Goal: Complete application form

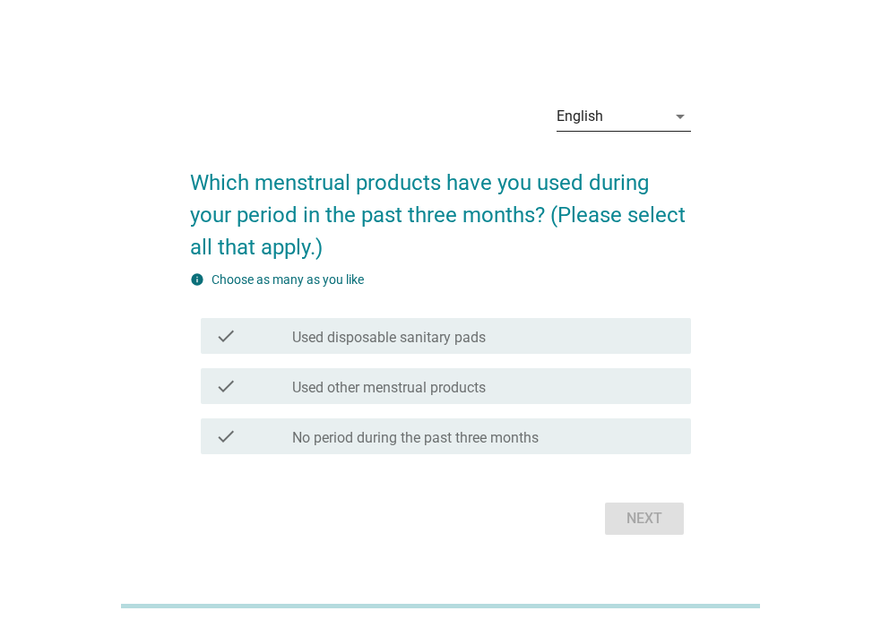
click at [678, 111] on icon "arrow_drop_down" at bounding box center [681, 117] width 22 height 22
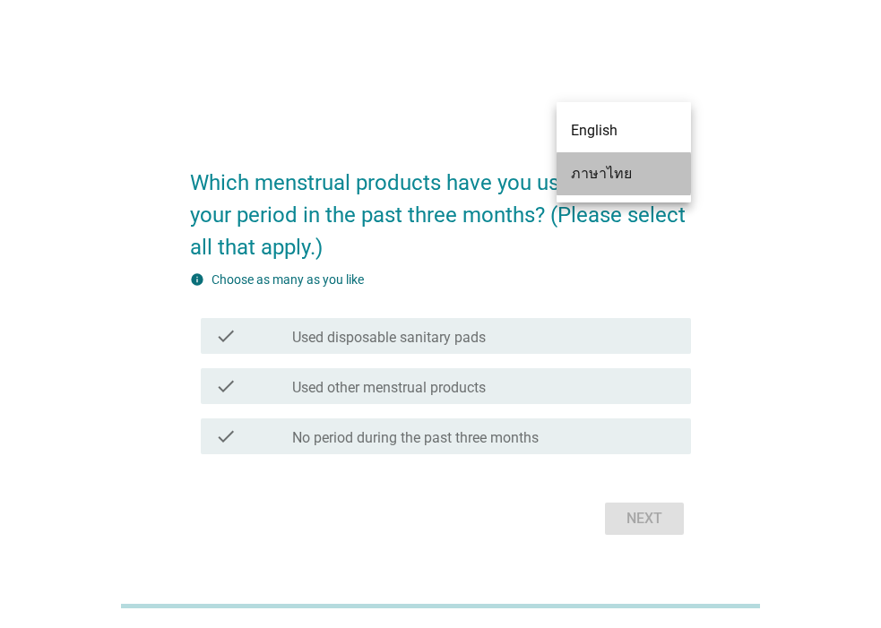
click at [664, 167] on div "ภาษาไทย" at bounding box center [624, 174] width 106 height 22
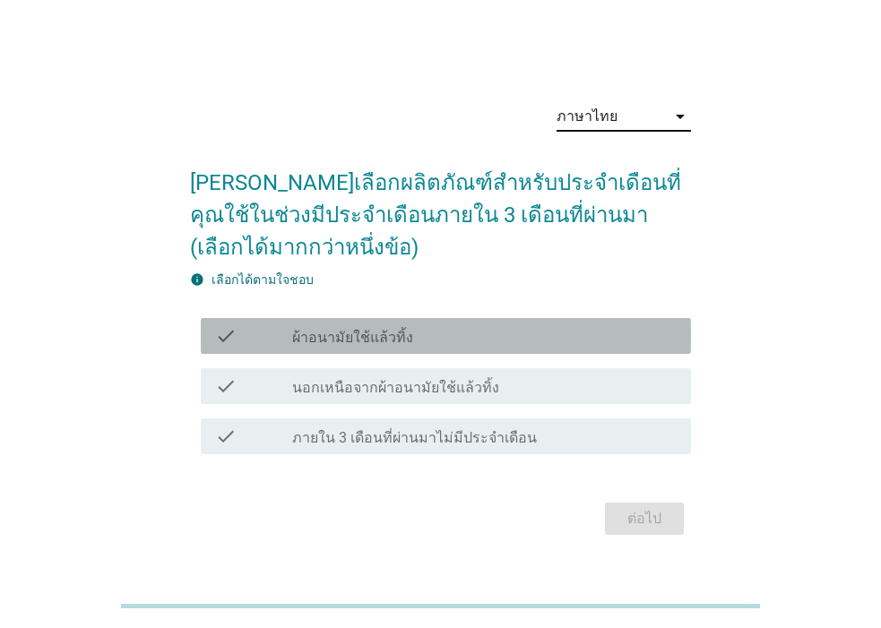
click at [534, 335] on div "check_box_outline_blank ผ้าอนามัยใช้แล้วทิ้ง" at bounding box center [484, 336] width 385 height 22
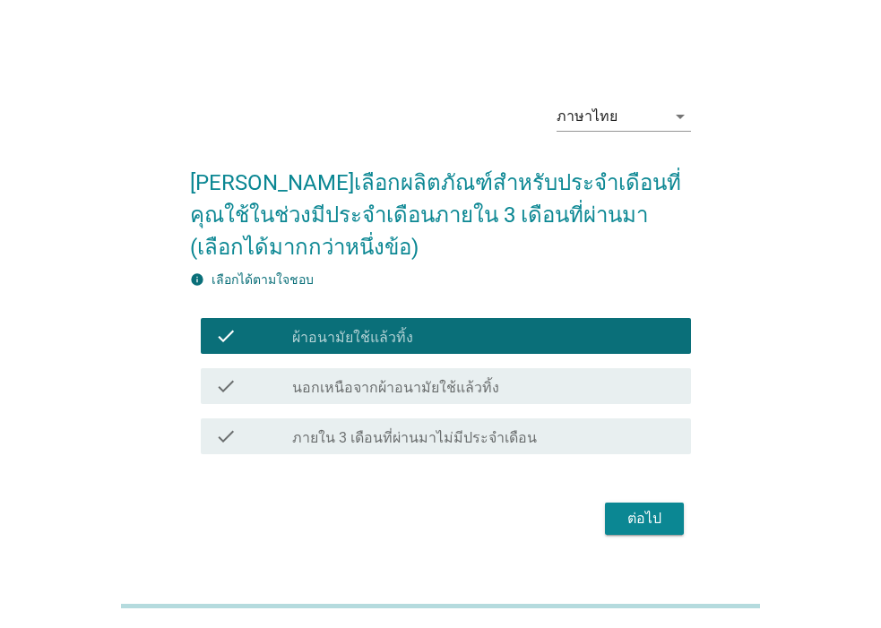
click at [661, 516] on div "ต่อไป" at bounding box center [644, 519] width 50 height 22
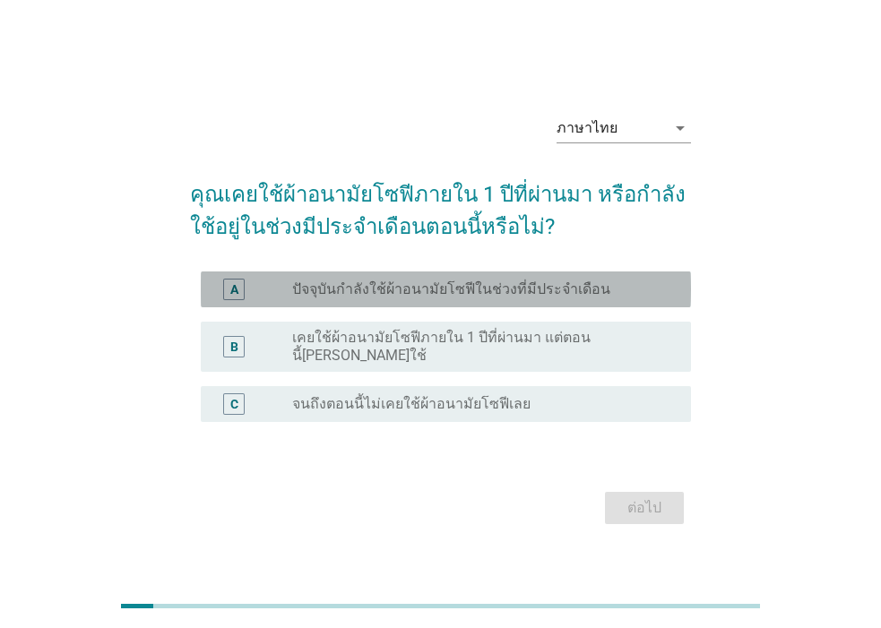
click at [506, 297] on label "ปัจจุบันกำลังใช้ผ้าอนามัยโซฟีในช่วงที่มีประจำเดือน" at bounding box center [451, 290] width 318 height 18
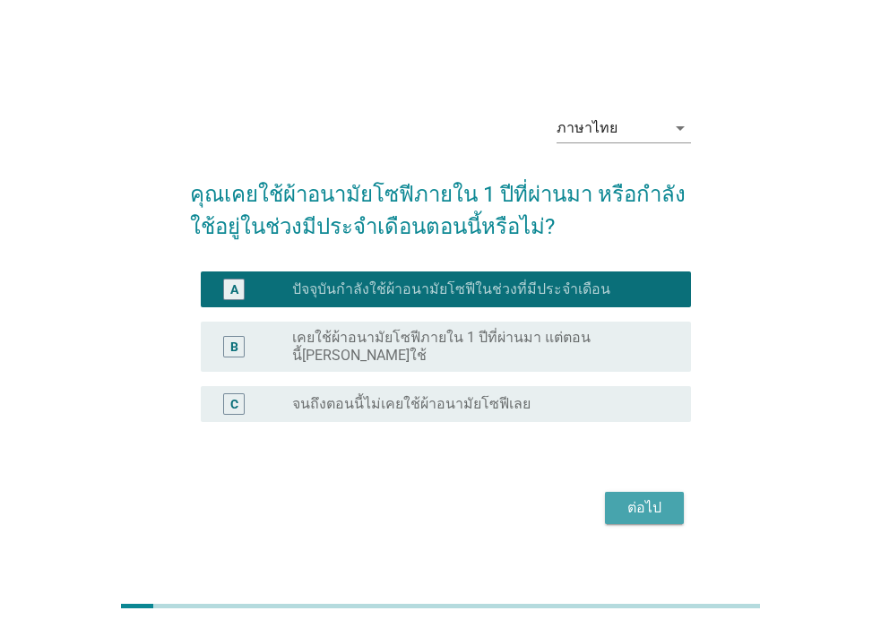
click at [626, 498] on div "ต่อไป" at bounding box center [644, 509] width 50 height 22
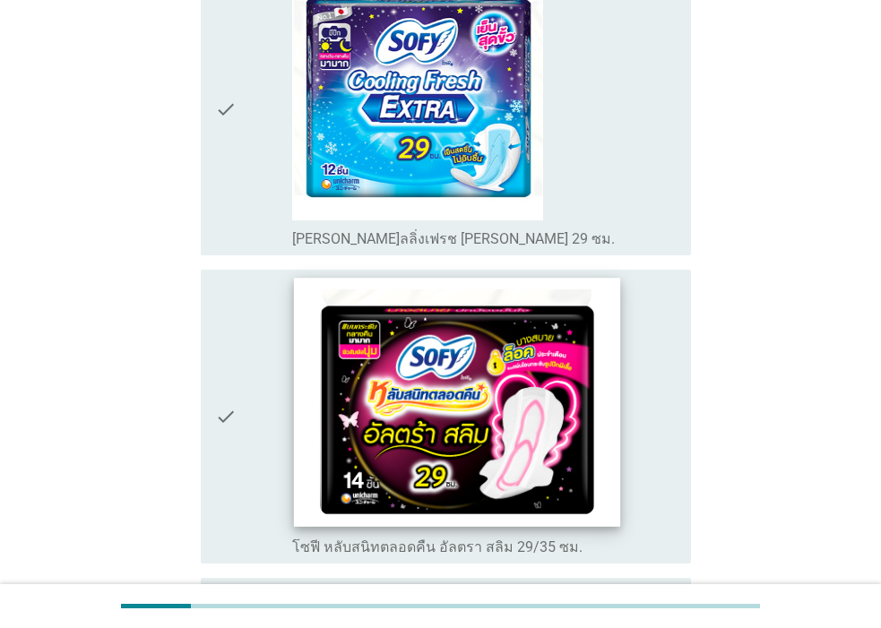
scroll to position [1972, 0]
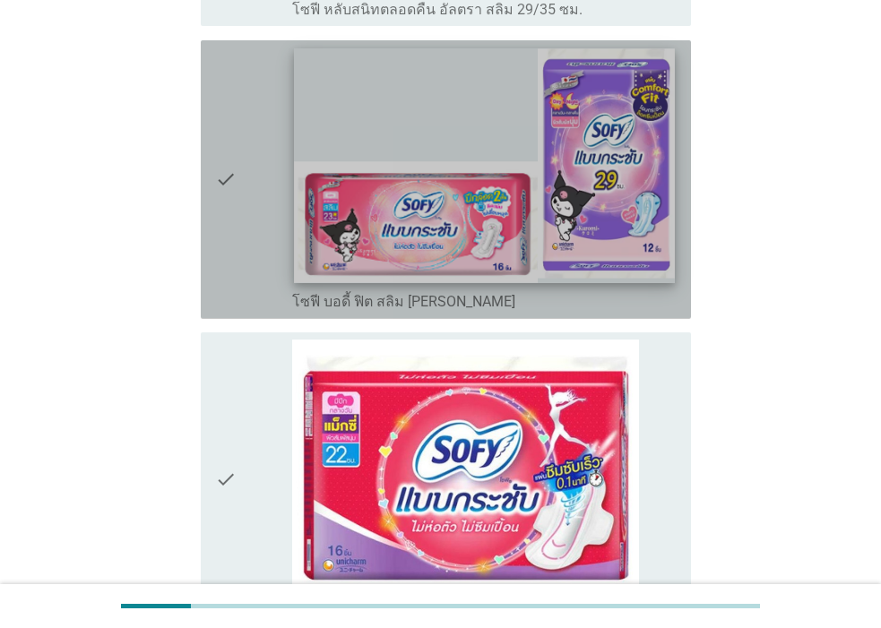
click at [466, 112] on img at bounding box center [484, 165] width 381 height 234
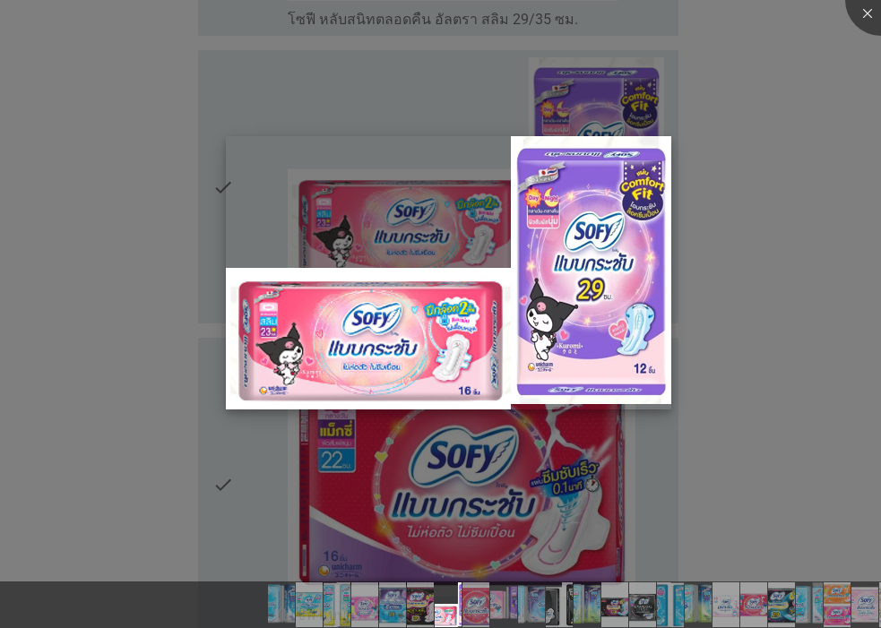
click at [327, 368] on img at bounding box center [449, 272] width 446 height 273
click at [216, 126] on div at bounding box center [440, 314] width 881 height 628
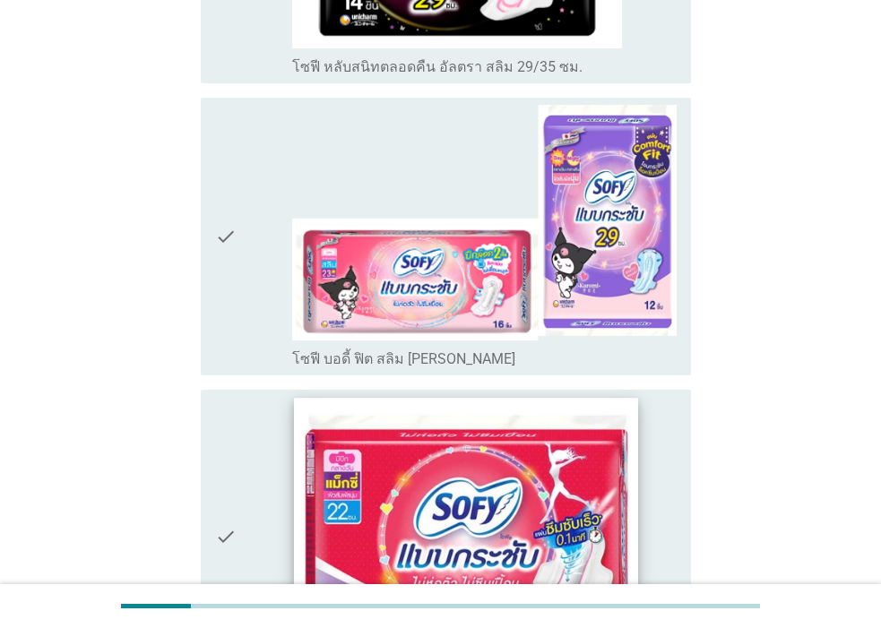
scroll to position [2094, 0]
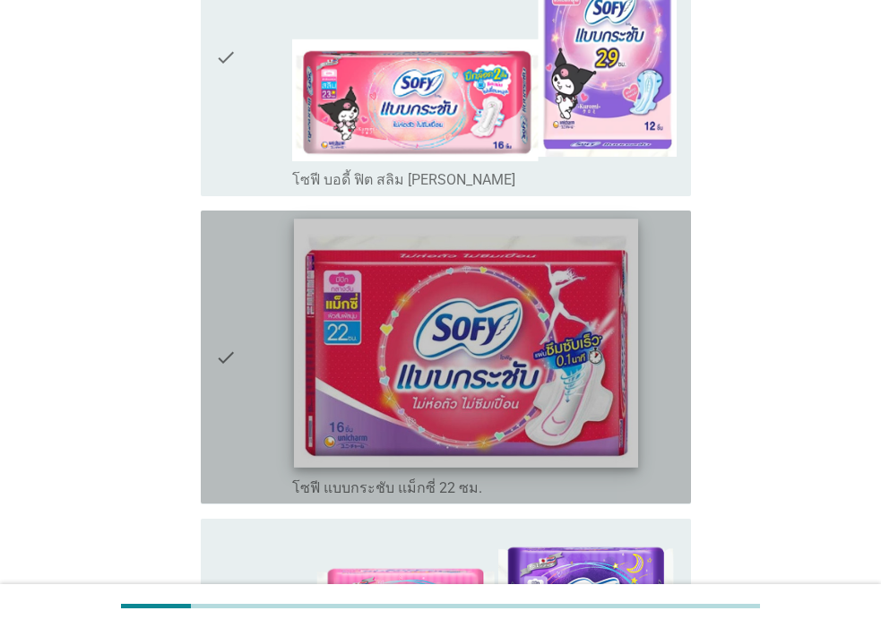
click at [498, 313] on img at bounding box center [466, 344] width 344 height 249
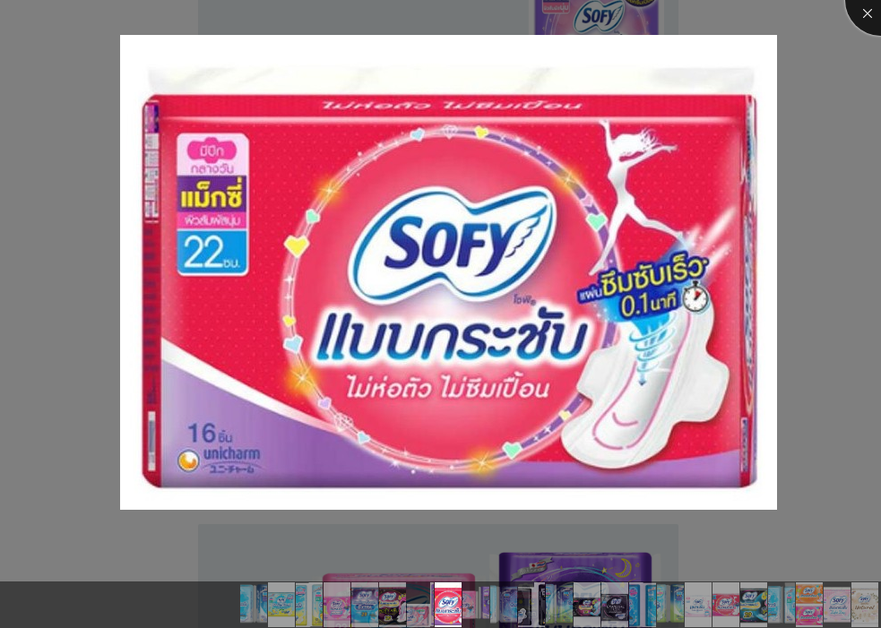
click at [862, 11] on div at bounding box center [881, 0] width 72 height 72
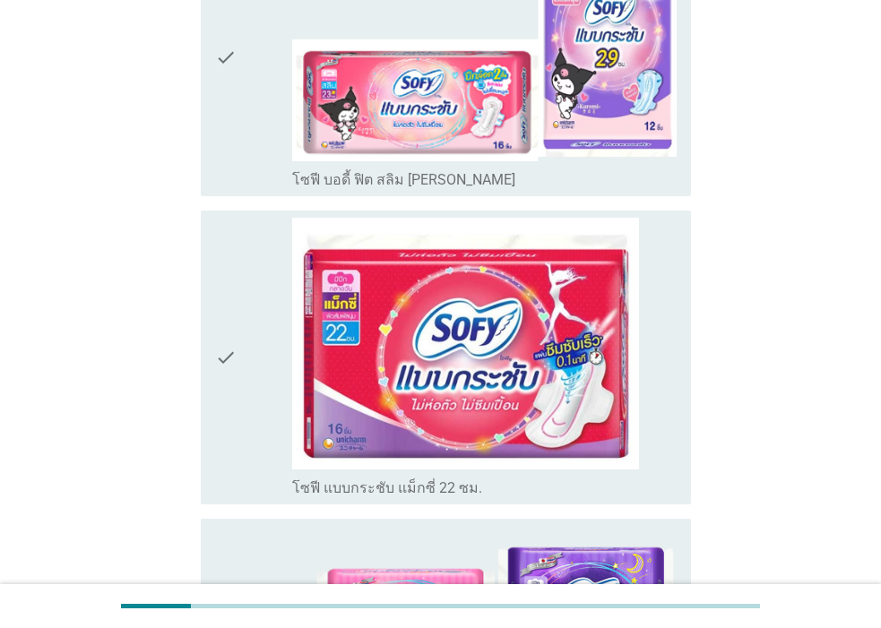
click at [217, 267] on icon "check" at bounding box center [226, 357] width 22 height 279
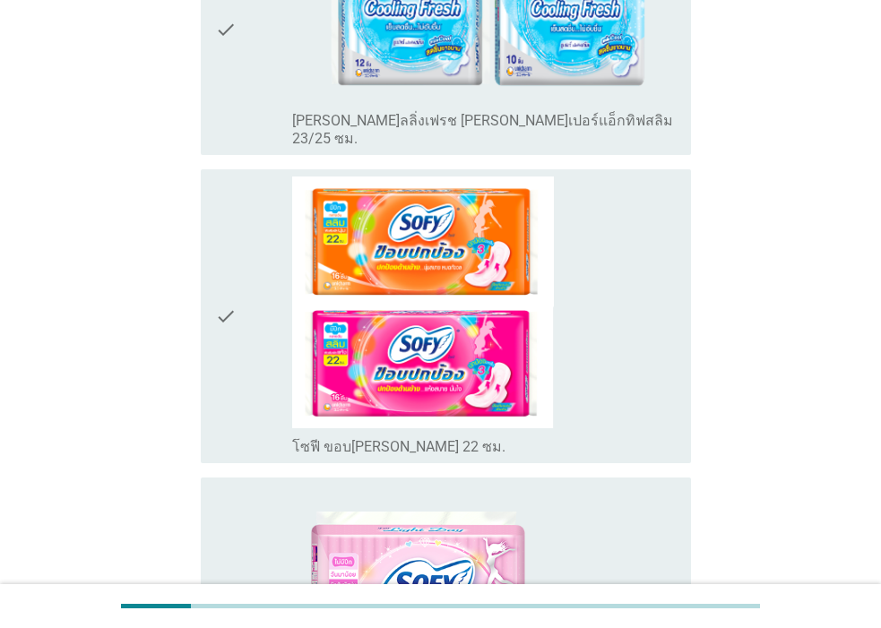
scroll to position [6128, 0]
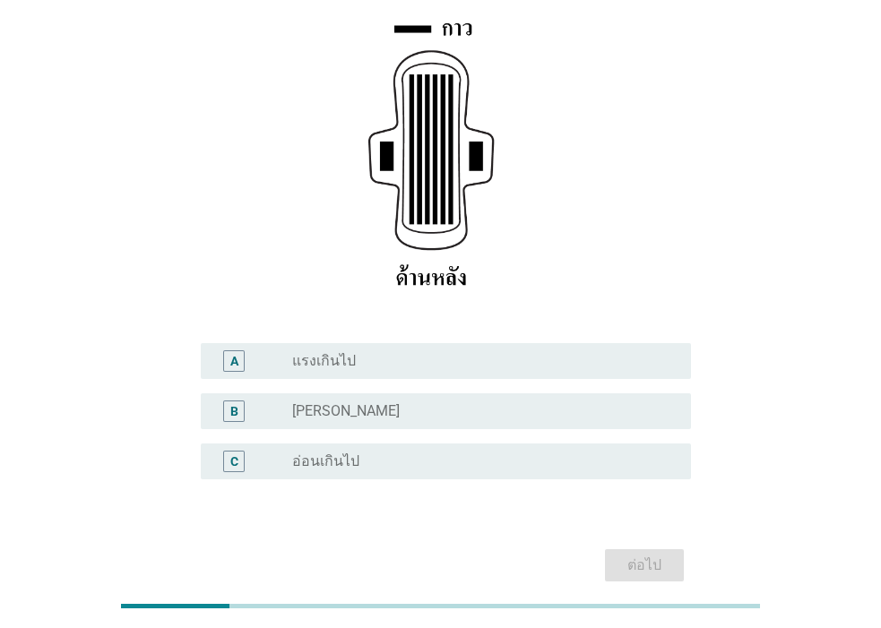
scroll to position [351, 0]
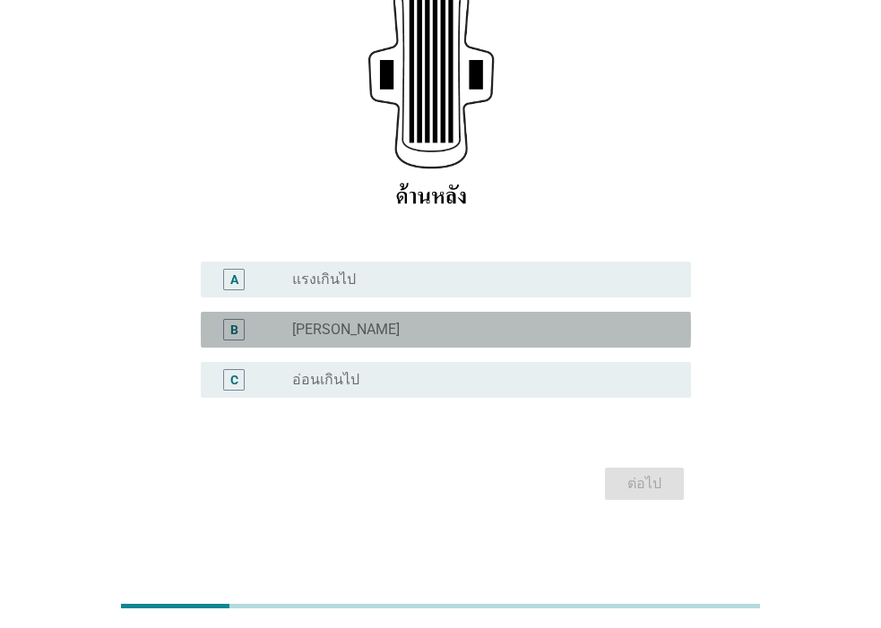
click at [428, 327] on div "radio_button_unchecked ปกติ" at bounding box center [477, 330] width 370 height 18
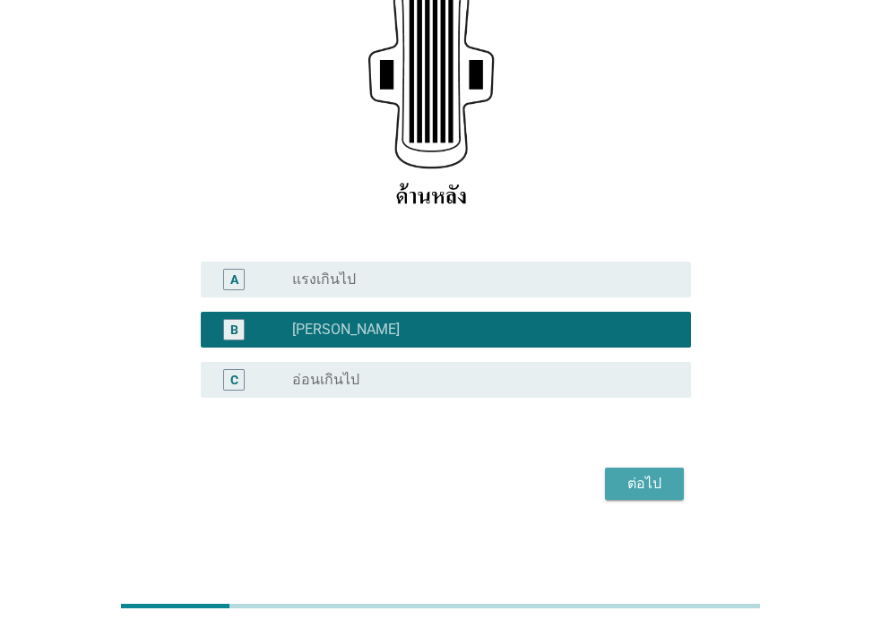
click at [636, 480] on div "ต่อไป" at bounding box center [644, 484] width 50 height 22
click at [636, 480] on div "ต่อไป" at bounding box center [440, 484] width 501 height 43
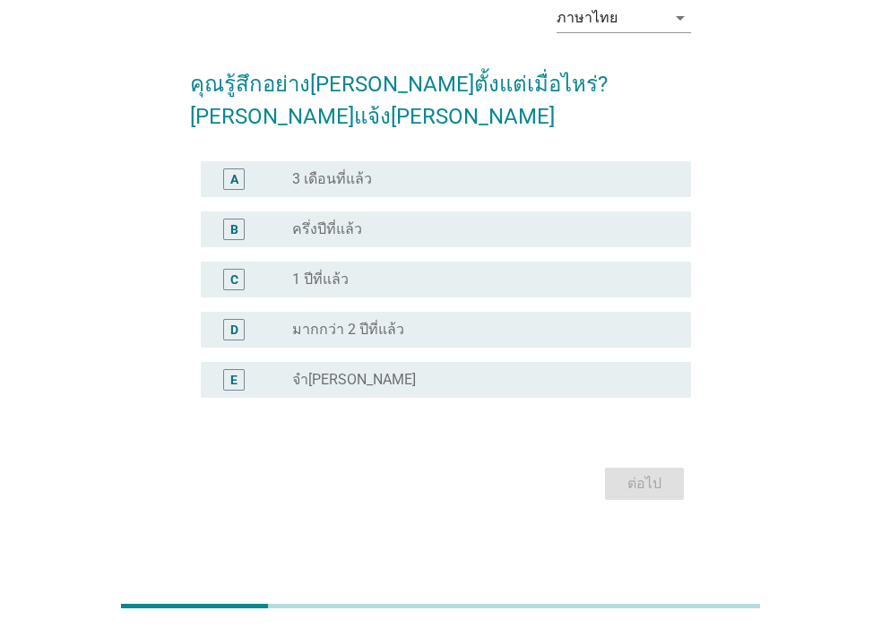
scroll to position [0, 0]
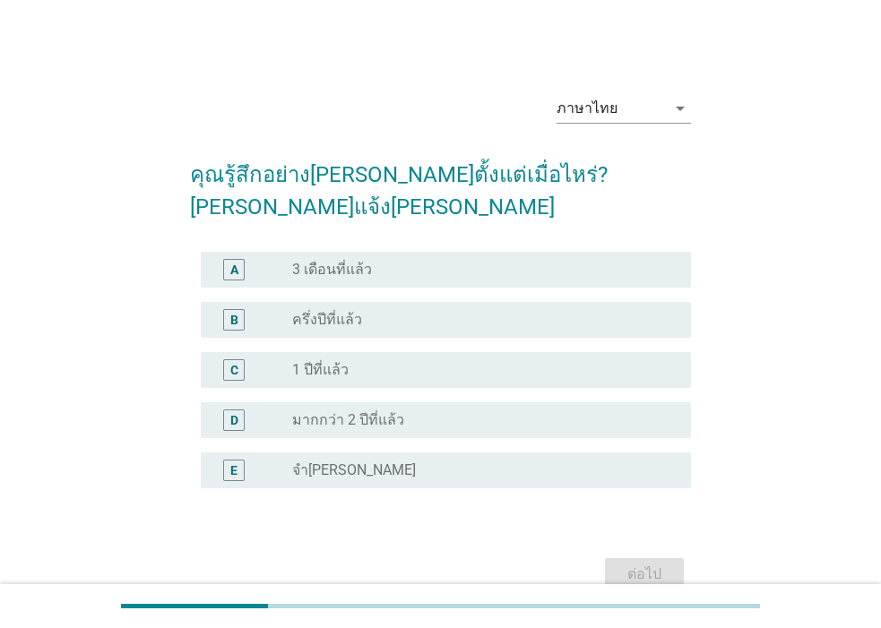
click at [601, 462] on div "radio_button_unchecked จำไม่ได้" at bounding box center [477, 471] width 370 height 18
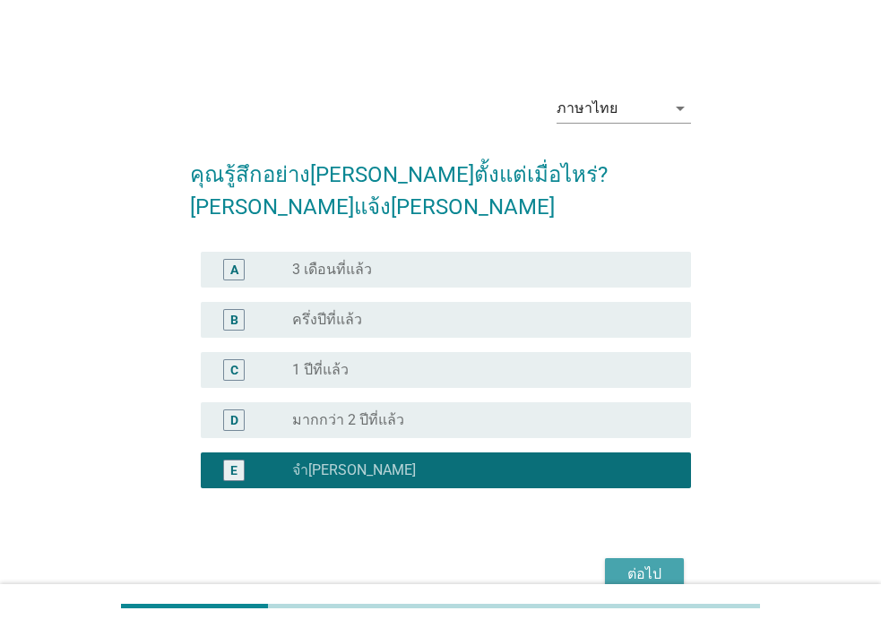
click at [650, 564] on div "ต่อไป" at bounding box center [644, 575] width 50 height 22
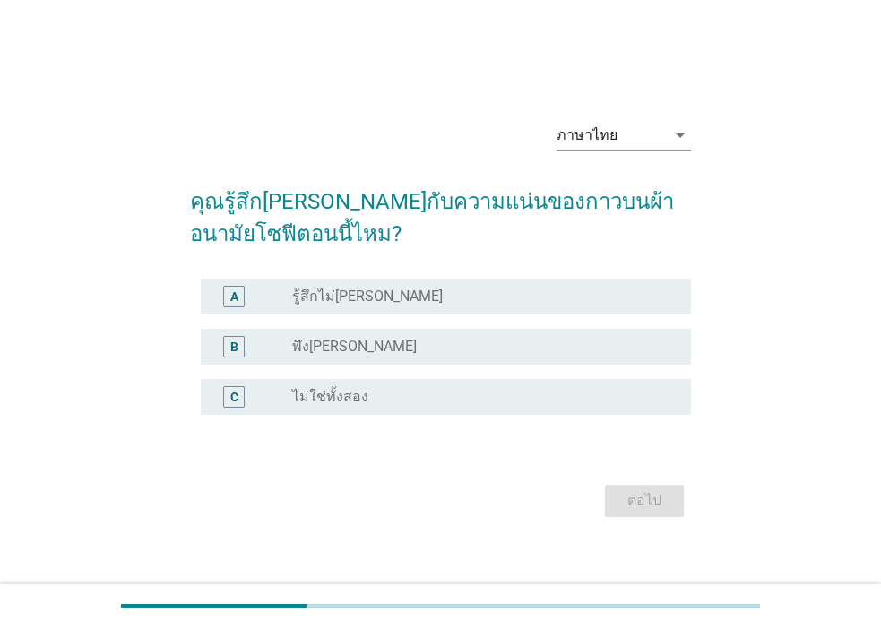
click at [401, 345] on div "radio_button_unchecked พึงพอใจ" at bounding box center [477, 347] width 370 height 18
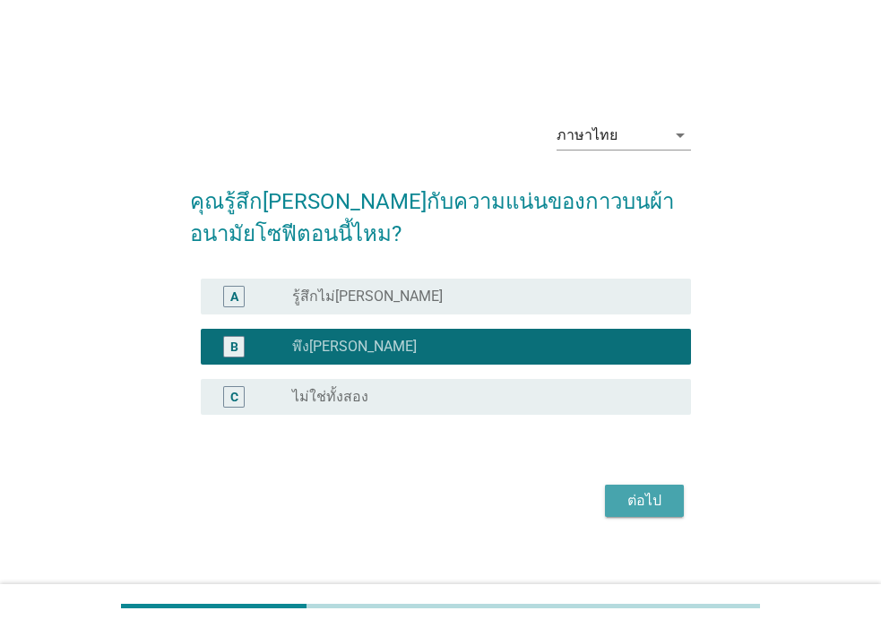
click at [625, 499] on div "ต่อไป" at bounding box center [644, 501] width 50 height 22
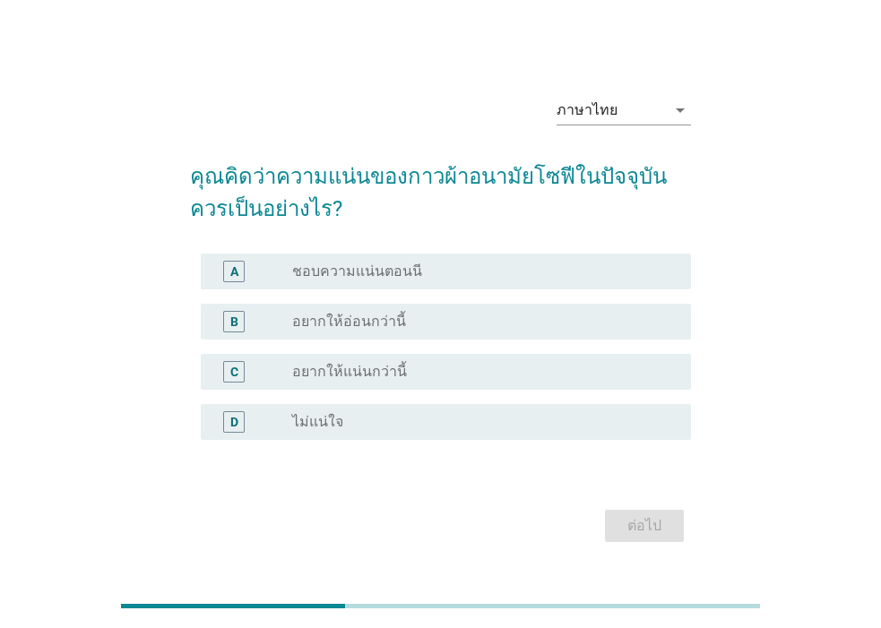
click at [467, 269] on div "radio_button_unchecked ชอบความแน่นตอนนี" at bounding box center [477, 272] width 370 height 18
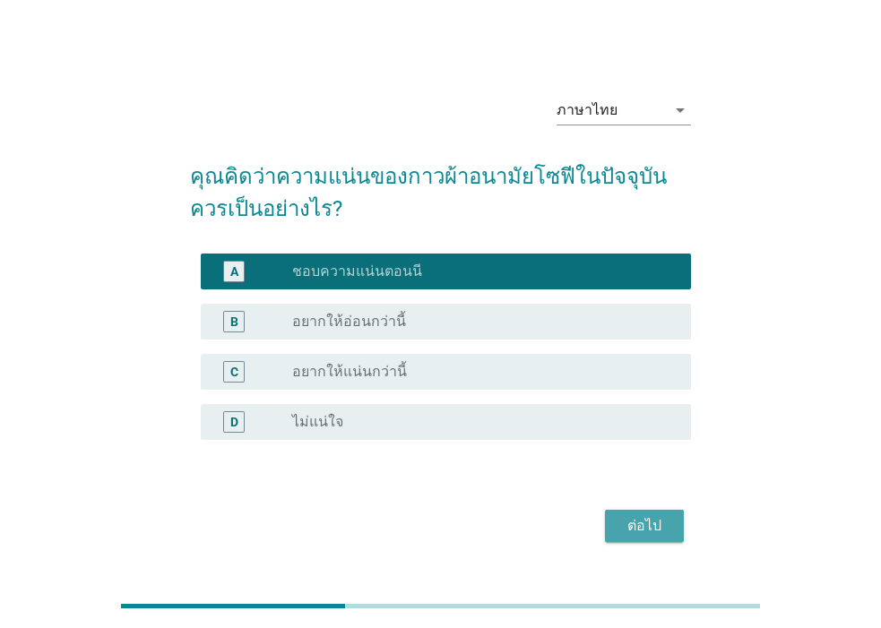
click at [632, 524] on div "ต่อไป" at bounding box center [644, 526] width 50 height 22
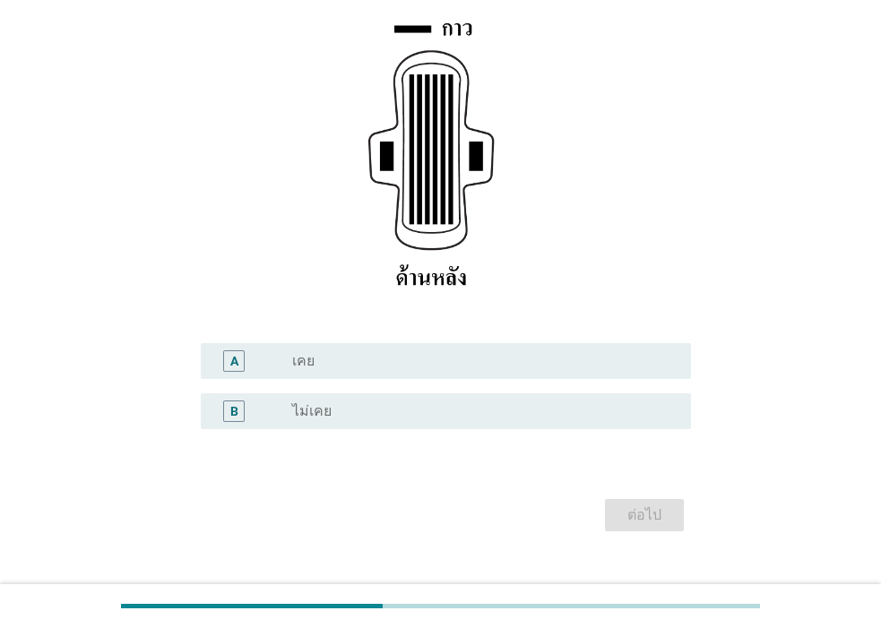
scroll to position [300, 0]
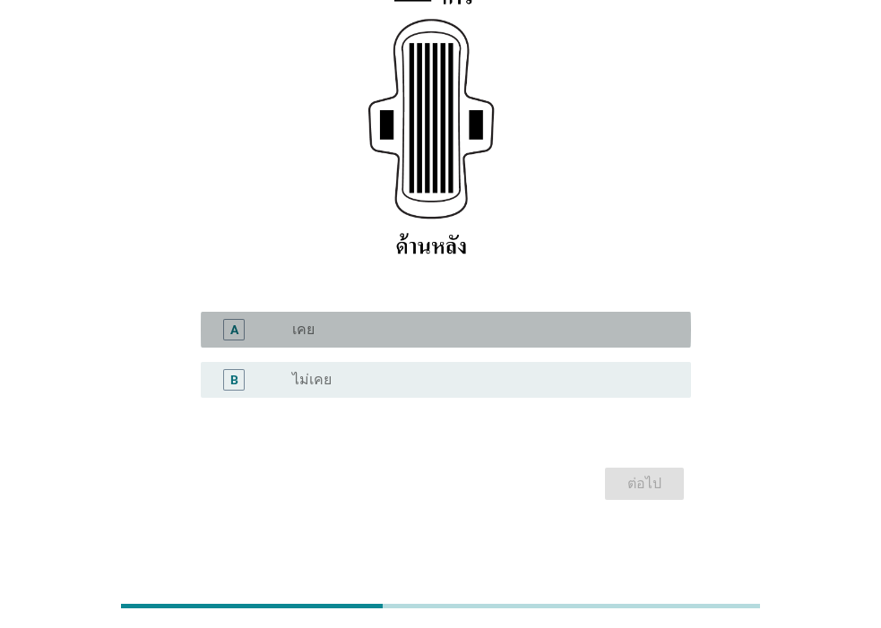
click at [494, 331] on div "radio_button_unchecked เคย" at bounding box center [477, 330] width 370 height 18
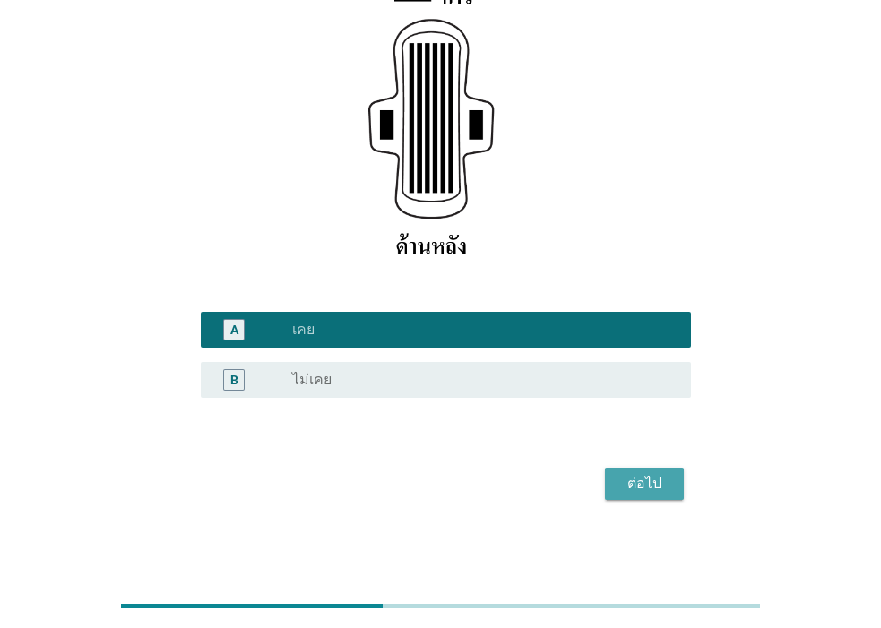
click at [640, 481] on div "ต่อไป" at bounding box center [644, 484] width 50 height 22
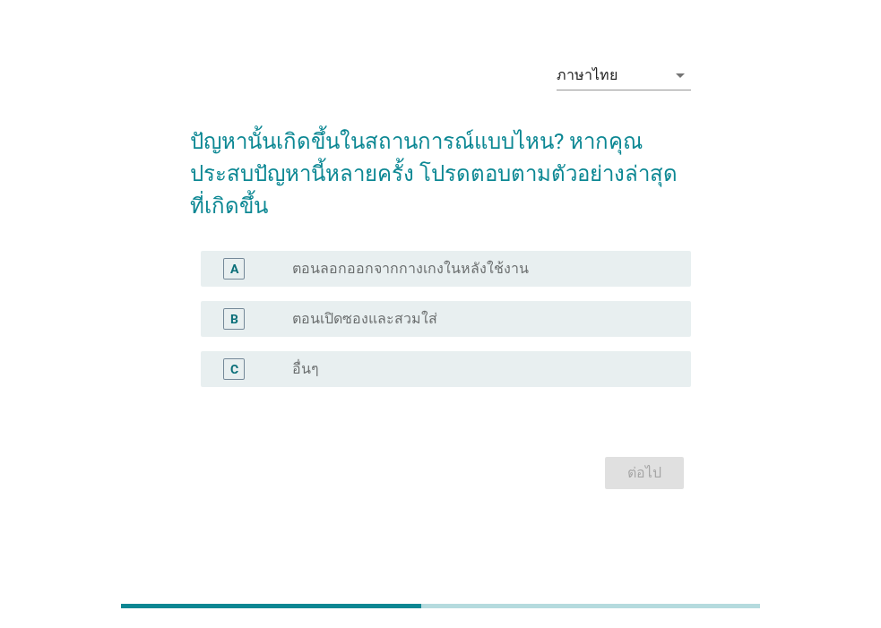
scroll to position [0, 0]
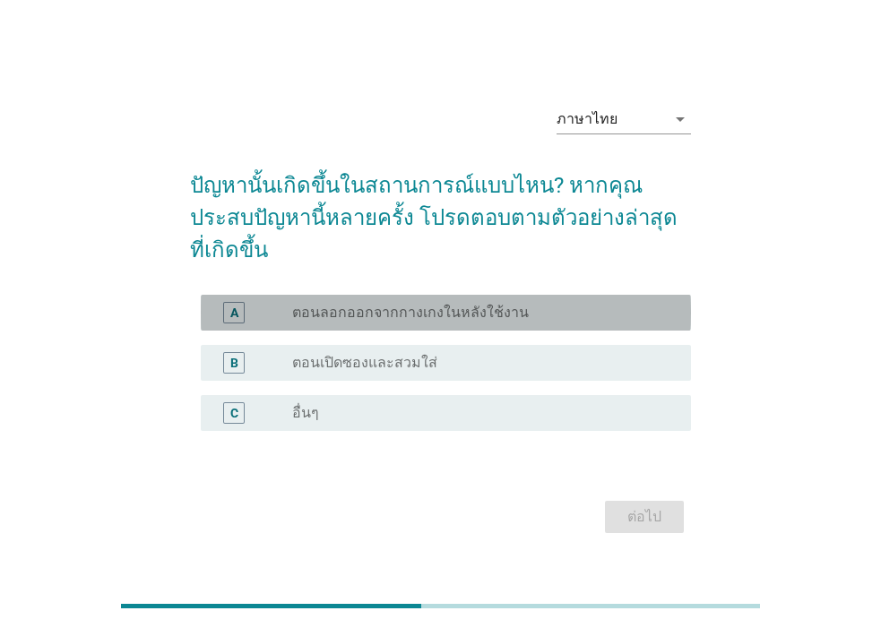
click at [469, 304] on label "ตอนลอกออกจากกางเกงในหลังใช้งาน" at bounding box center [410, 313] width 237 height 18
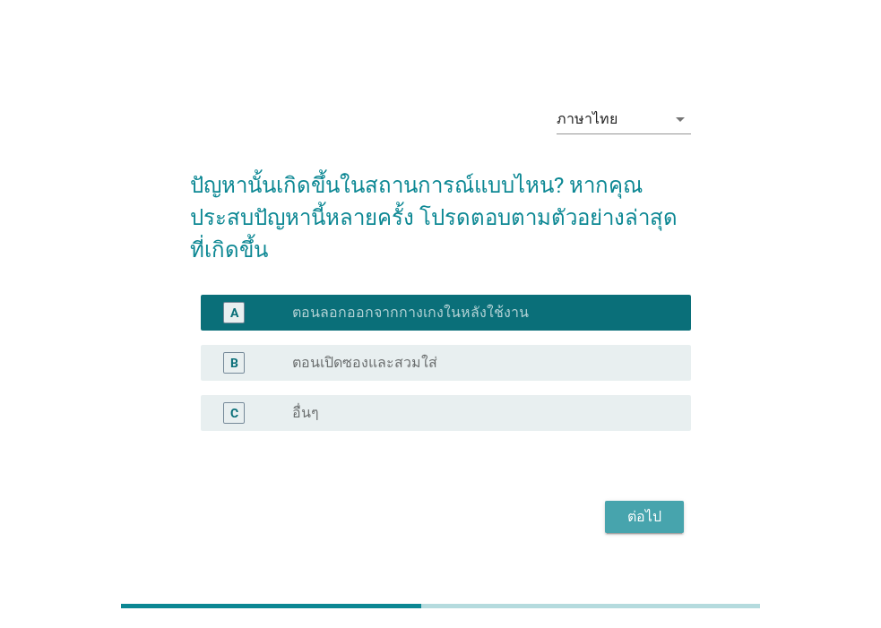
click at [672, 504] on button "ต่อไป" at bounding box center [644, 517] width 79 height 32
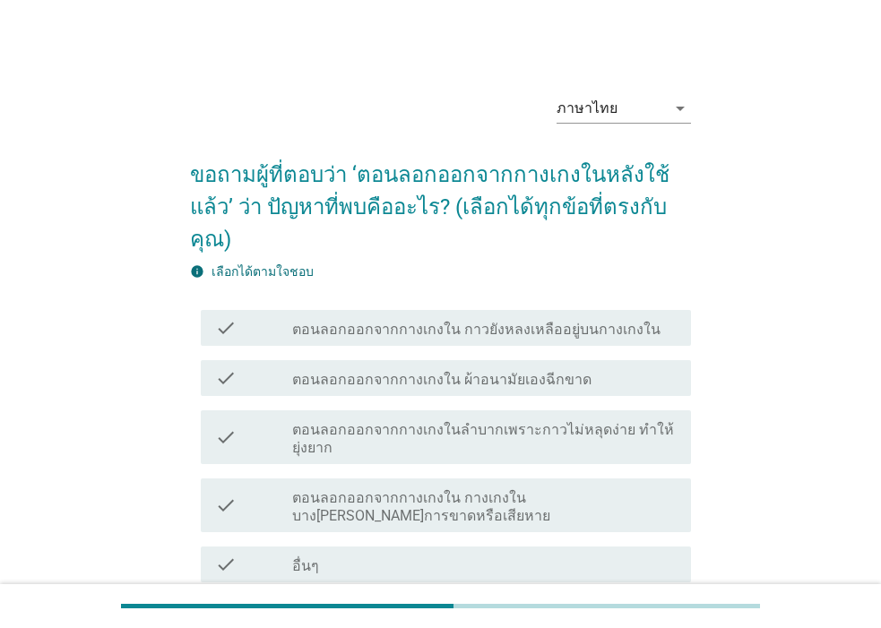
click at [489, 554] on div "check_box_outline_blank อื่นๆ" at bounding box center [484, 565] width 385 height 22
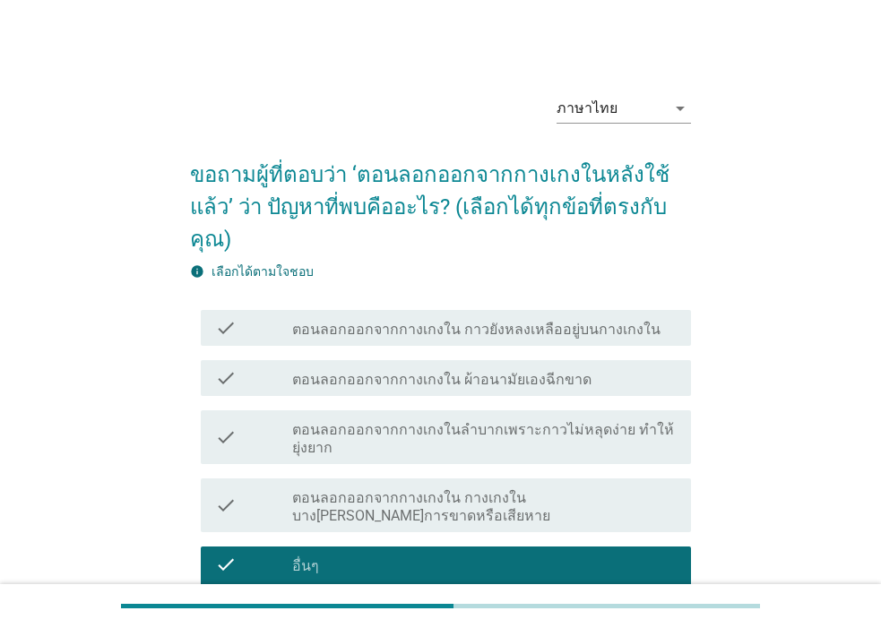
scroll to position [179, 0]
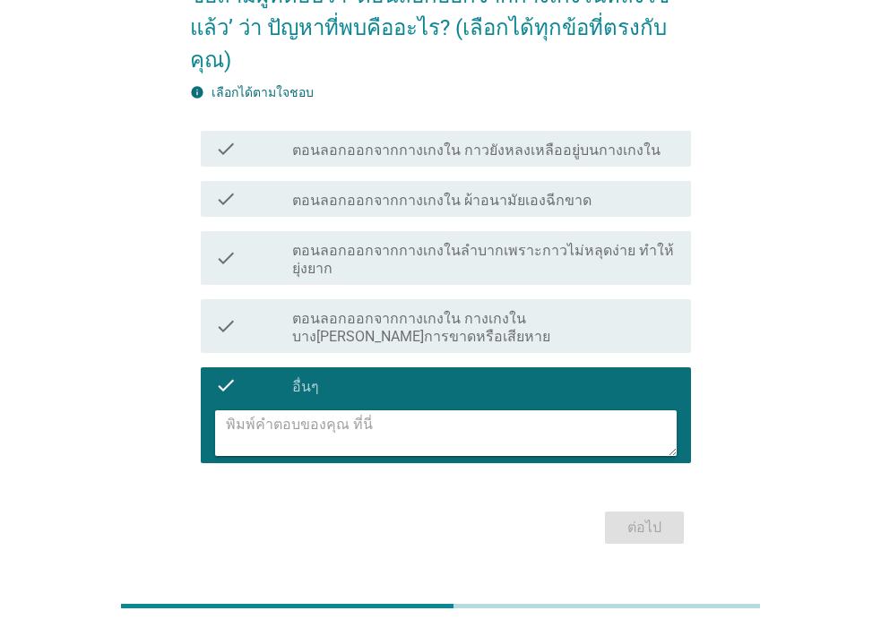
click at [420, 421] on textarea at bounding box center [451, 434] width 451 height 46
type textarea "w"
type textarea "ไม่ค่อยเป็นปัญหา"
click at [626, 517] on div "ต่อไป" at bounding box center [644, 528] width 50 height 22
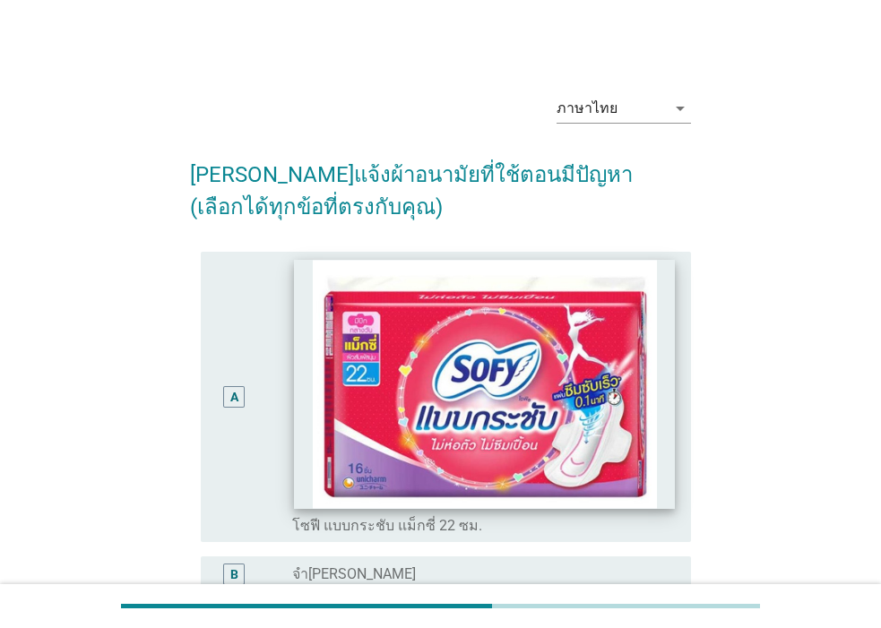
scroll to position [195, 0]
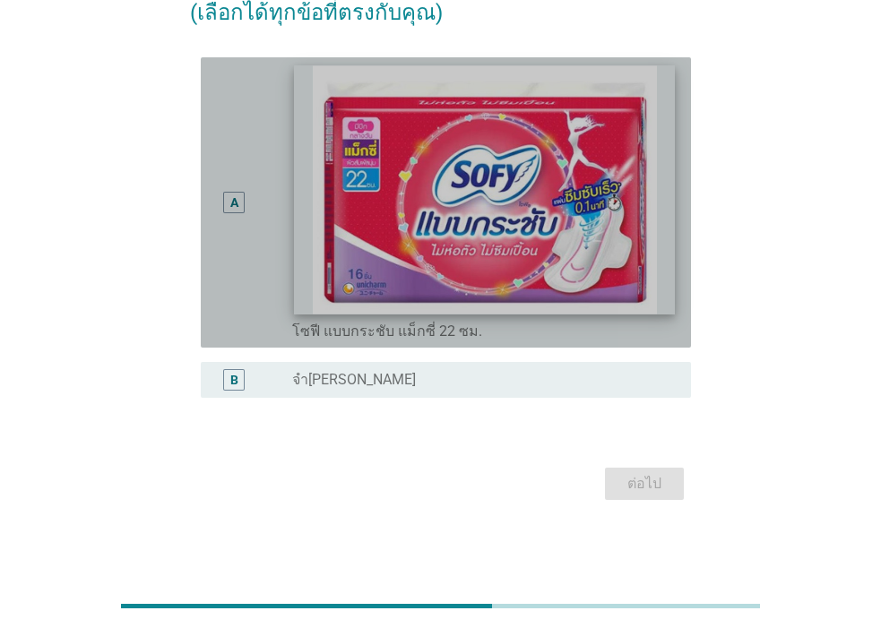
click at [551, 206] on img at bounding box center [484, 189] width 381 height 249
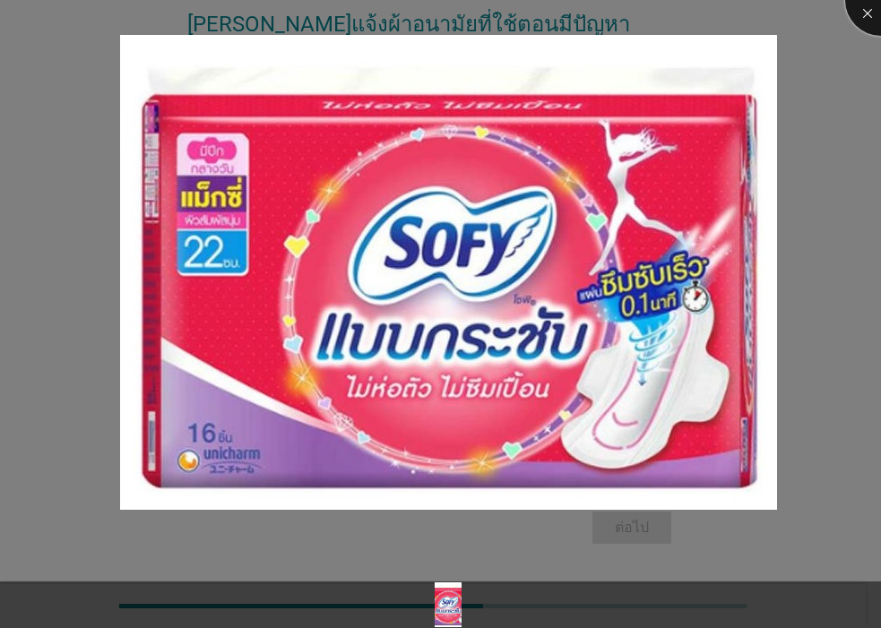
click at [870, 17] on div at bounding box center [881, 0] width 72 height 72
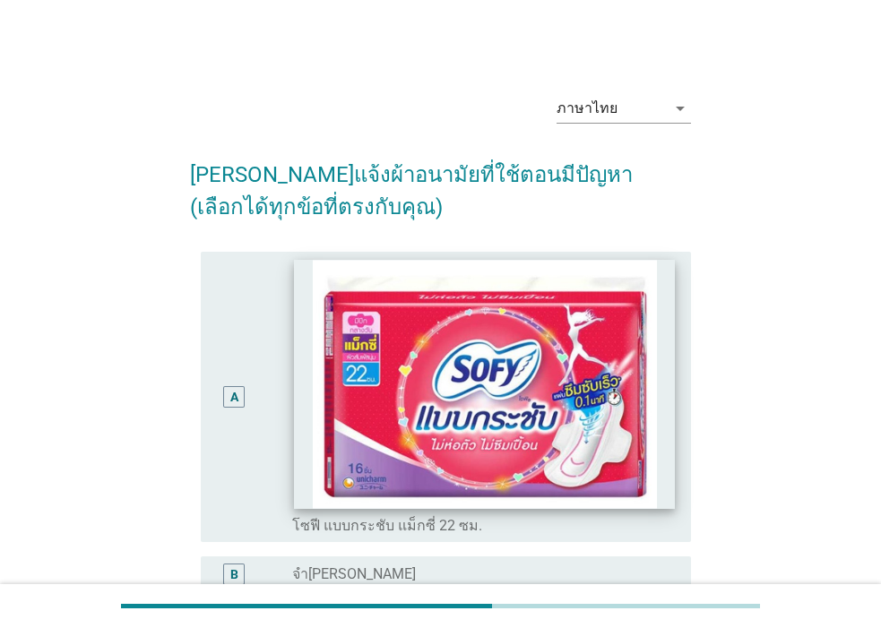
scroll to position [179, 0]
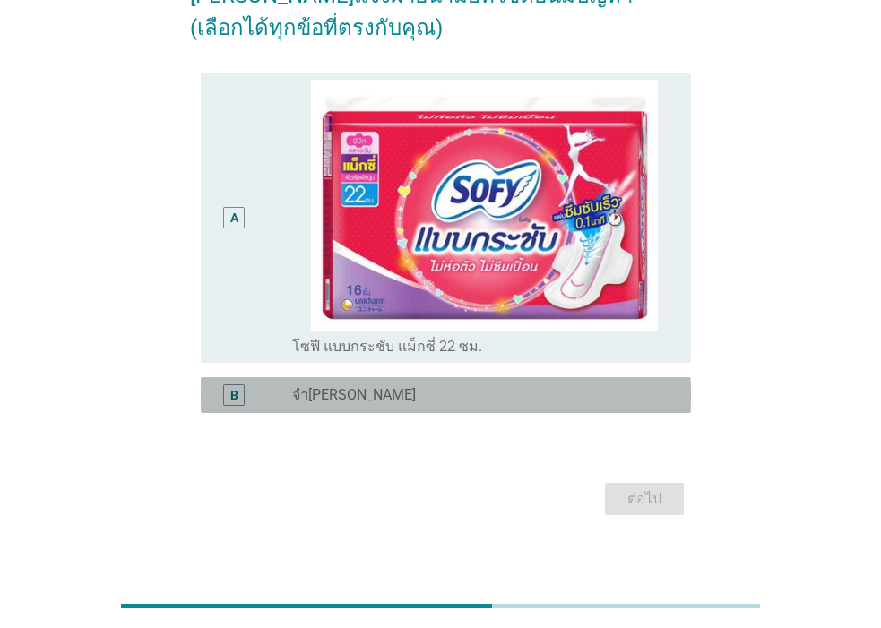
click at [344, 401] on div "radio_button_unchecked จำไม่ได้" at bounding box center [477, 395] width 370 height 18
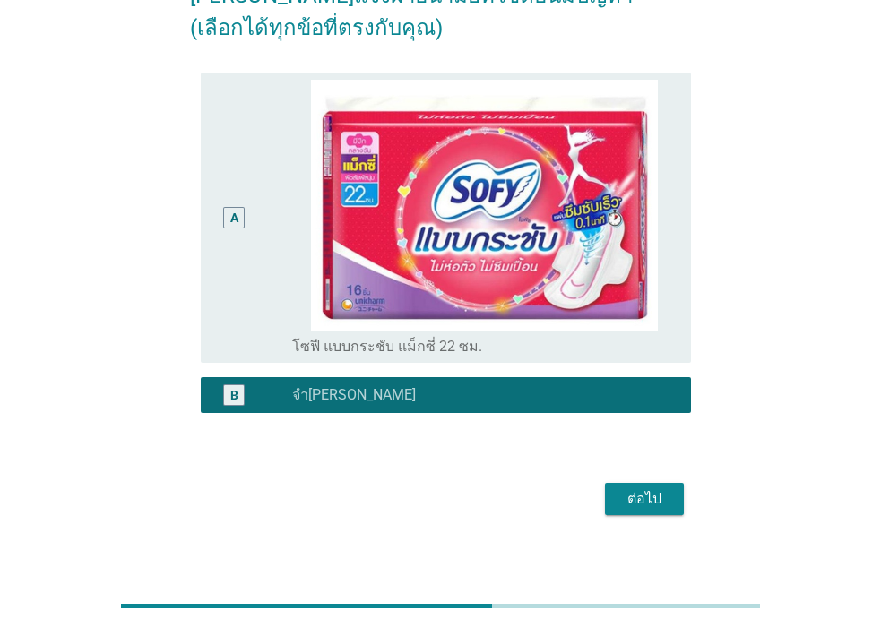
click at [636, 499] on div "ต่อไป" at bounding box center [644, 500] width 50 height 22
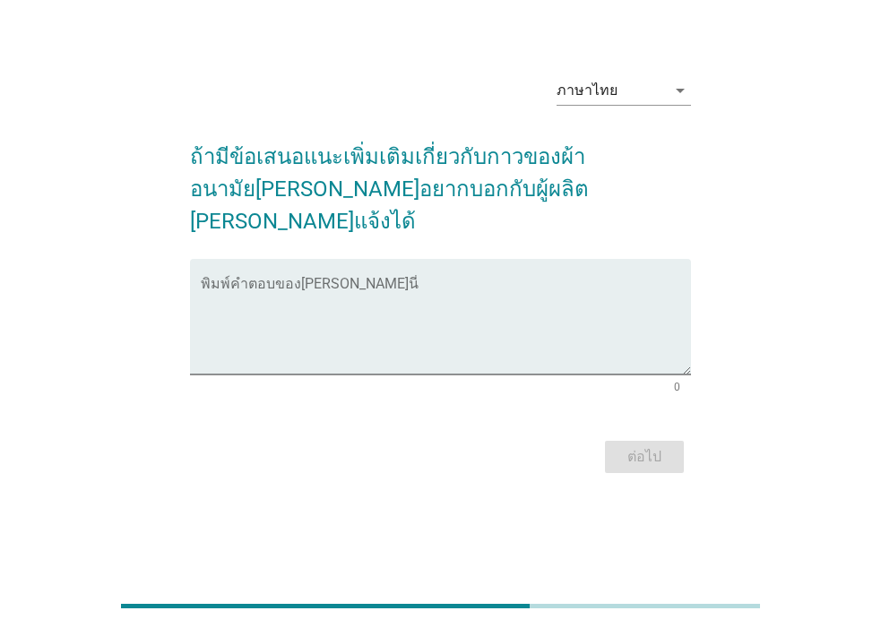
scroll to position [0, 0]
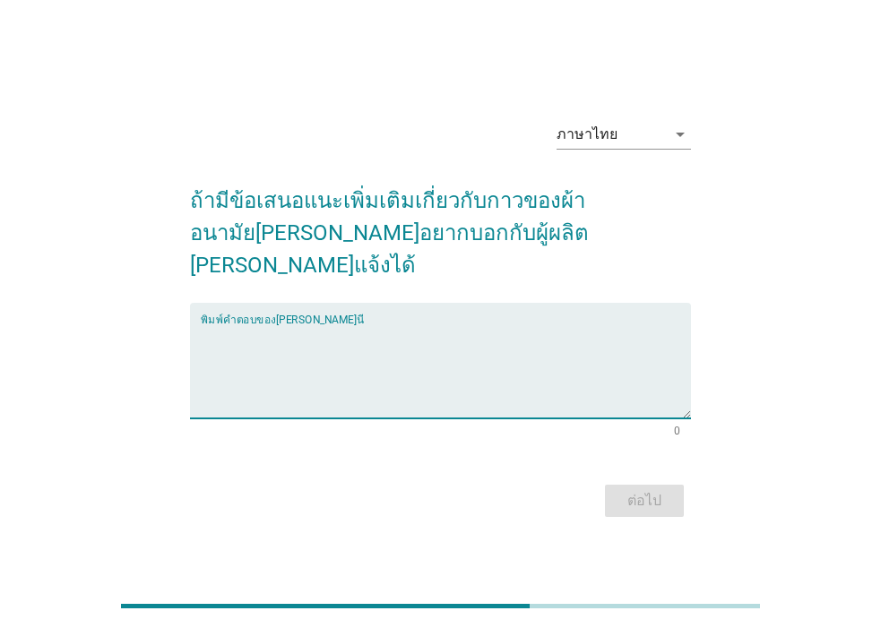
click at [302, 368] on textarea "พิมพ์คำตอบของคุณ ที่นี่" at bounding box center [446, 372] width 490 height 94
type textarea "ไ"
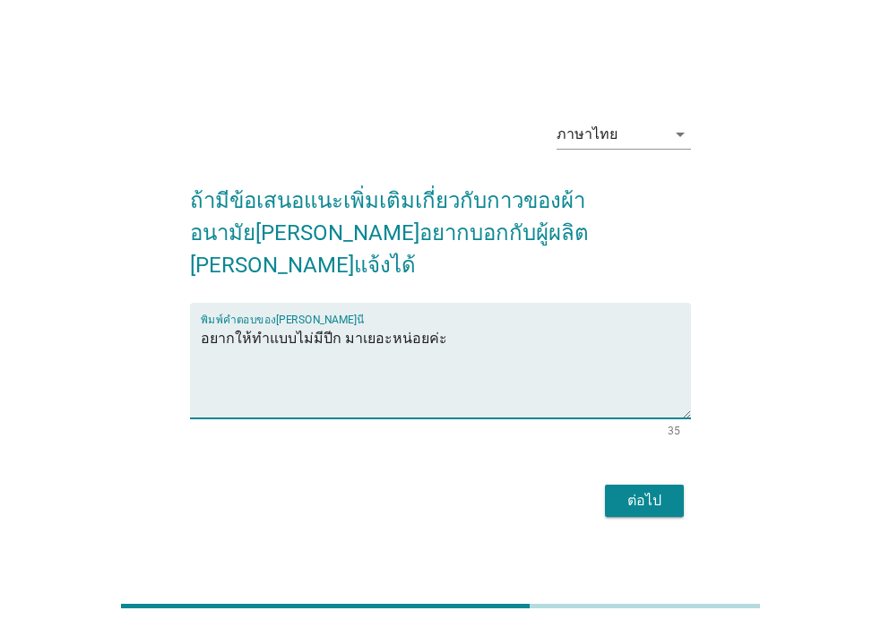
type textarea "อยากให้ทำแบบไม่มีปีก มาเยอะหน่อยค่ะ"
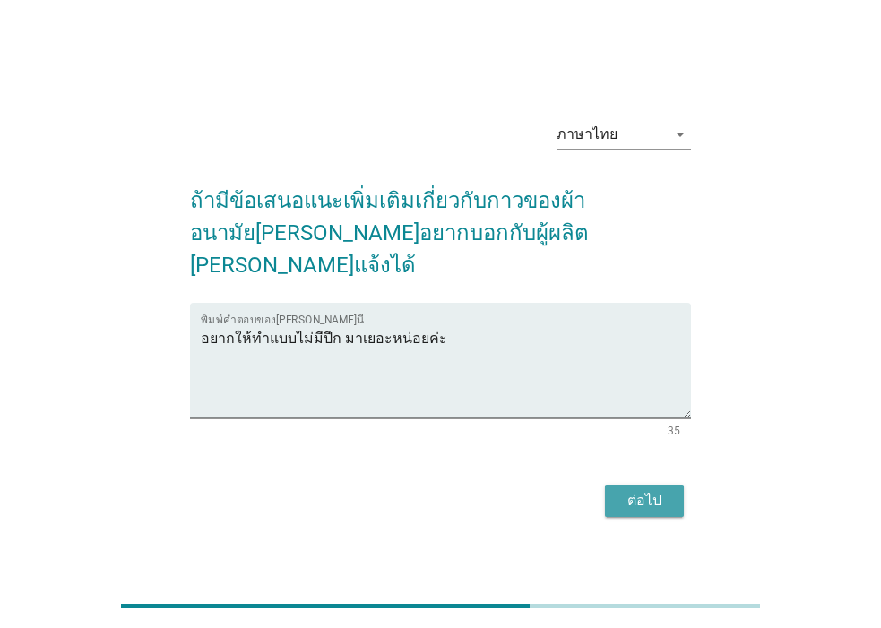
click at [627, 490] on div "ต่อไป" at bounding box center [644, 501] width 50 height 22
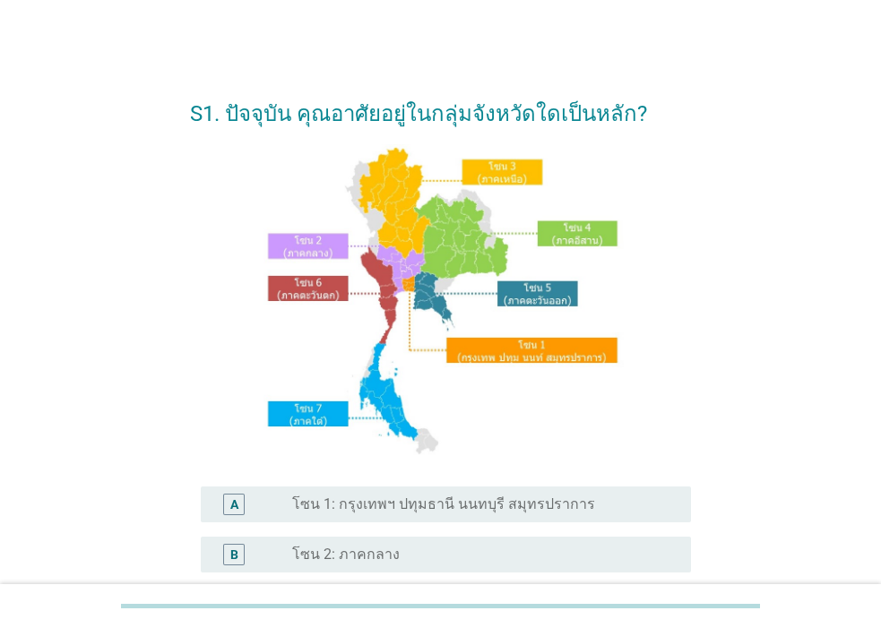
scroll to position [179, 0]
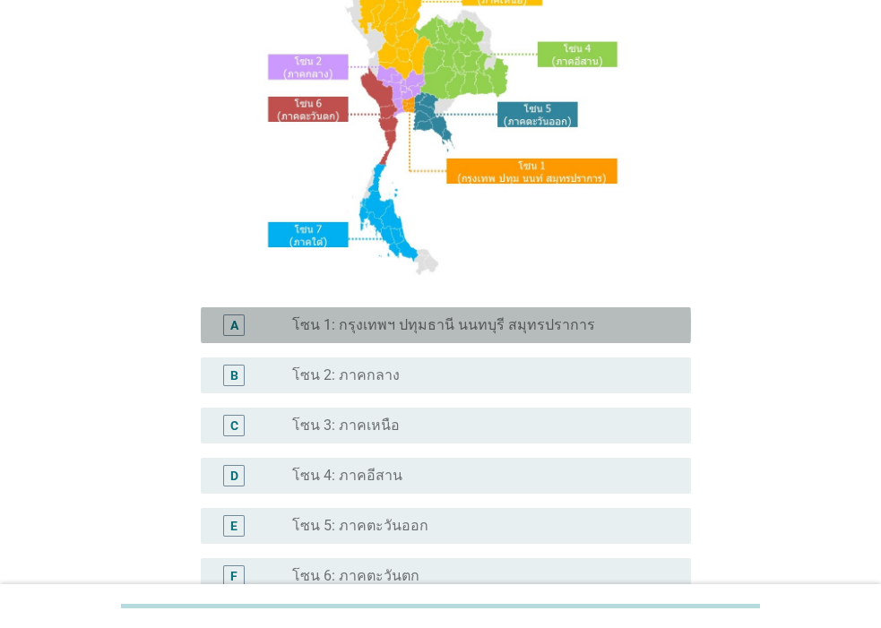
click at [464, 329] on label "โซน 1: กรุงเทพฯ ปทุมธานี นนทบุรี สมุทรปราการ" at bounding box center [443, 325] width 303 height 18
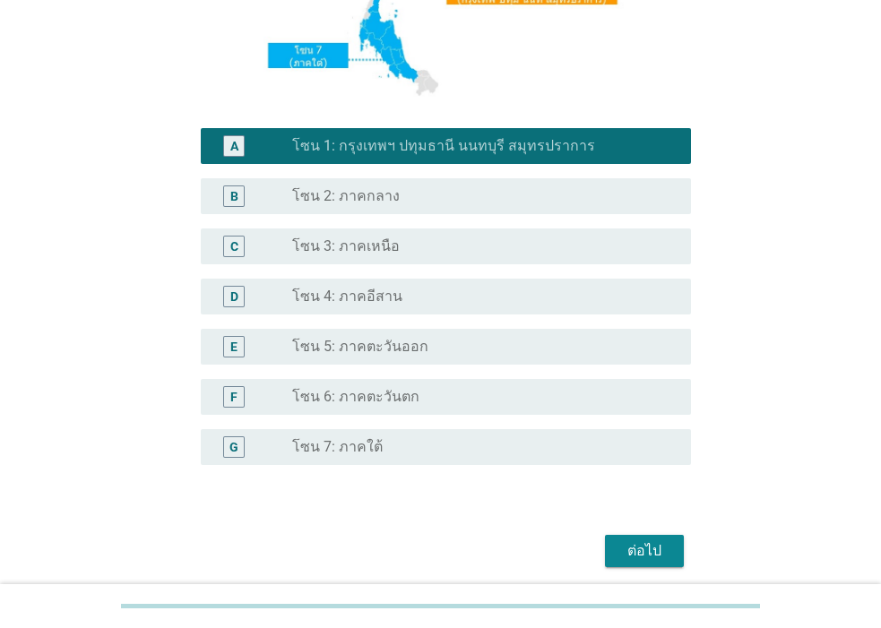
scroll to position [426, 0]
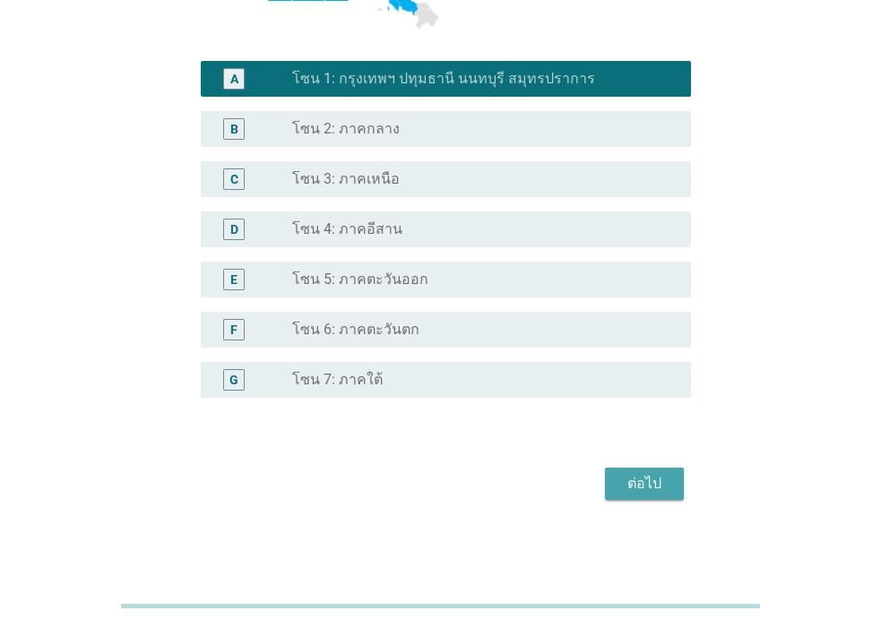
click at [636, 482] on div "ต่อไป" at bounding box center [644, 484] width 50 height 22
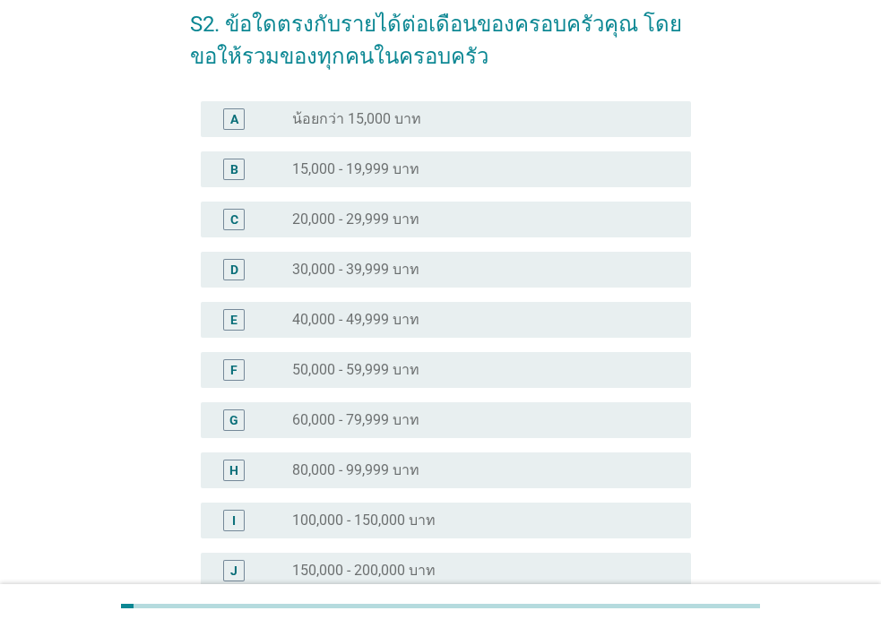
scroll to position [331, 0]
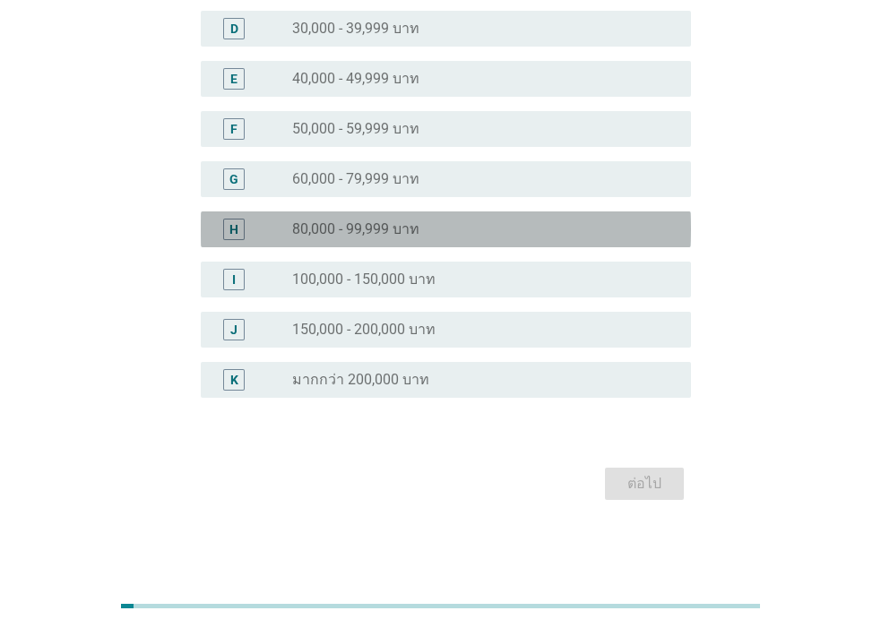
click at [454, 217] on div "H radio_button_unchecked 80,000 - 99,999 บาท" at bounding box center [446, 230] width 490 height 36
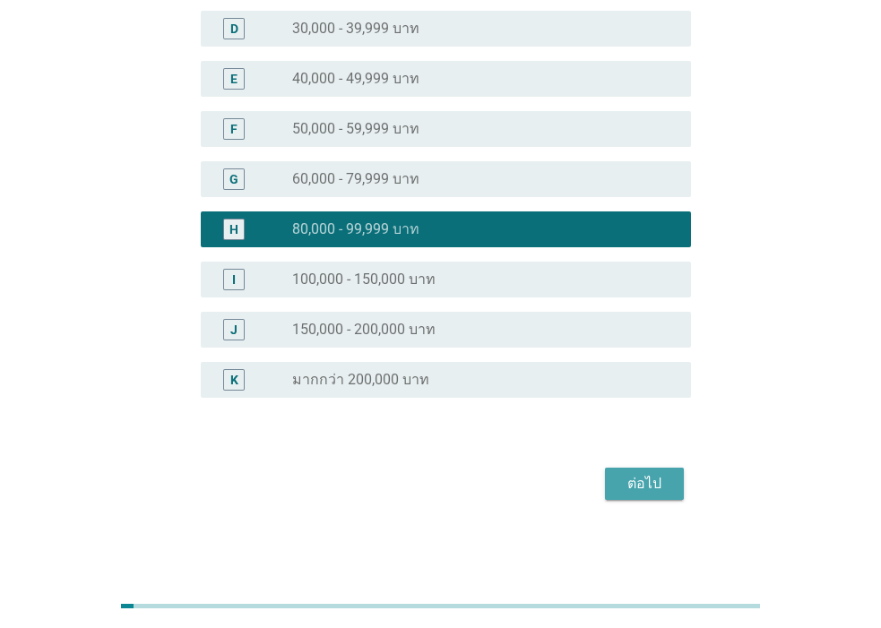
click at [639, 493] on div "ต่อไป" at bounding box center [644, 484] width 50 height 22
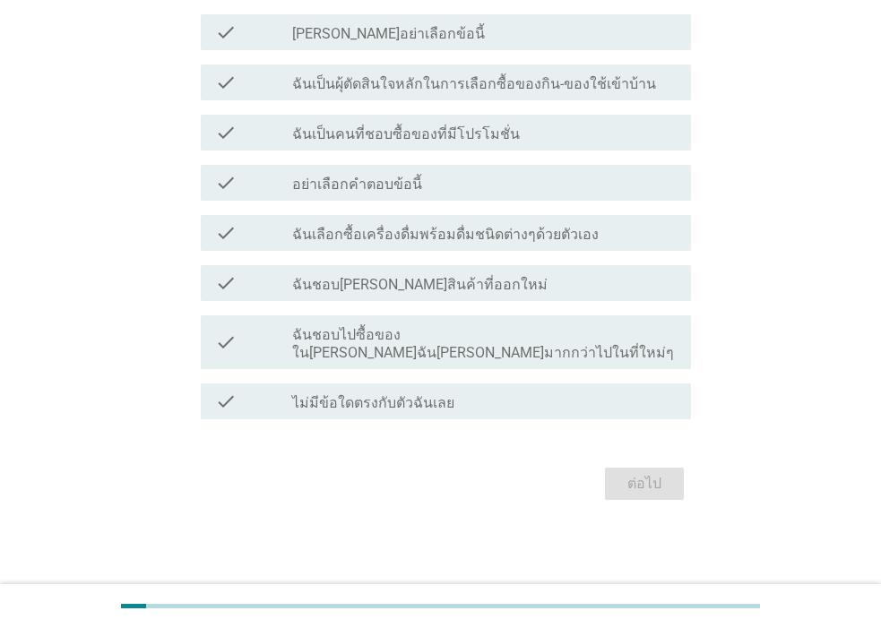
scroll to position [0, 0]
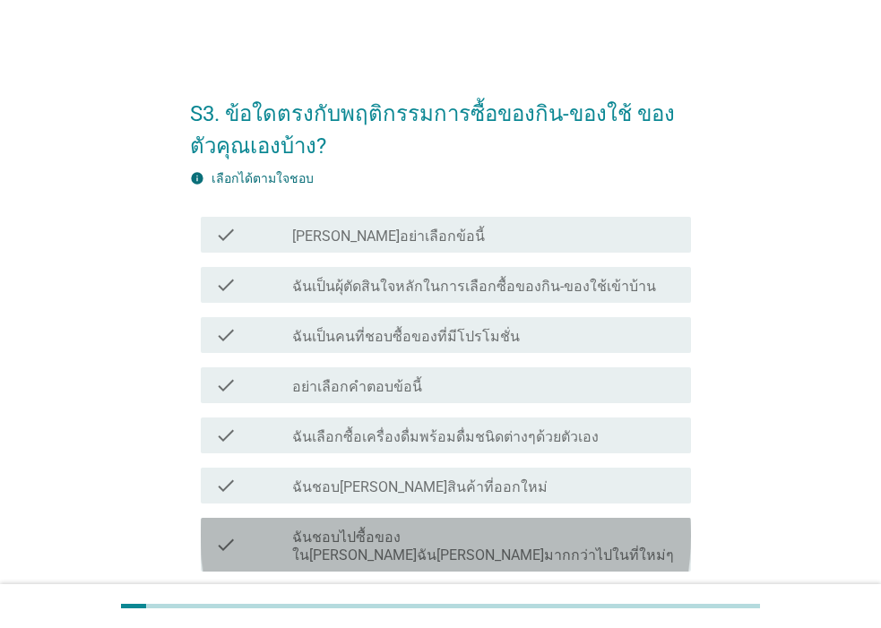
click at [532, 530] on label "ฉันชอบไปซื้อของใน[PERSON_NAME]ฉัน[PERSON_NAME]มากกว่าไปในที่ใหม่ๆ" at bounding box center [484, 547] width 385 height 36
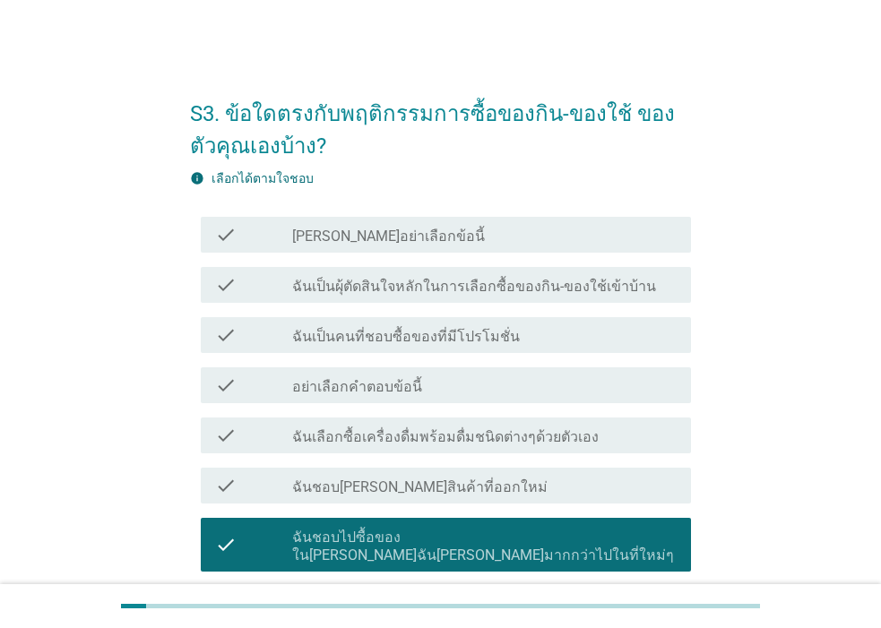
scroll to position [179, 0]
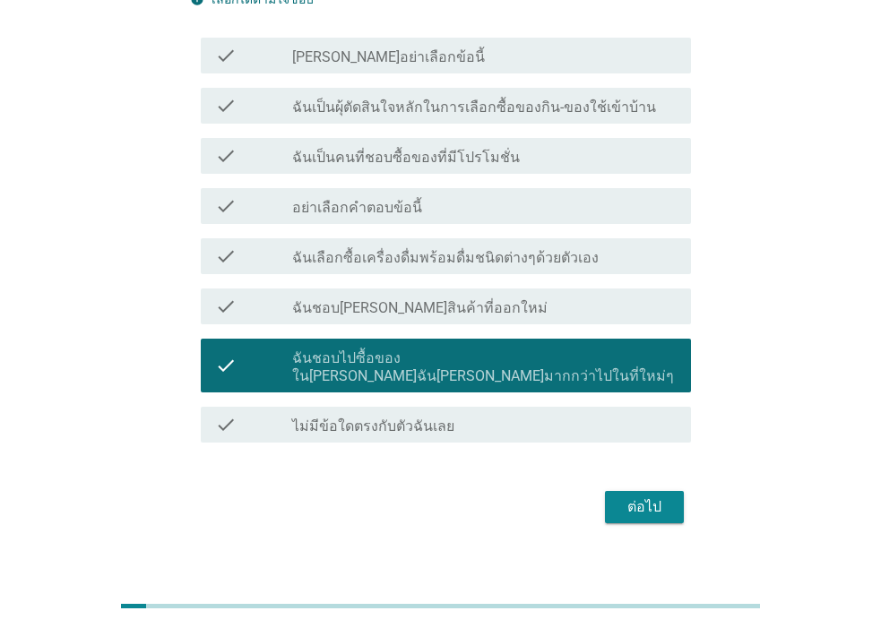
click at [628, 497] on div "ต่อไป" at bounding box center [644, 508] width 50 height 22
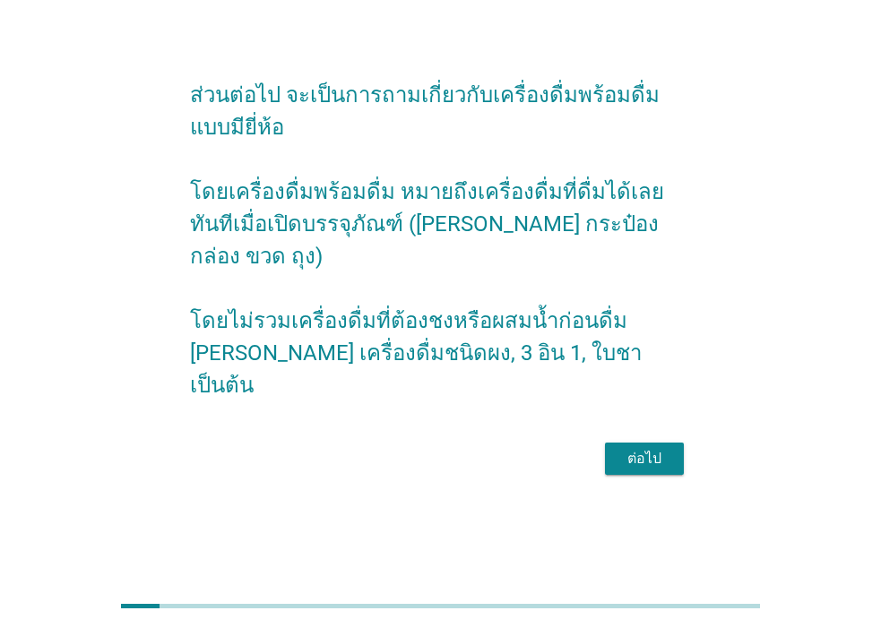
scroll to position [0, 0]
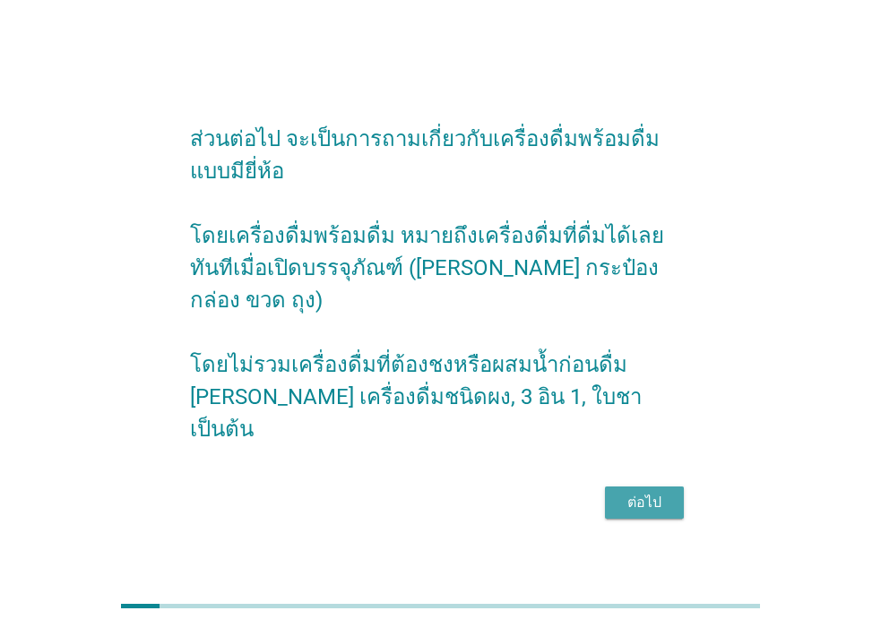
click at [669, 492] on div "ต่อไป" at bounding box center [644, 503] width 50 height 22
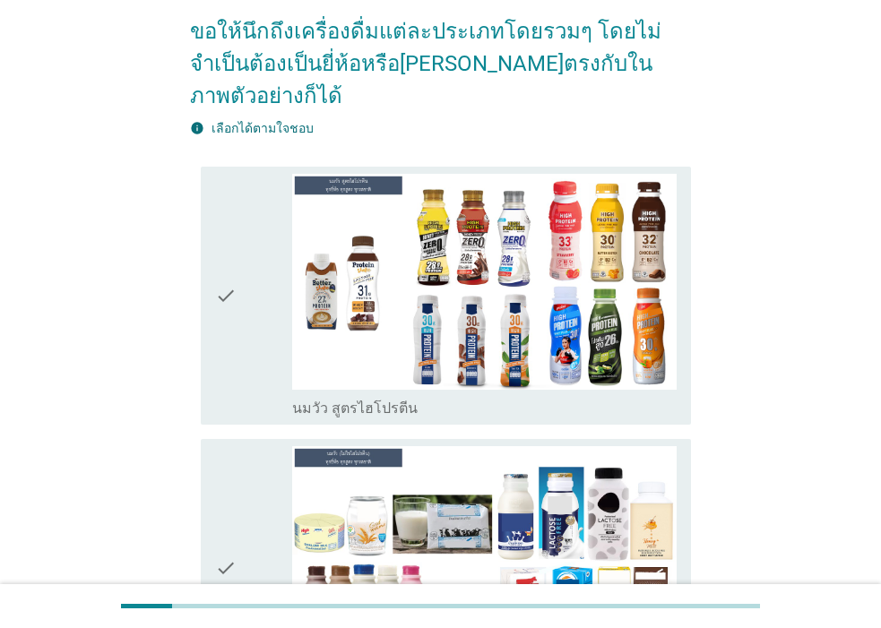
scroll to position [359, 0]
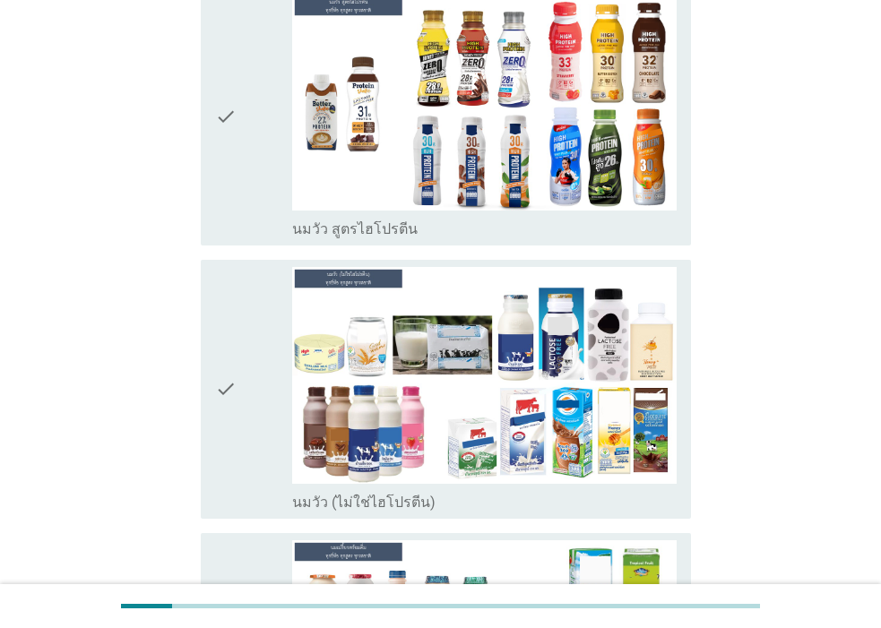
click at [219, 351] on icon "check" at bounding box center [226, 389] width 22 height 245
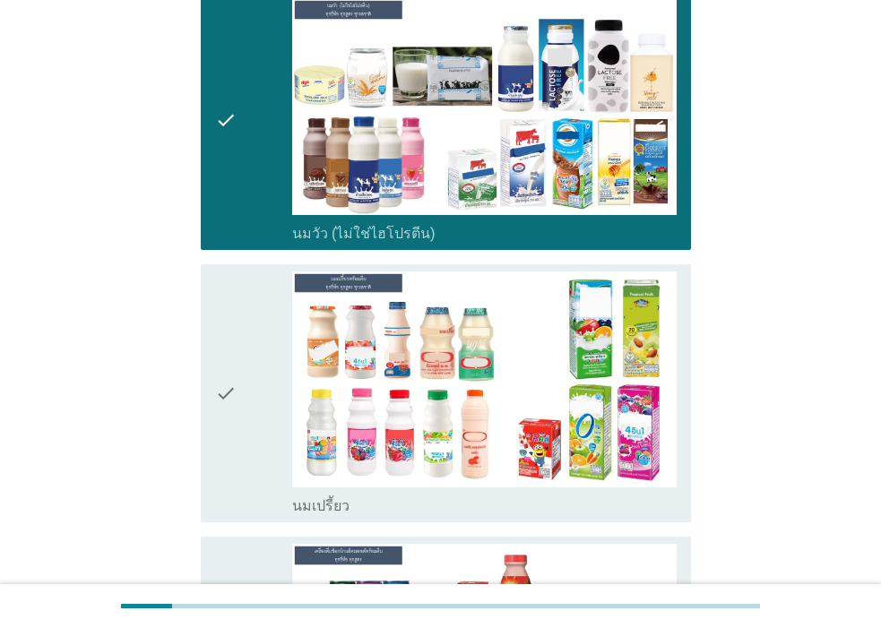
scroll to position [717, 0]
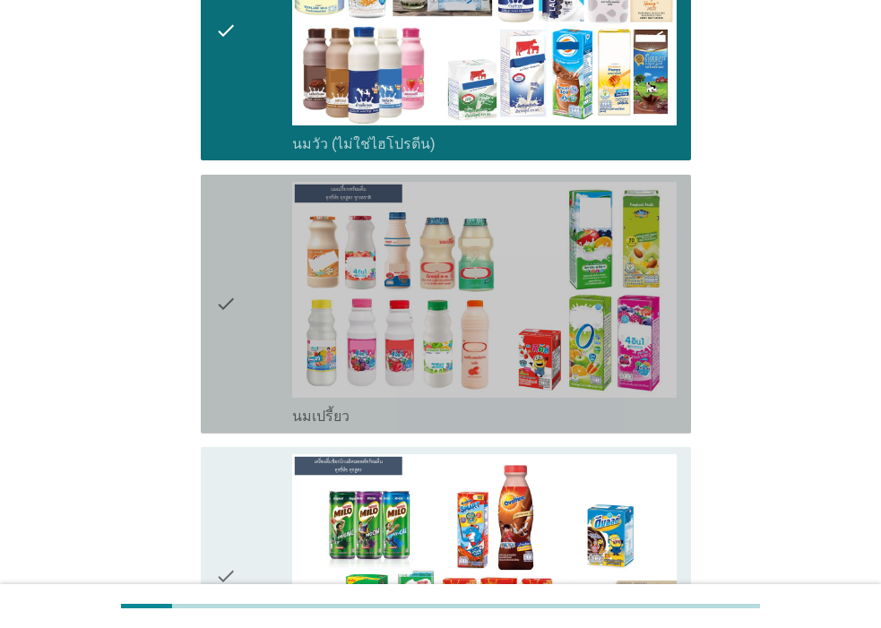
click at [233, 268] on icon "check" at bounding box center [226, 304] width 22 height 245
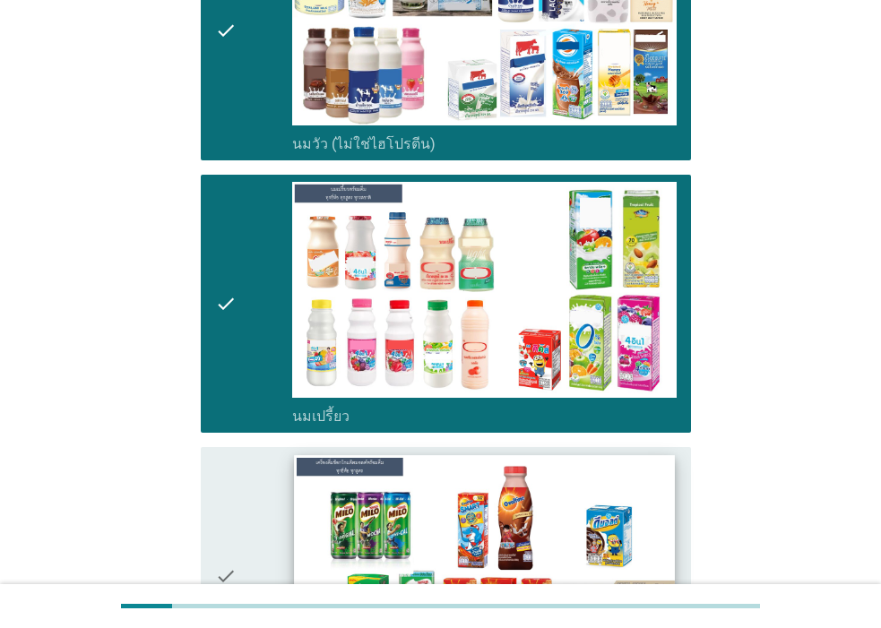
scroll to position [896, 0]
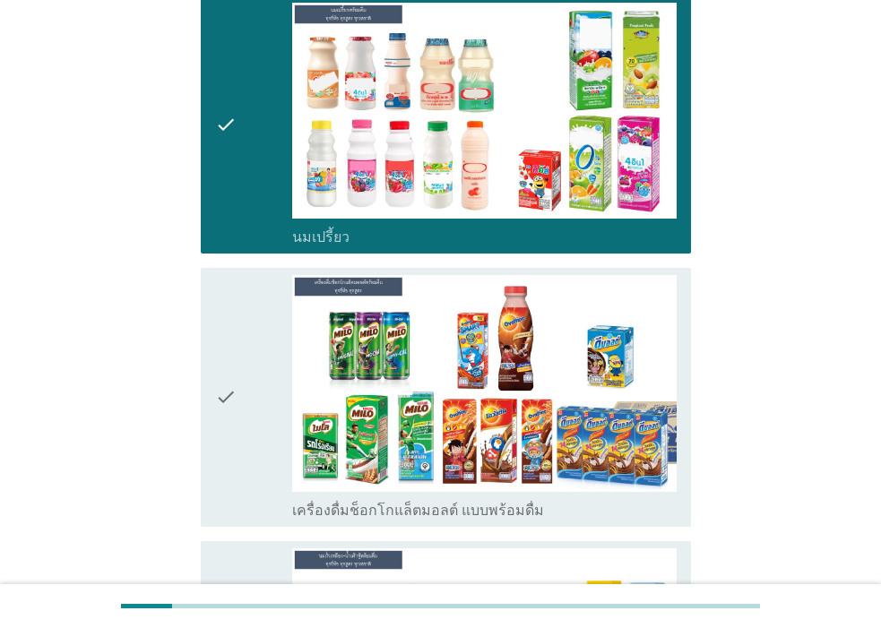
click at [231, 364] on icon "check" at bounding box center [226, 397] width 22 height 245
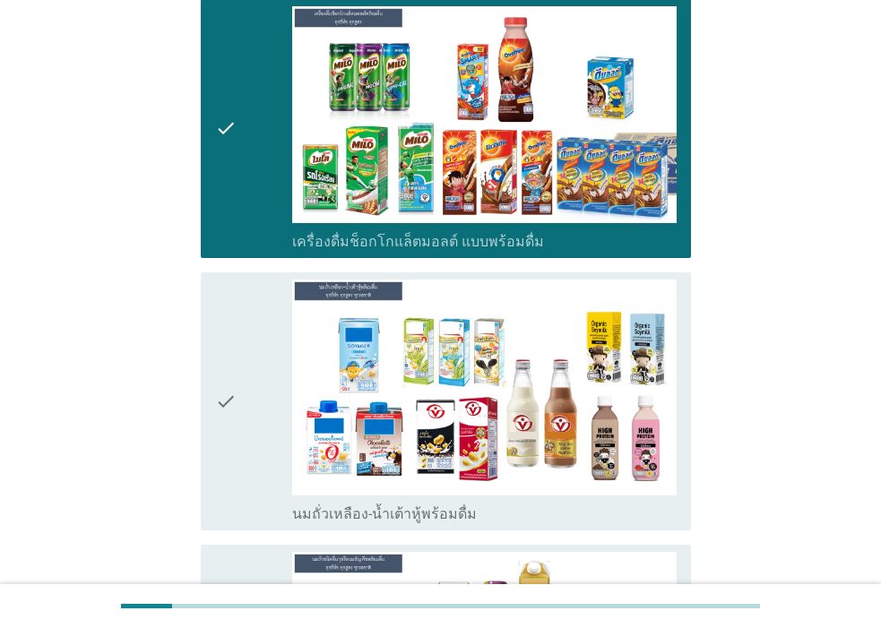
scroll to position [1255, 0]
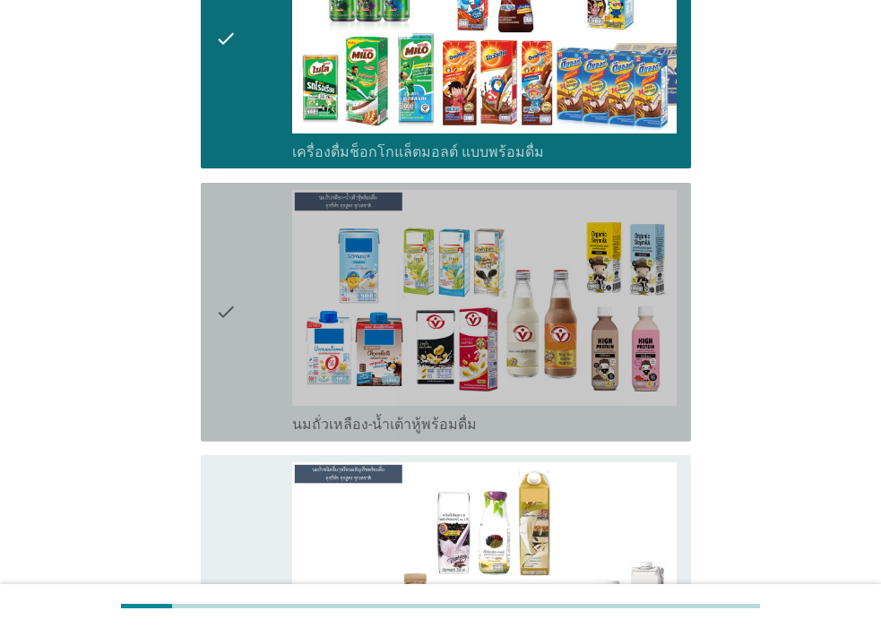
click at [226, 294] on icon "check" at bounding box center [226, 312] width 22 height 245
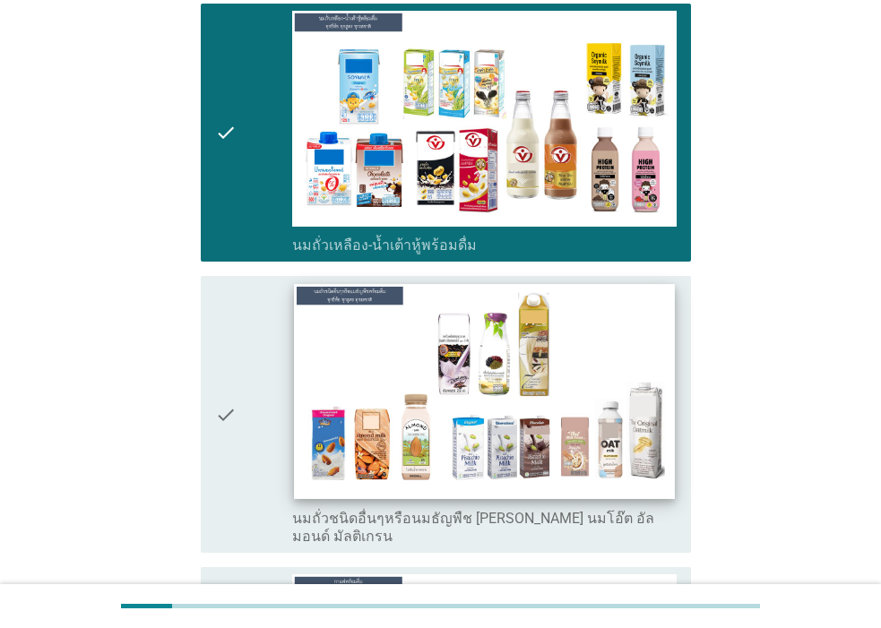
scroll to position [1524, 0]
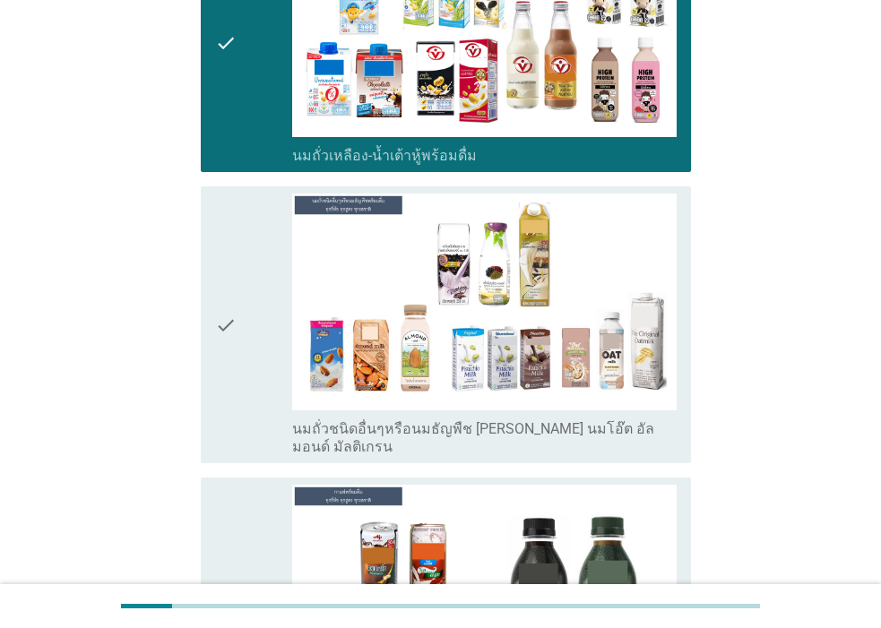
click at [251, 306] on div "check" at bounding box center [253, 325] width 77 height 263
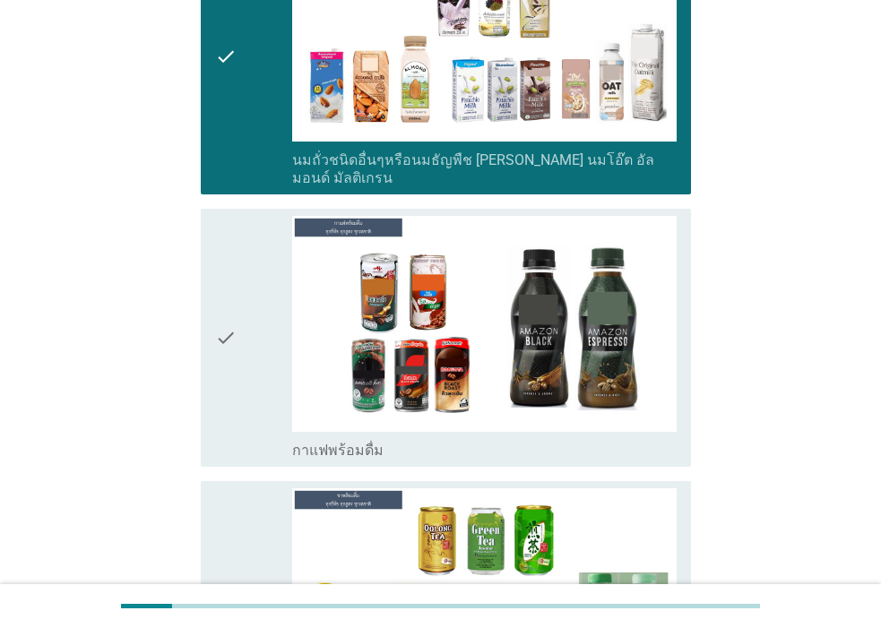
scroll to position [1972, 0]
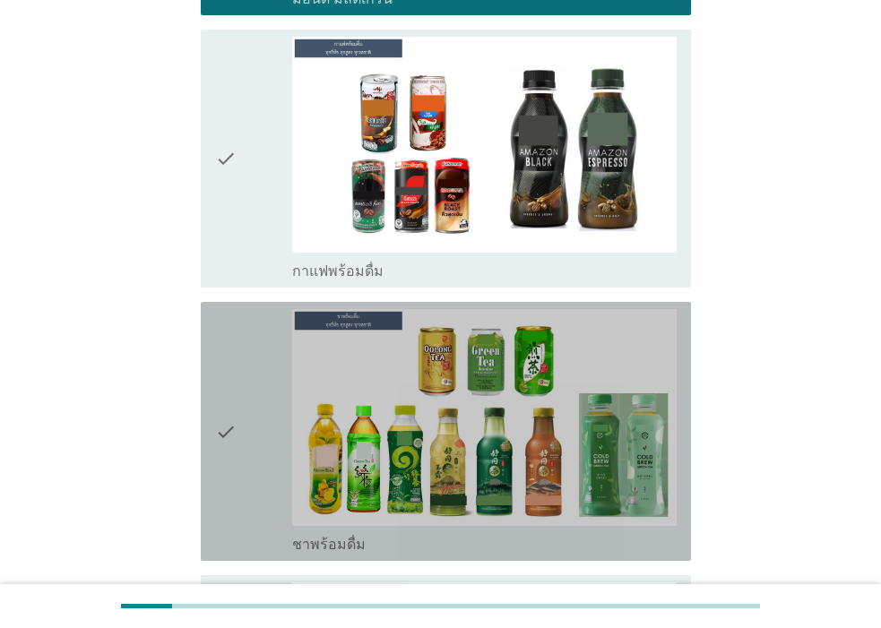
click at [258, 385] on div "check" at bounding box center [253, 431] width 77 height 245
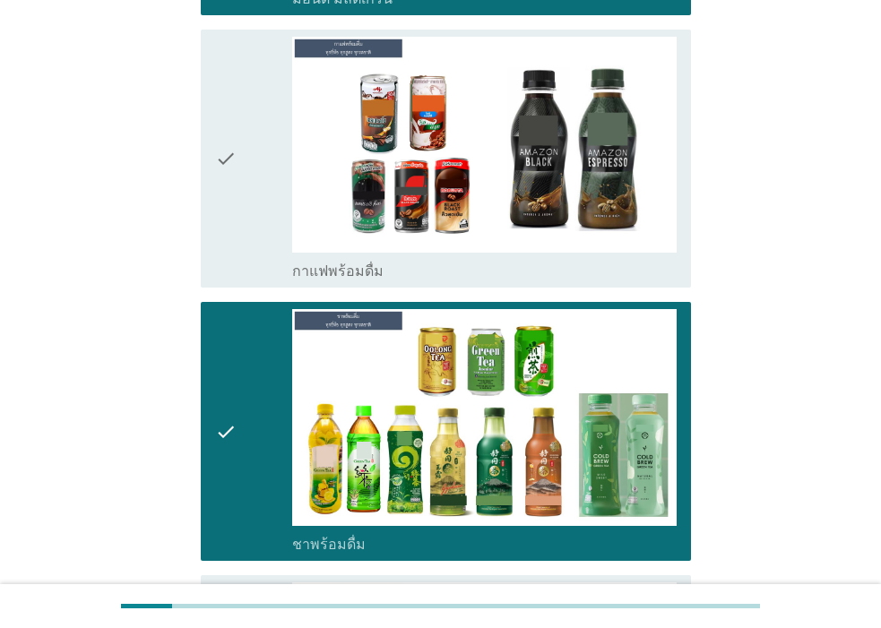
scroll to position [2331, 0]
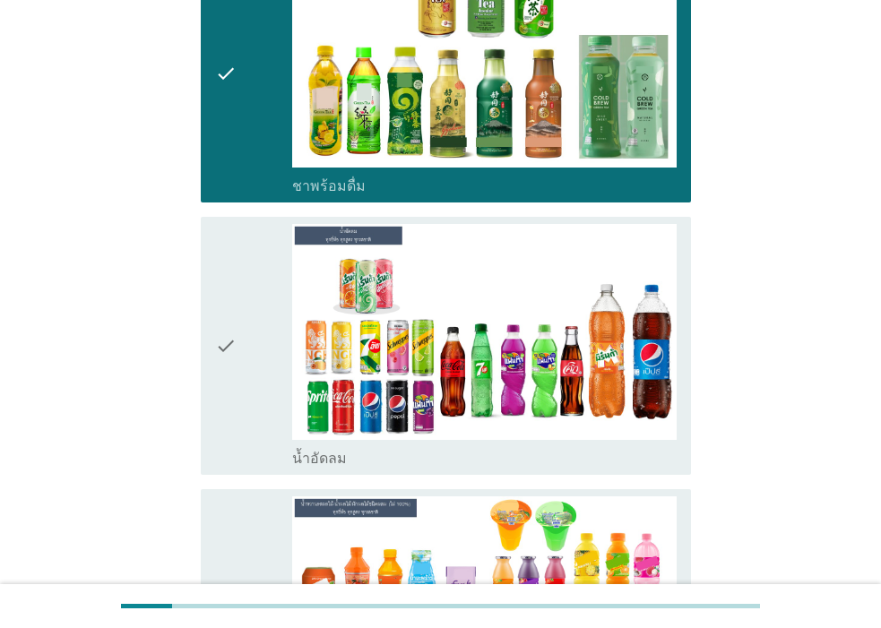
click at [244, 321] on div "check" at bounding box center [253, 346] width 77 height 245
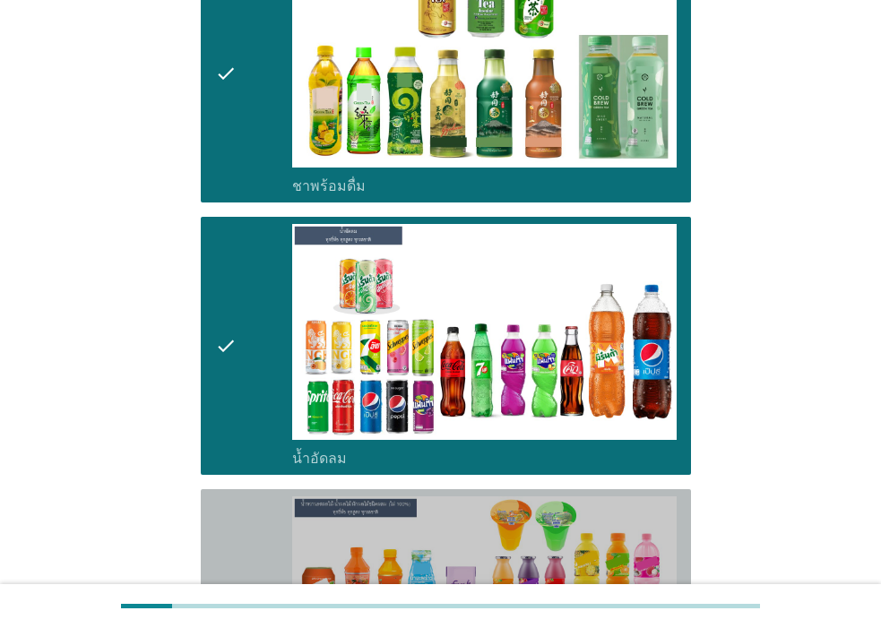
click at [240, 543] on div "check" at bounding box center [253, 628] width 77 height 263
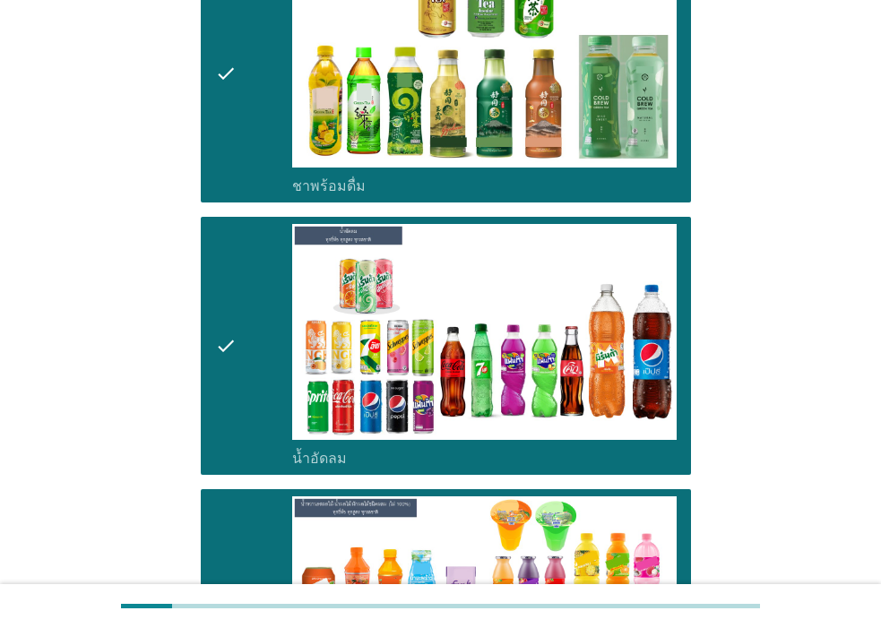
scroll to position [2600, 0]
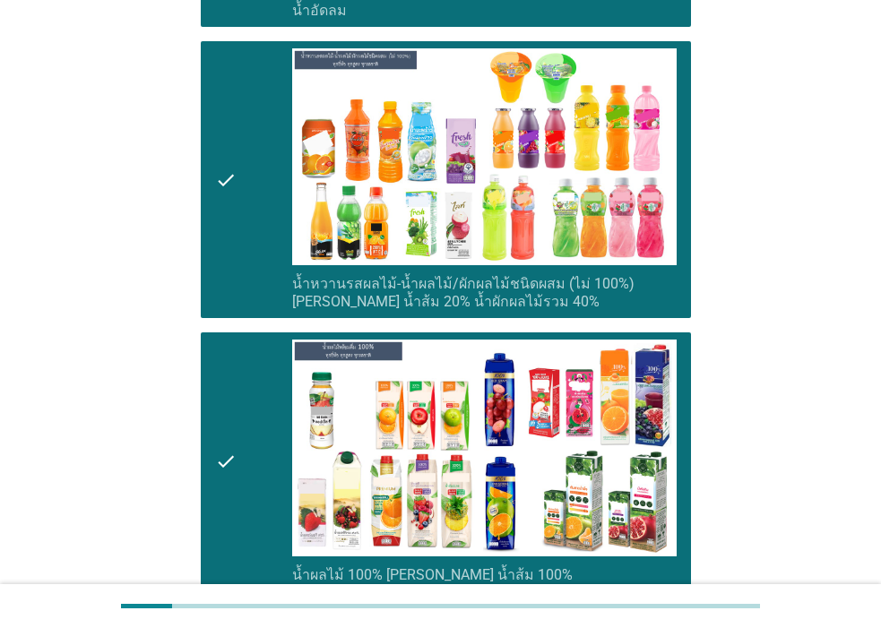
scroll to position [3048, 0]
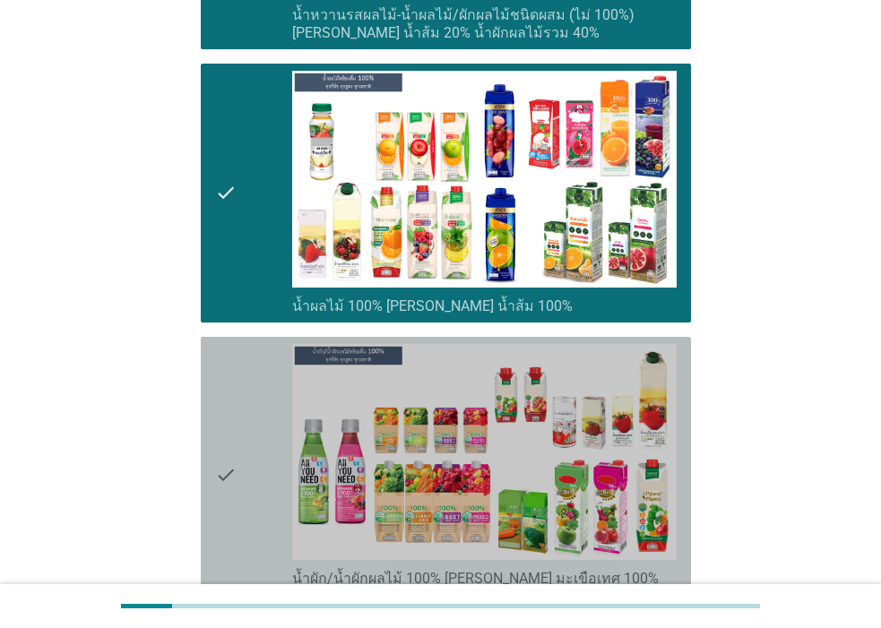
click at [226, 433] on icon "check" at bounding box center [226, 475] width 22 height 263
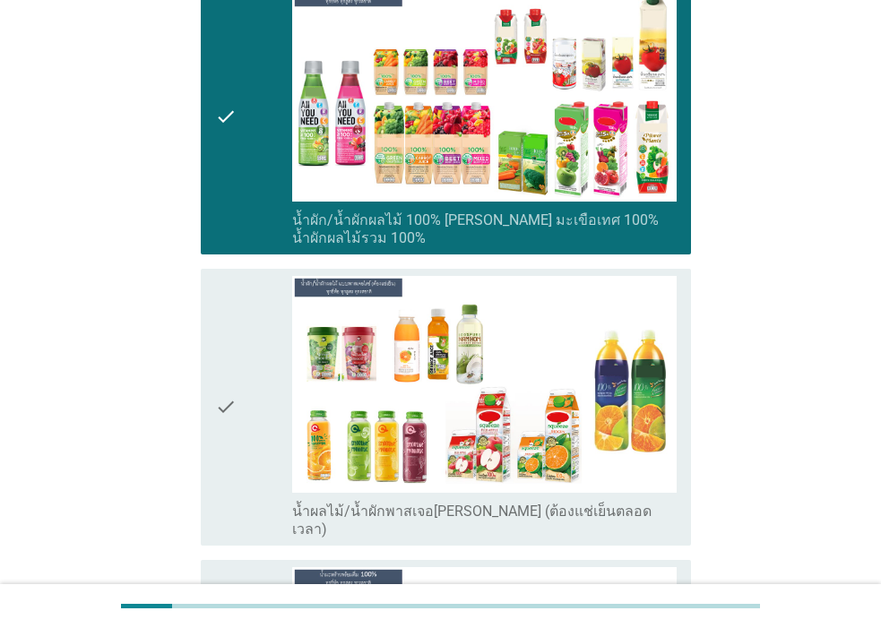
scroll to position [3496, 0]
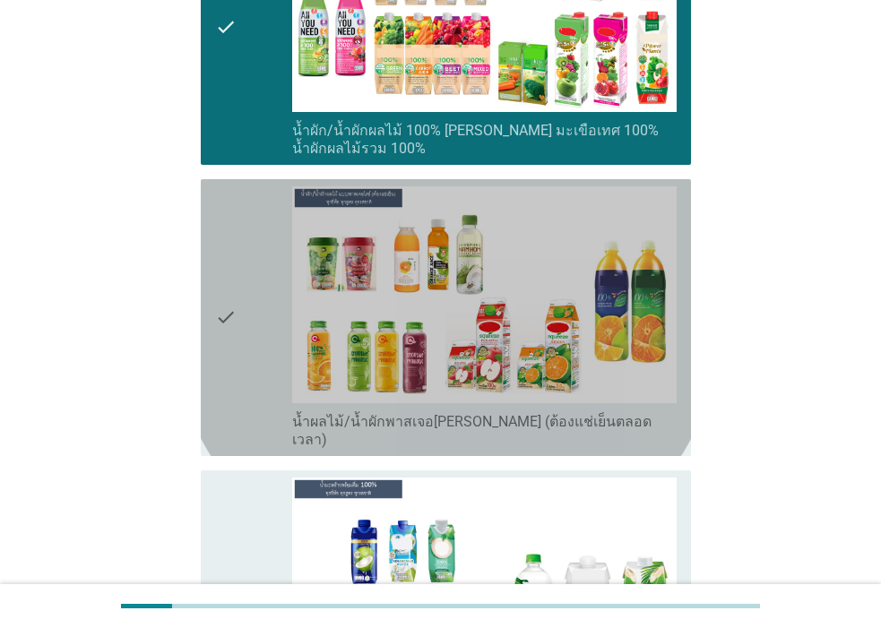
click at [207, 273] on div "check check_box_outline_blank น้ำผลไม้/น้ำผักพาสเจอ[PERSON_NAME] (ต้องแช่เย็นตล…" at bounding box center [446, 317] width 490 height 277
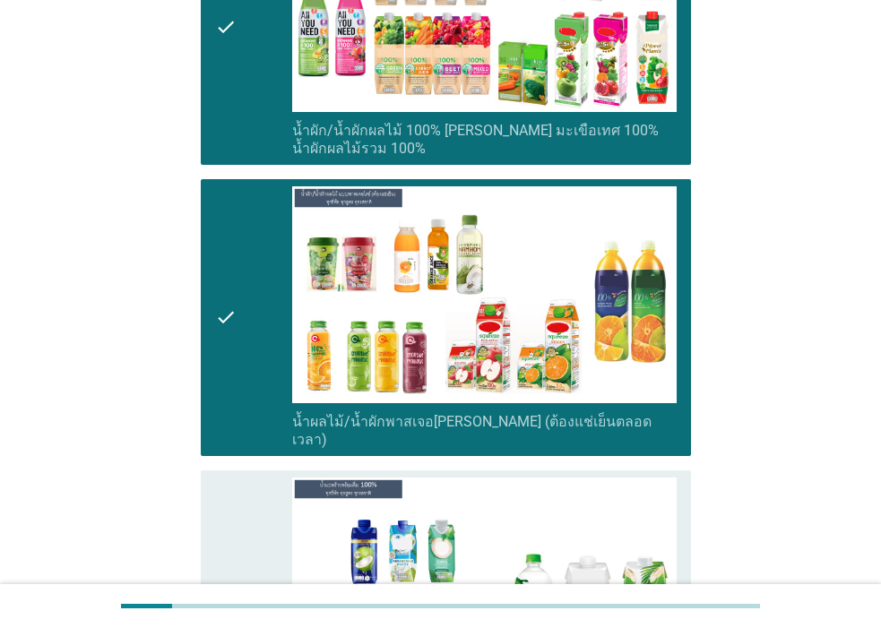
scroll to position [3675, 0]
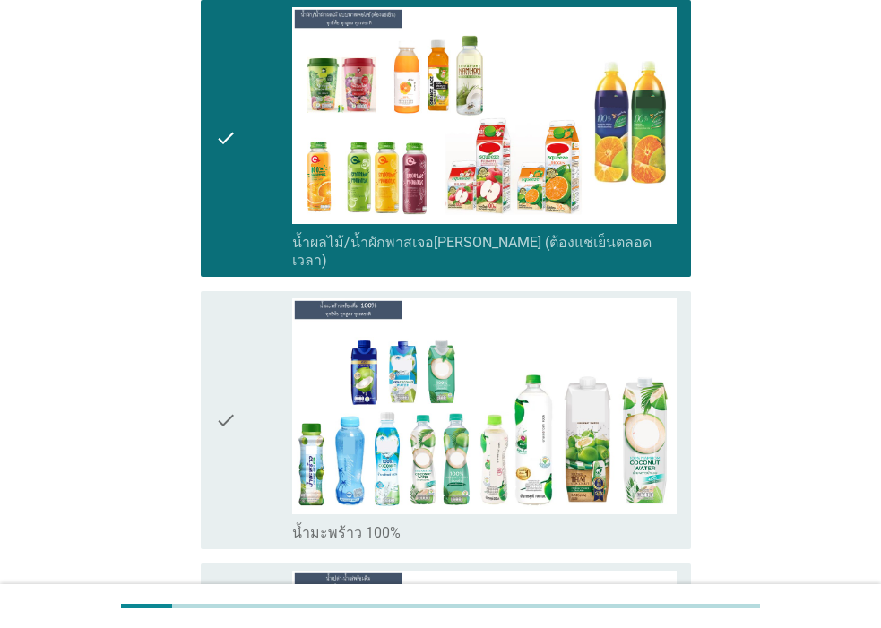
click at [240, 341] on div "check" at bounding box center [253, 421] width 77 height 245
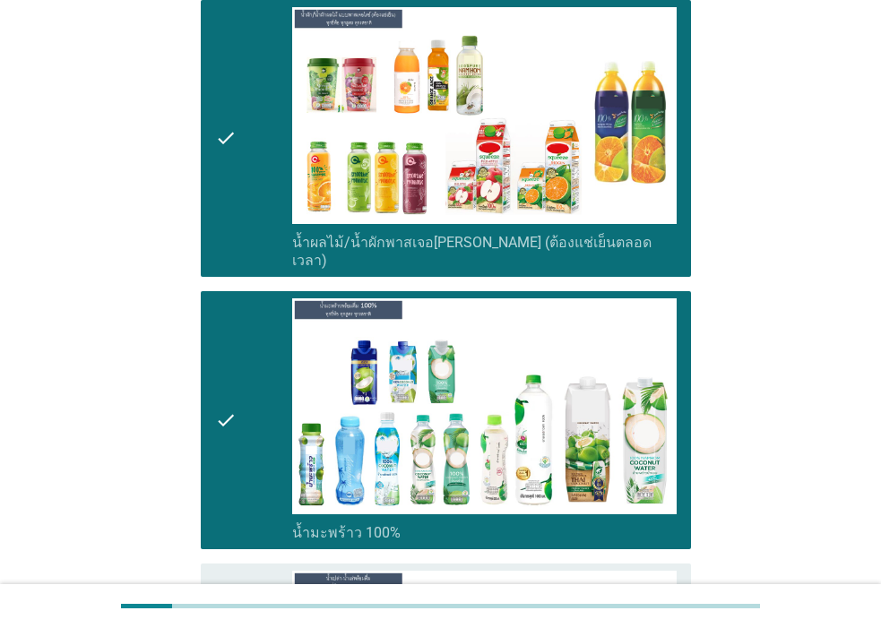
scroll to position [4034, 0]
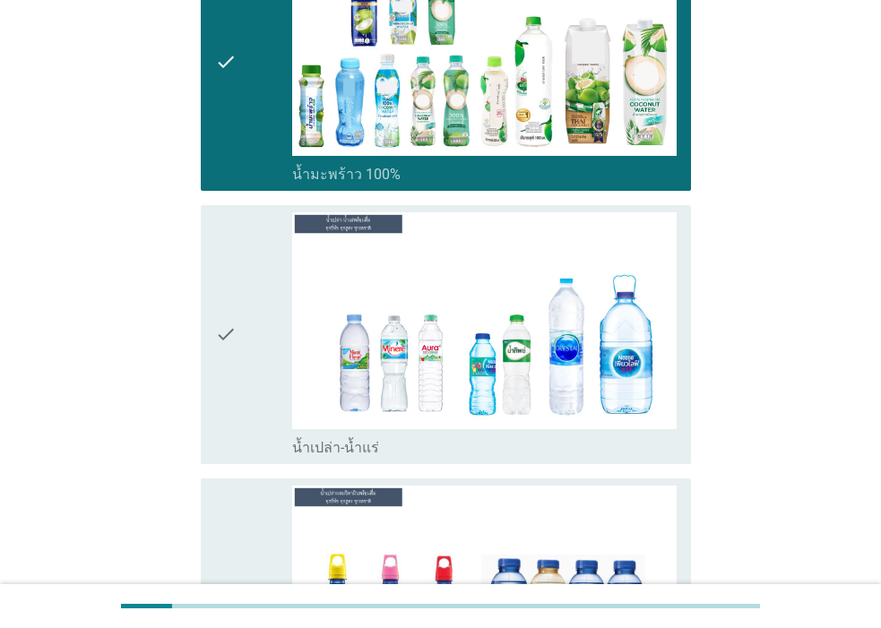
click at [242, 280] on div "check" at bounding box center [253, 334] width 77 height 245
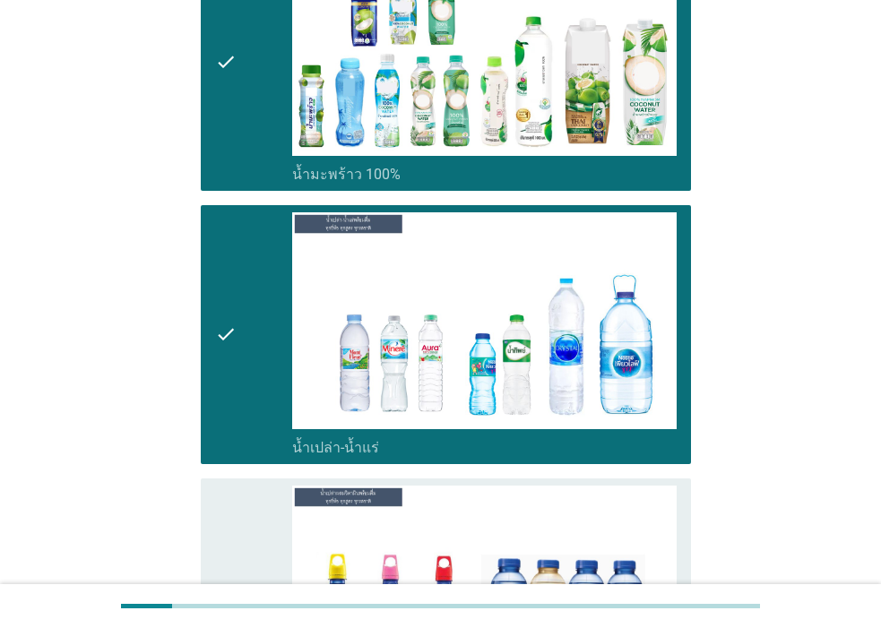
click at [250, 546] on div "check" at bounding box center [253, 608] width 77 height 245
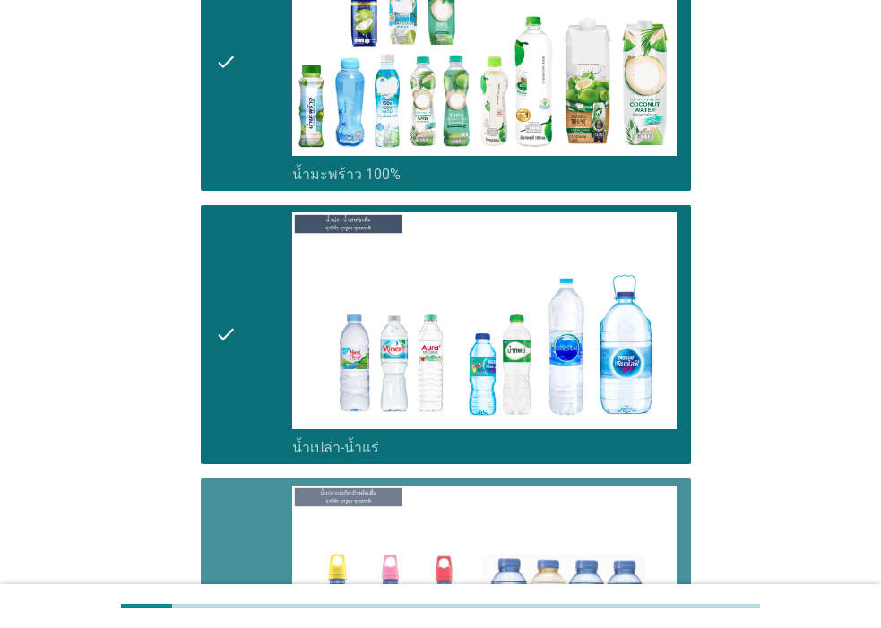
scroll to position [4482, 0]
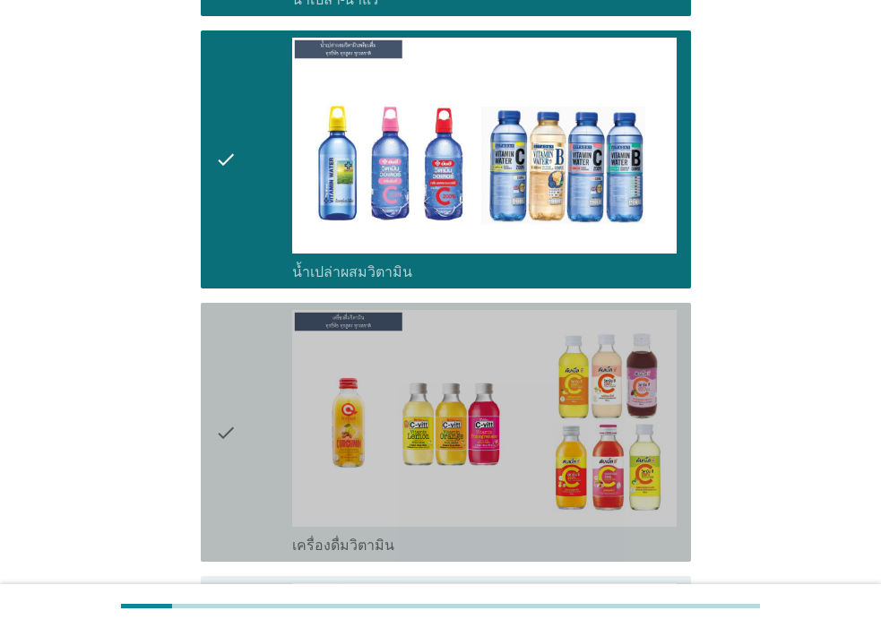
click at [248, 363] on div "check" at bounding box center [253, 432] width 77 height 245
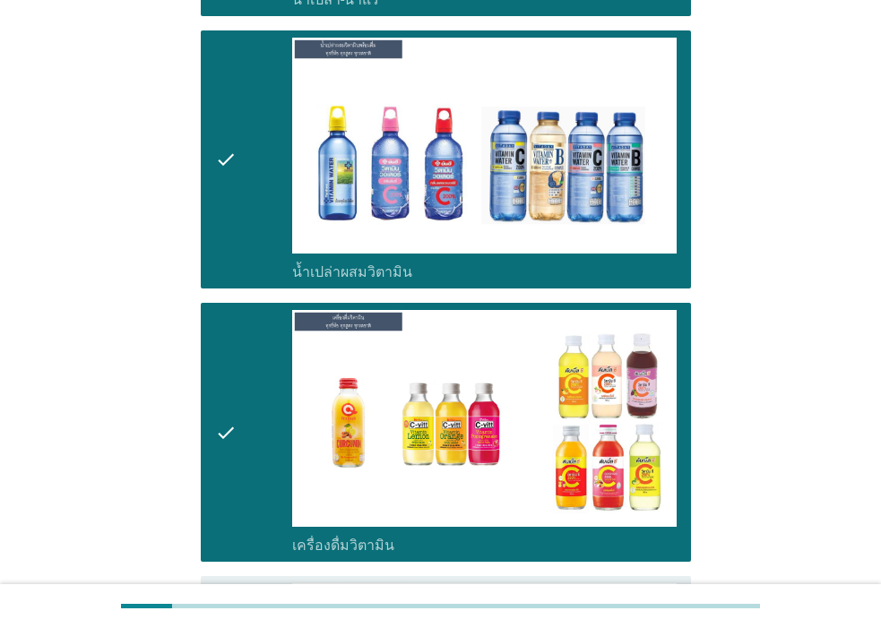
scroll to position [4751, 0]
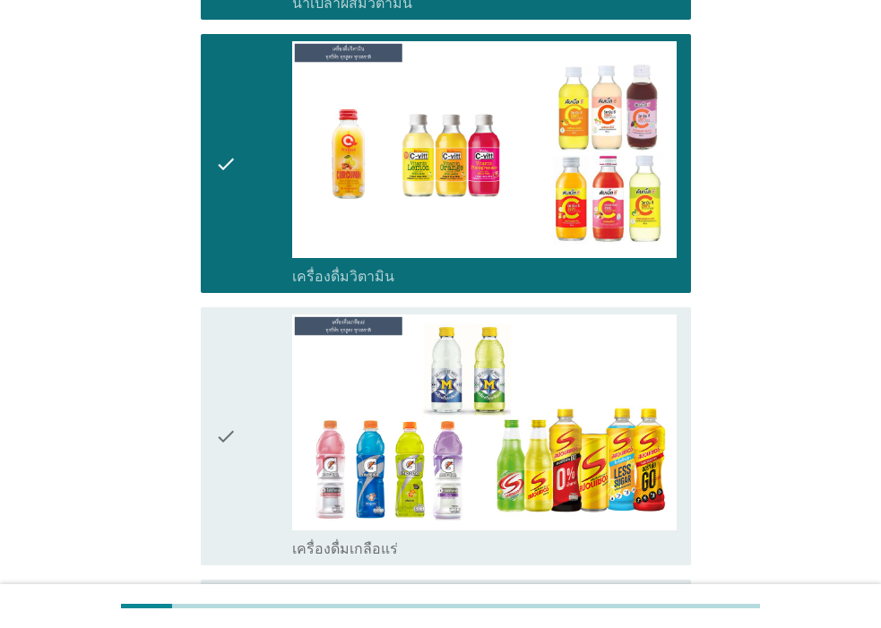
click at [245, 362] on div "check" at bounding box center [253, 437] width 77 height 245
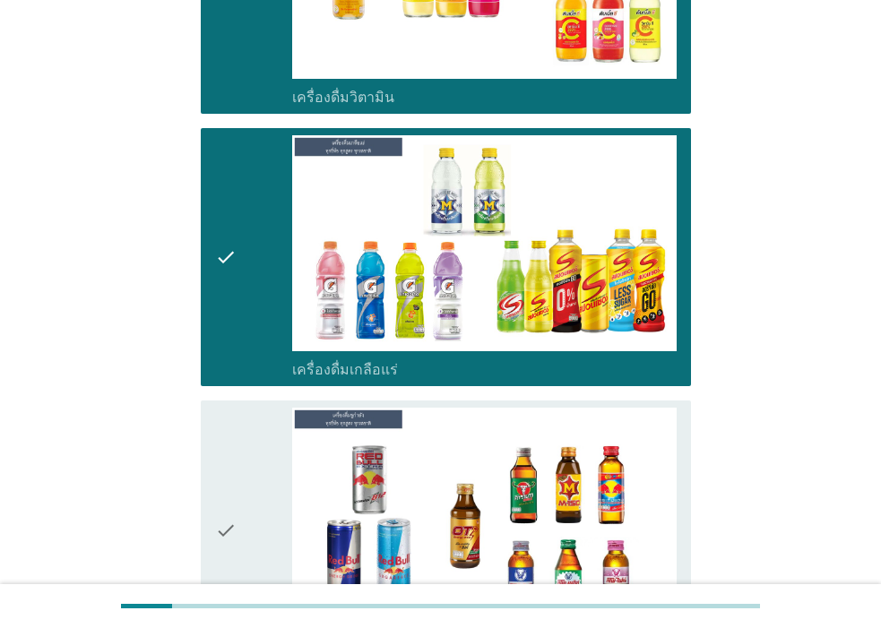
scroll to position [5020, 0]
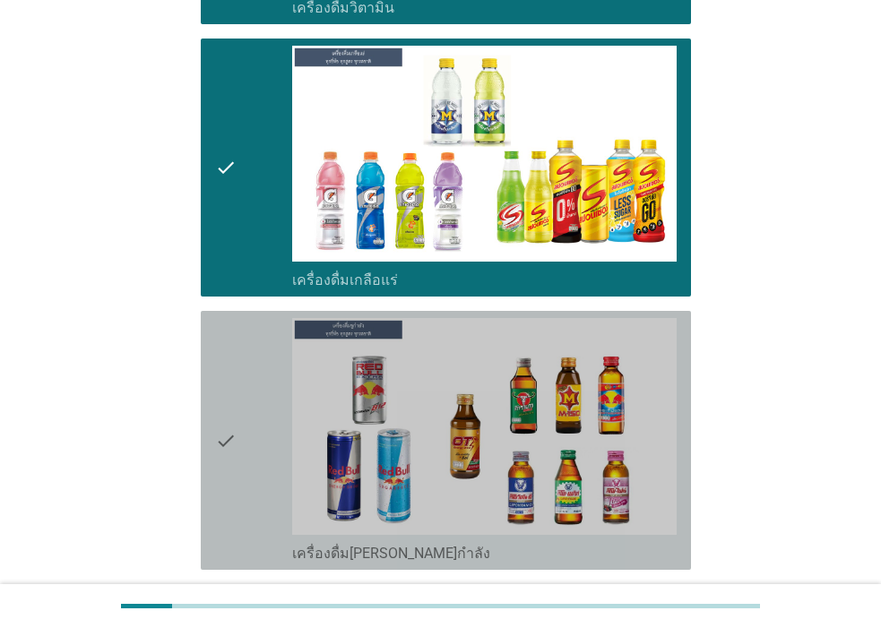
click at [231, 374] on icon "check" at bounding box center [226, 440] width 22 height 245
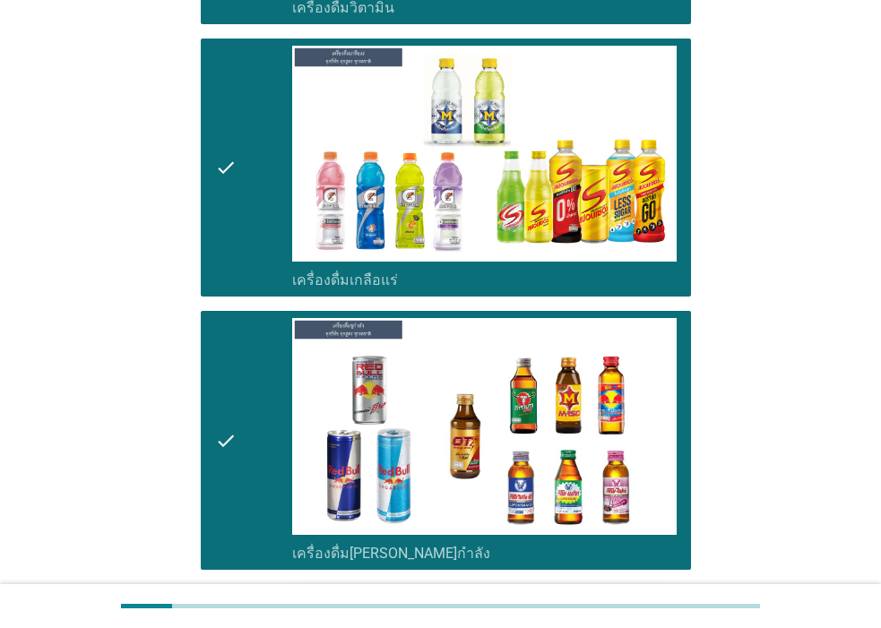
scroll to position [5289, 0]
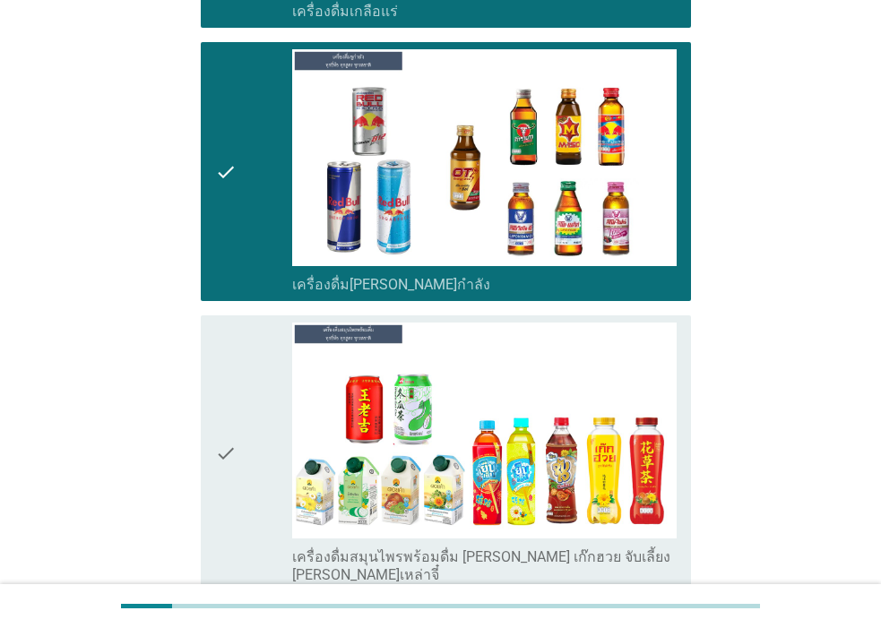
click at [229, 393] on icon "check" at bounding box center [226, 454] width 22 height 263
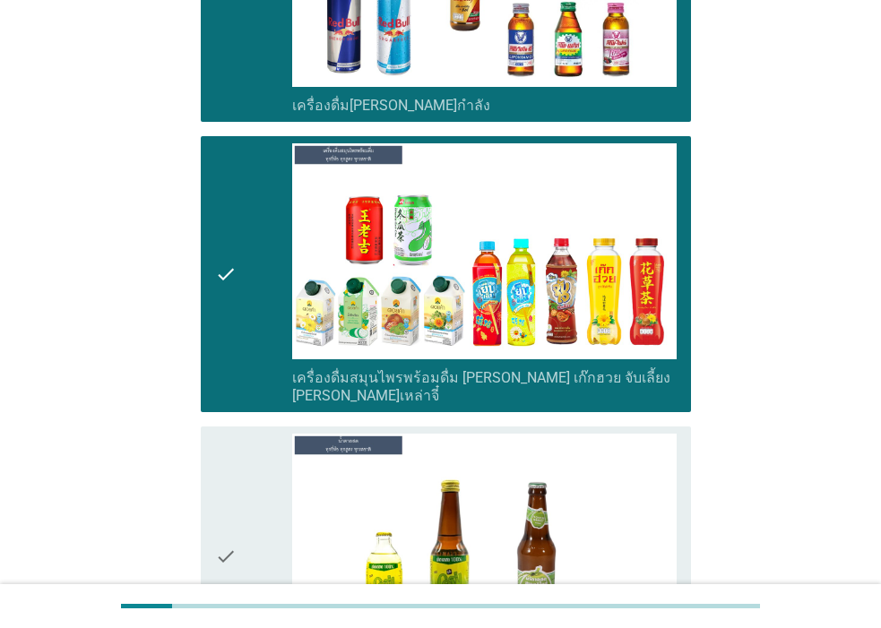
scroll to position [5558, 0]
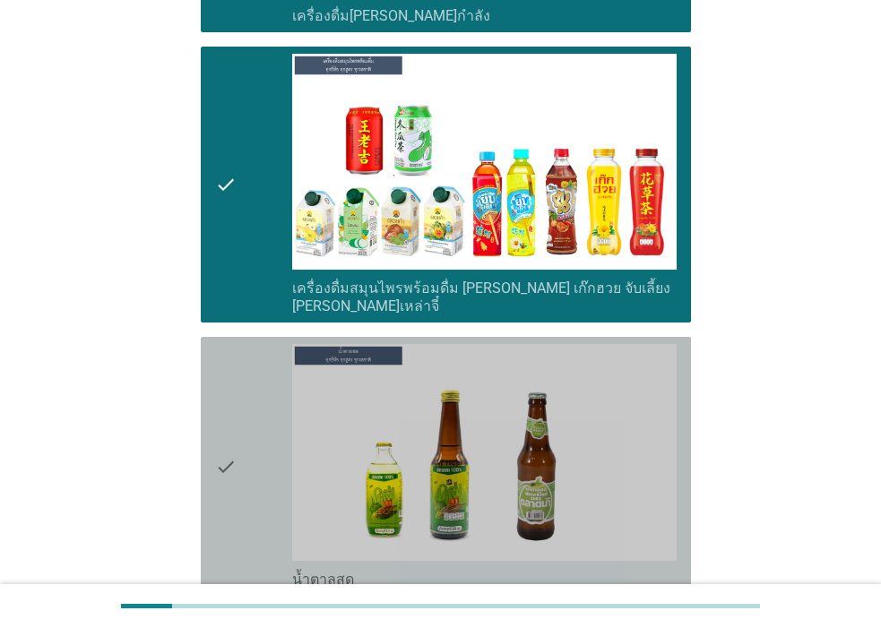
click at [249, 390] on div "check" at bounding box center [253, 466] width 77 height 245
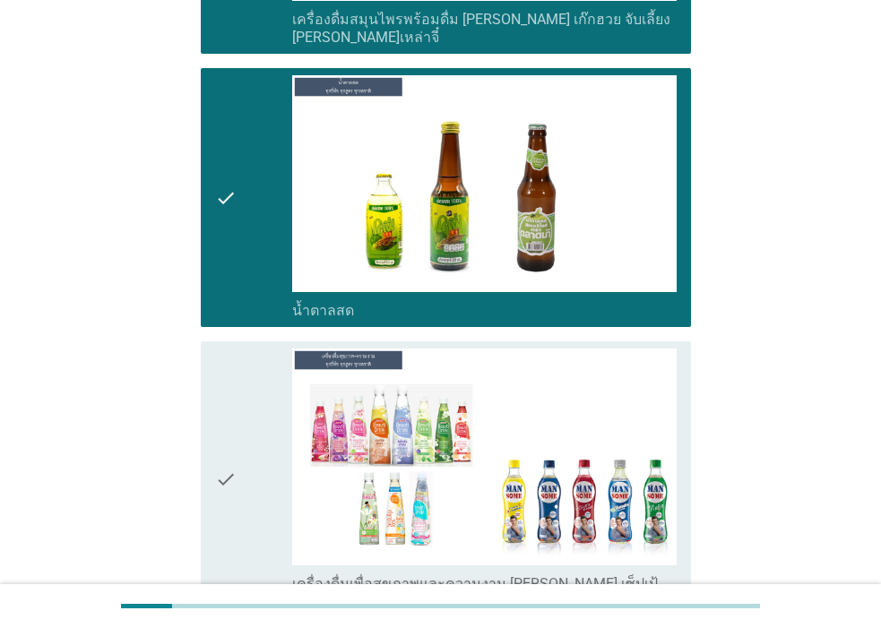
scroll to position [5917, 0]
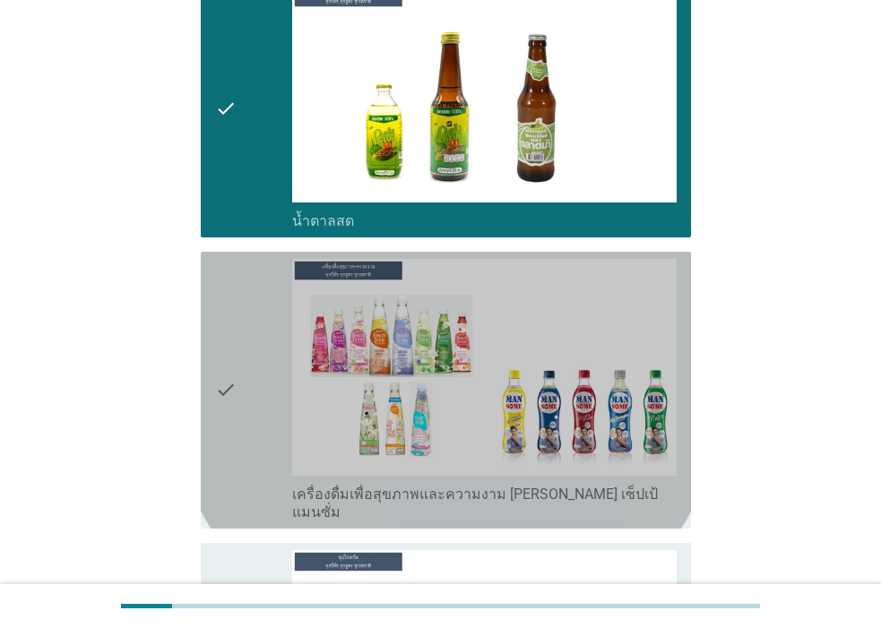
click at [253, 314] on div "check" at bounding box center [253, 390] width 77 height 263
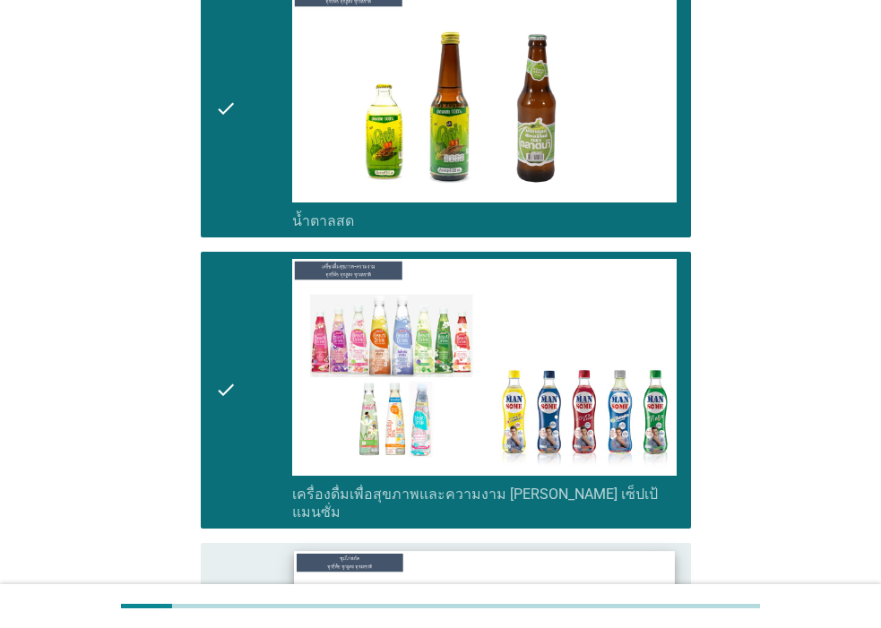
scroll to position [6185, 0]
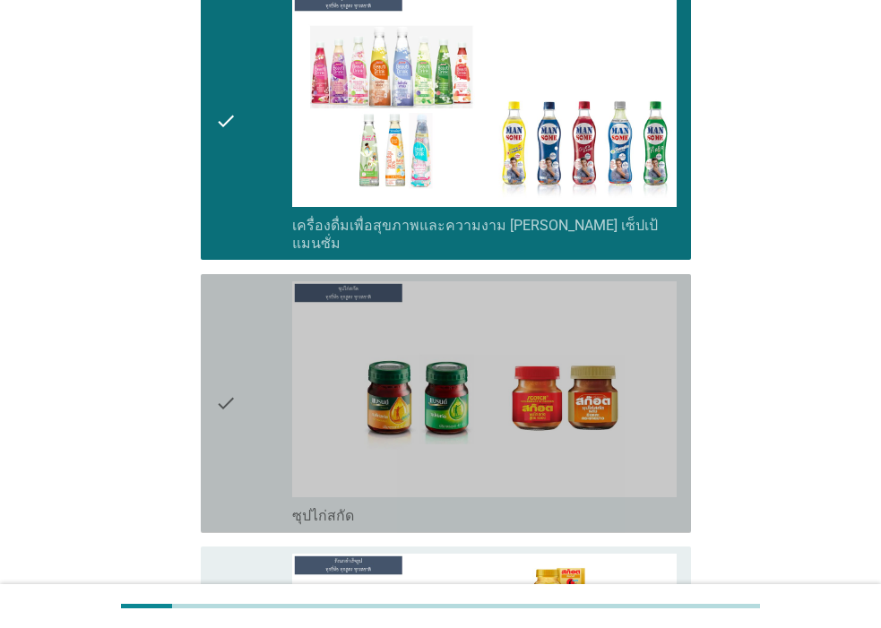
click at [241, 281] on div "check" at bounding box center [253, 403] width 77 height 245
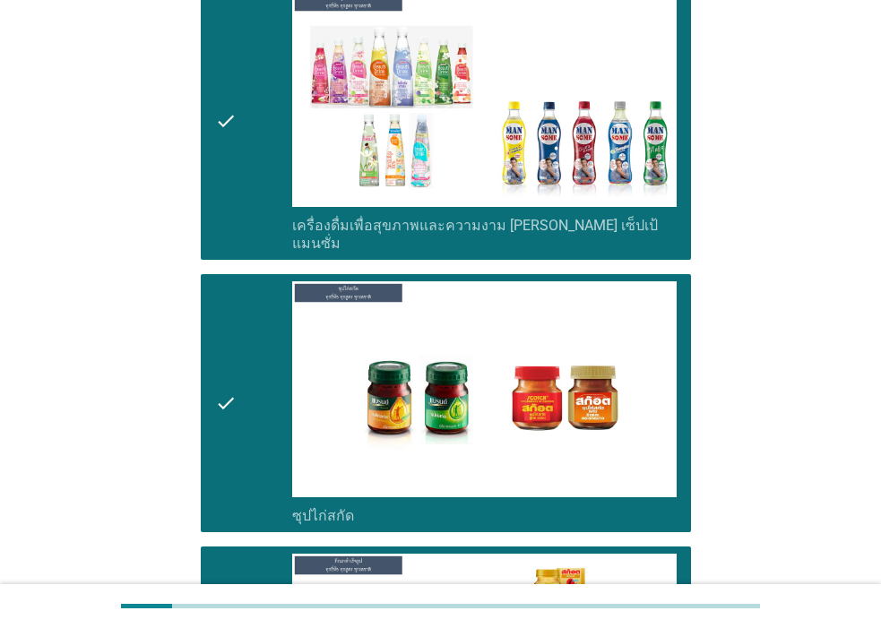
scroll to position [6468, 0]
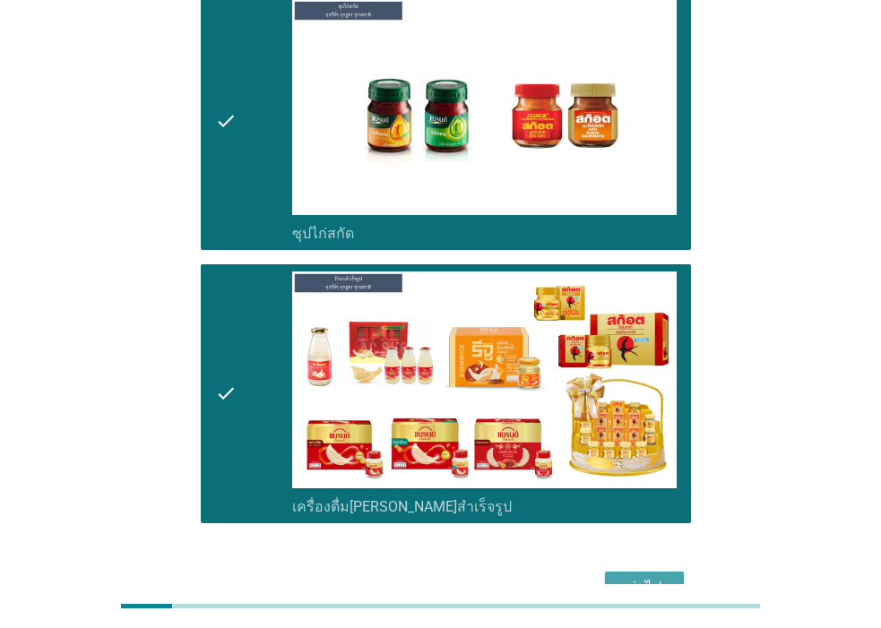
click at [647, 577] on div "ต่อไป" at bounding box center [644, 588] width 50 height 22
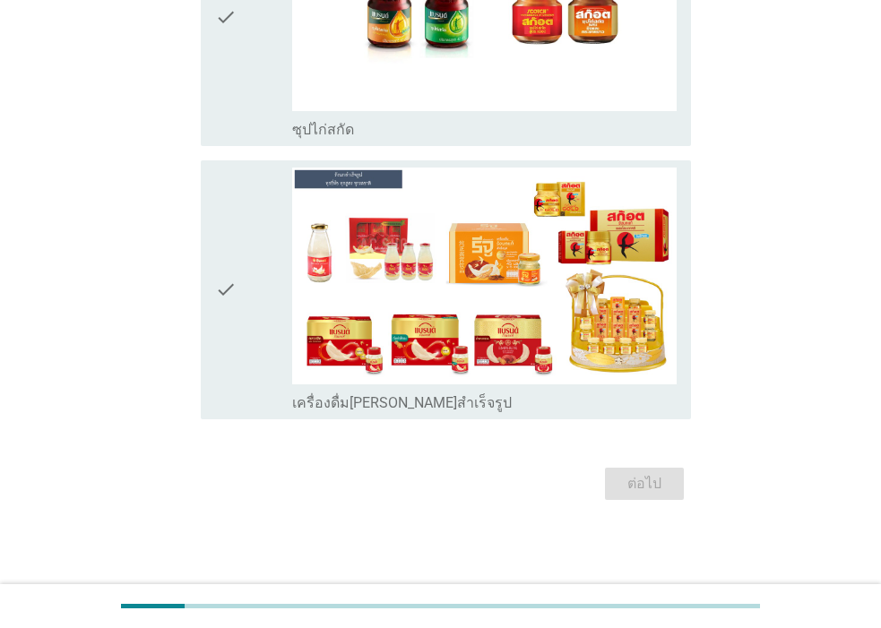
scroll to position [0, 0]
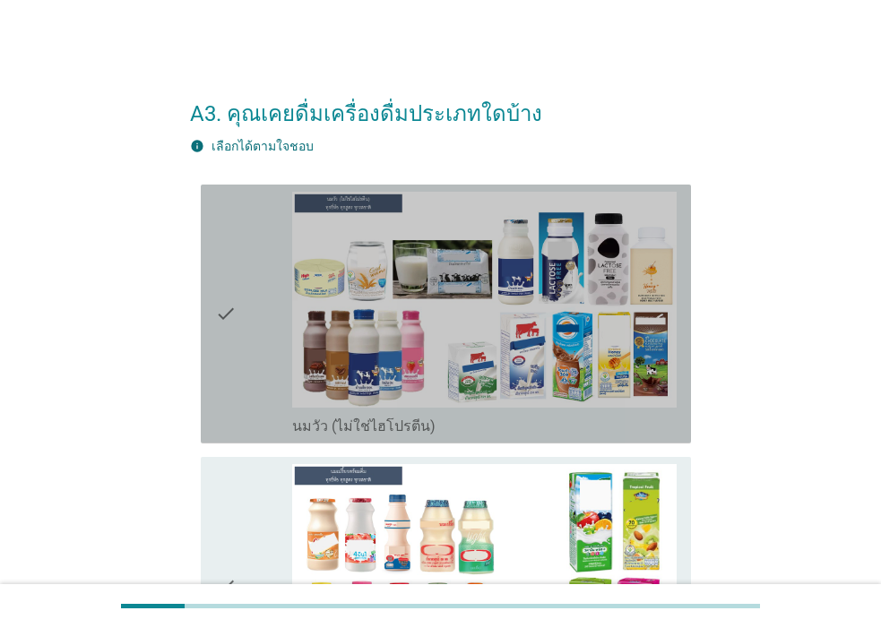
click at [224, 329] on icon "check" at bounding box center [226, 314] width 22 height 245
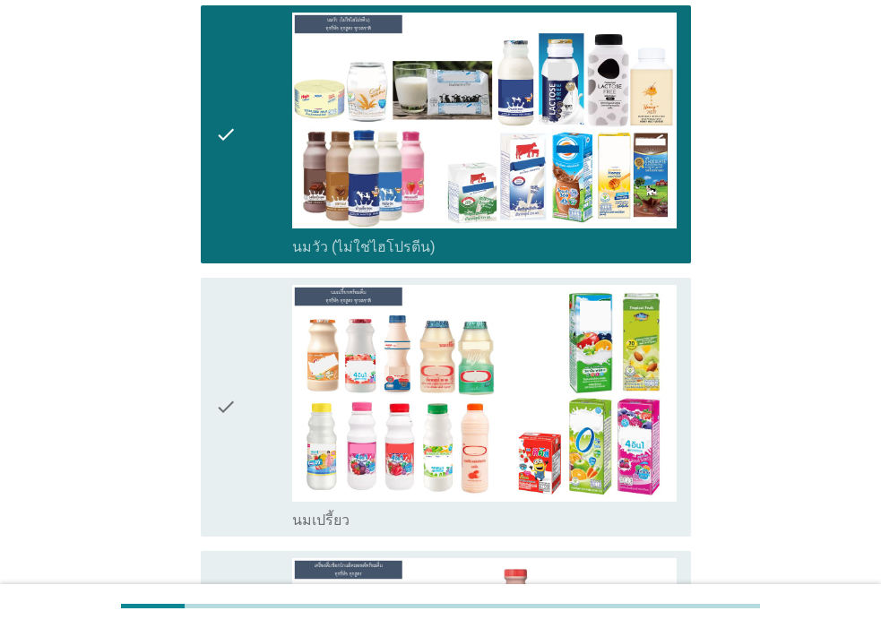
scroll to position [269, 0]
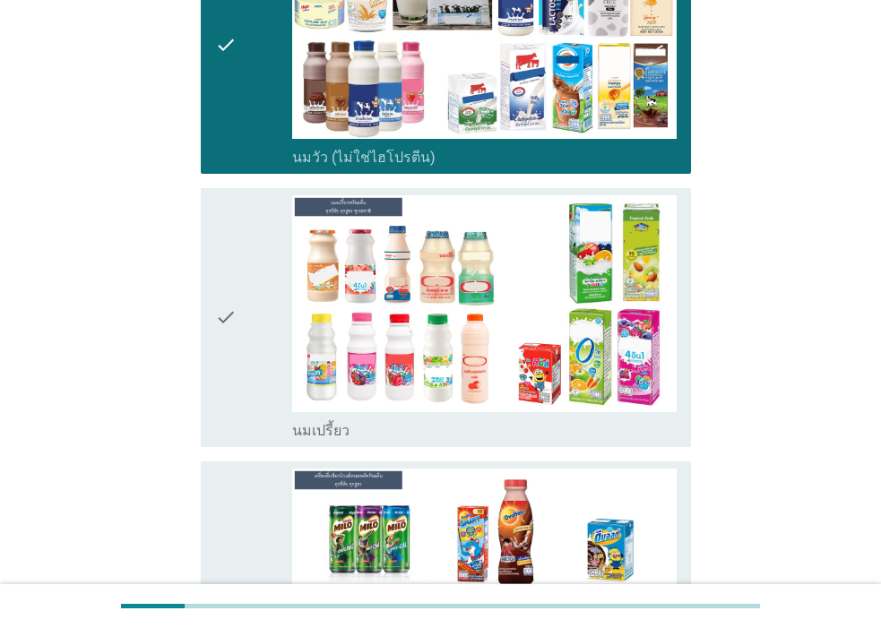
click at [249, 317] on div "check" at bounding box center [253, 317] width 77 height 245
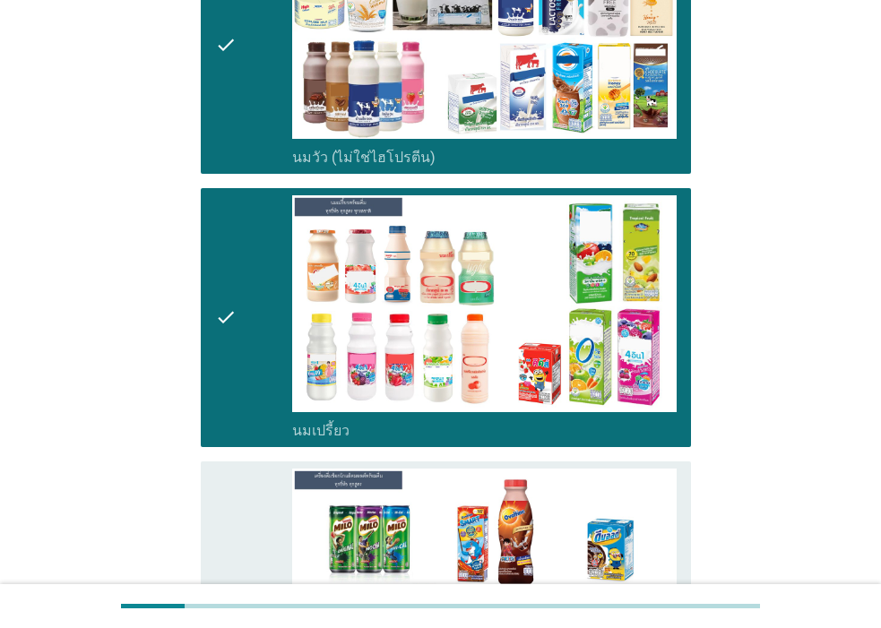
click at [247, 506] on div "check" at bounding box center [253, 591] width 77 height 245
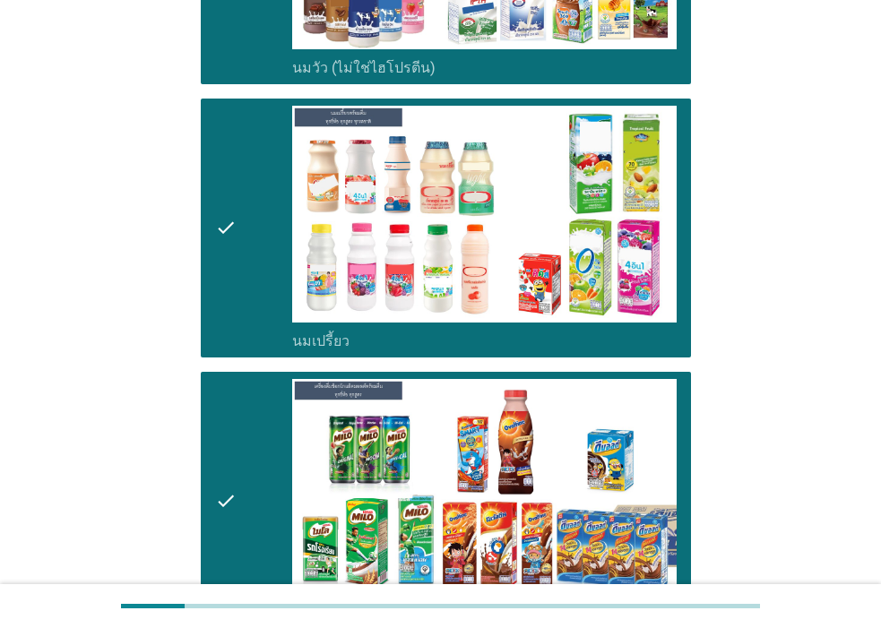
scroll to position [717, 0]
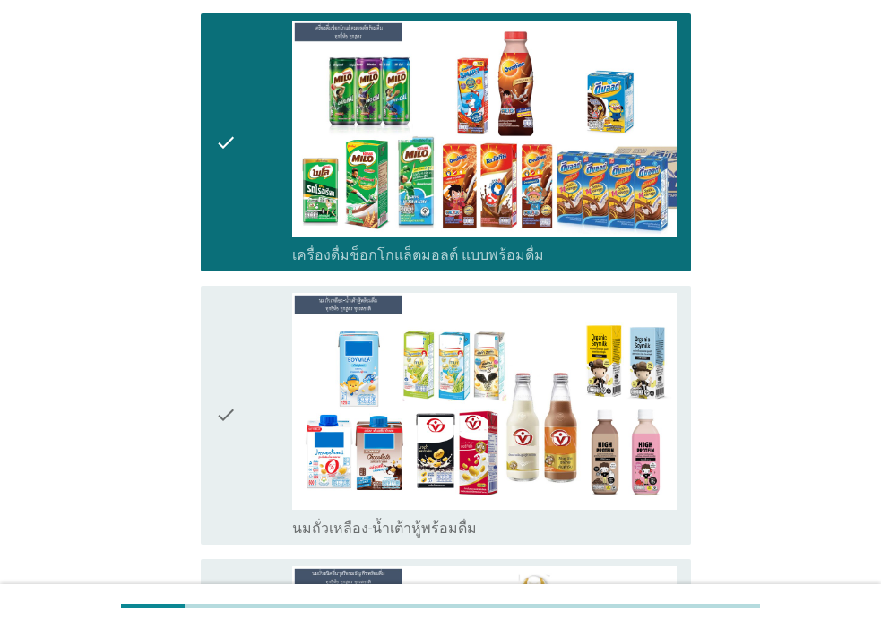
click at [222, 437] on icon "check" at bounding box center [226, 415] width 22 height 245
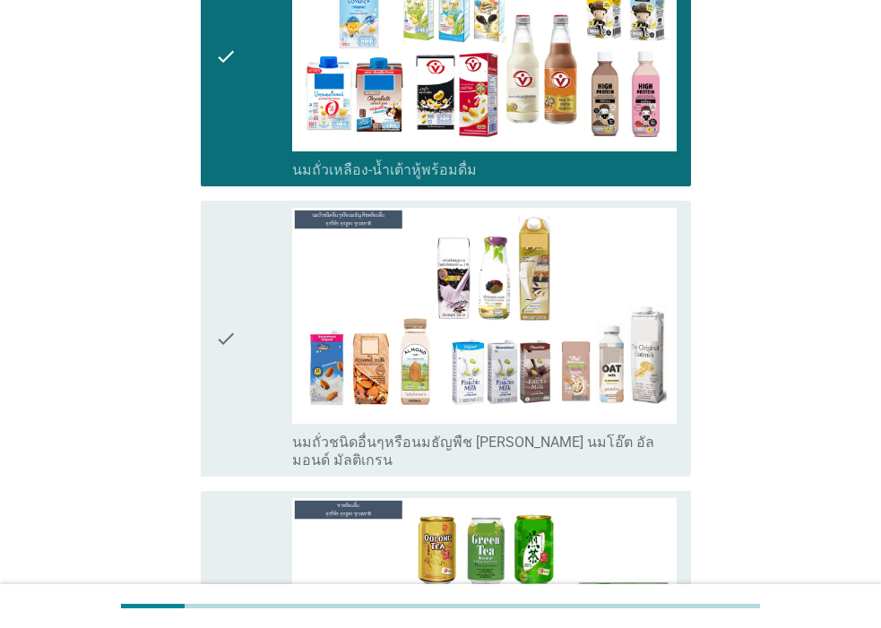
scroll to position [1255, 0]
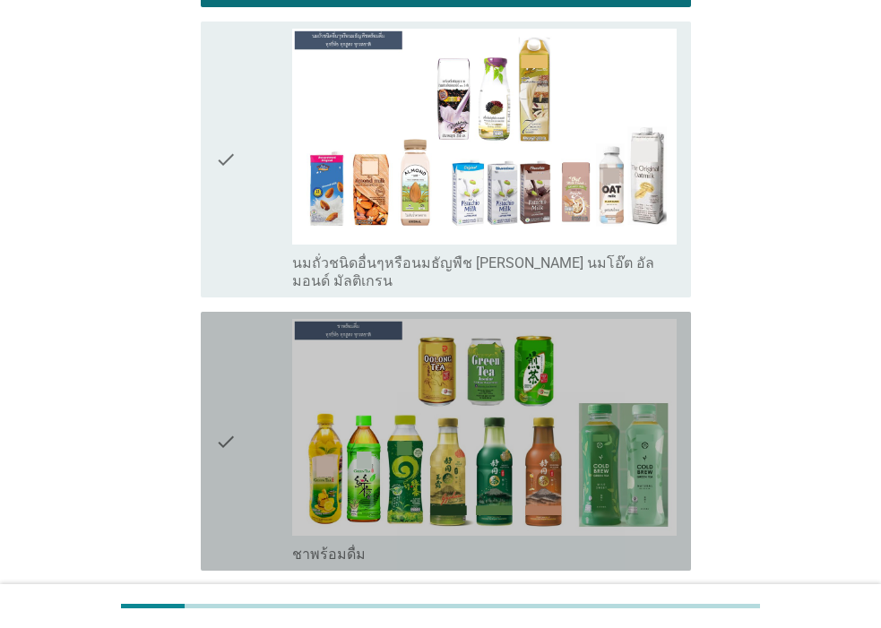
click at [254, 375] on div "check" at bounding box center [253, 441] width 77 height 245
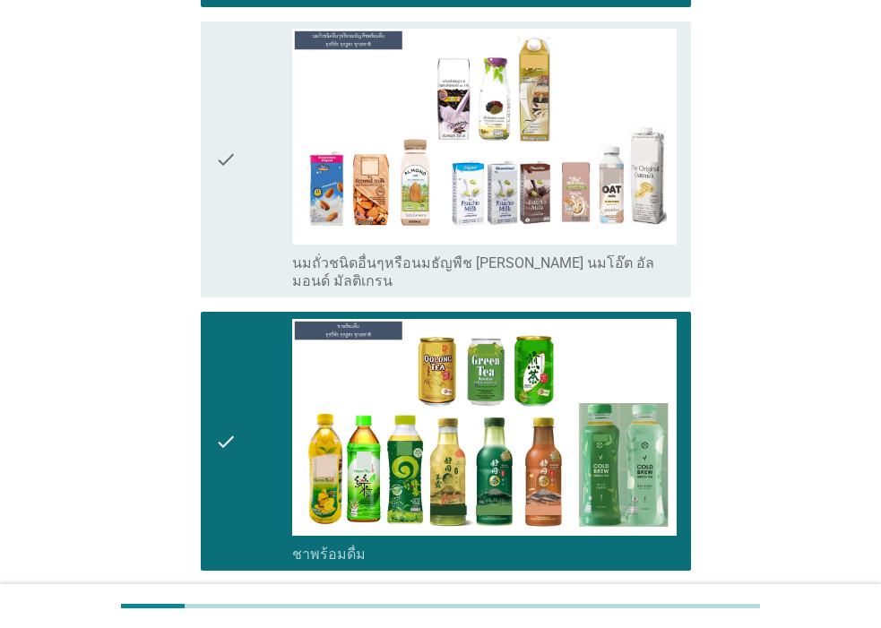
scroll to position [1524, 0]
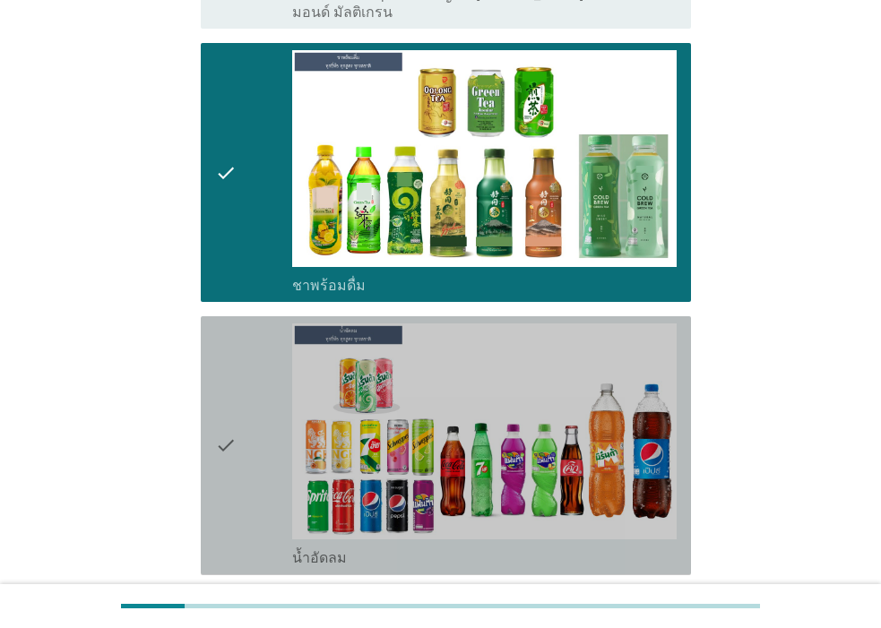
click at [216, 451] on icon "check" at bounding box center [226, 446] width 22 height 245
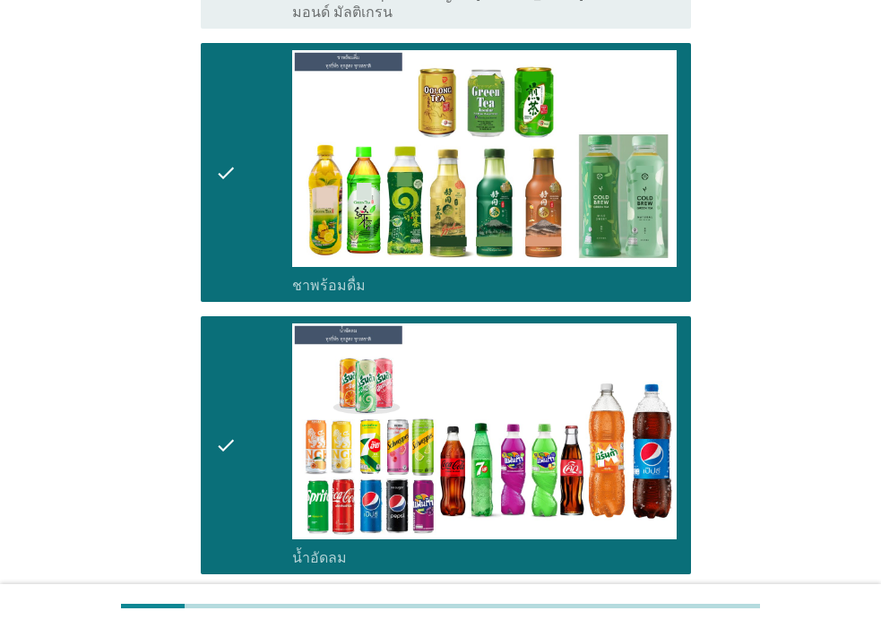
scroll to position [1883, 0]
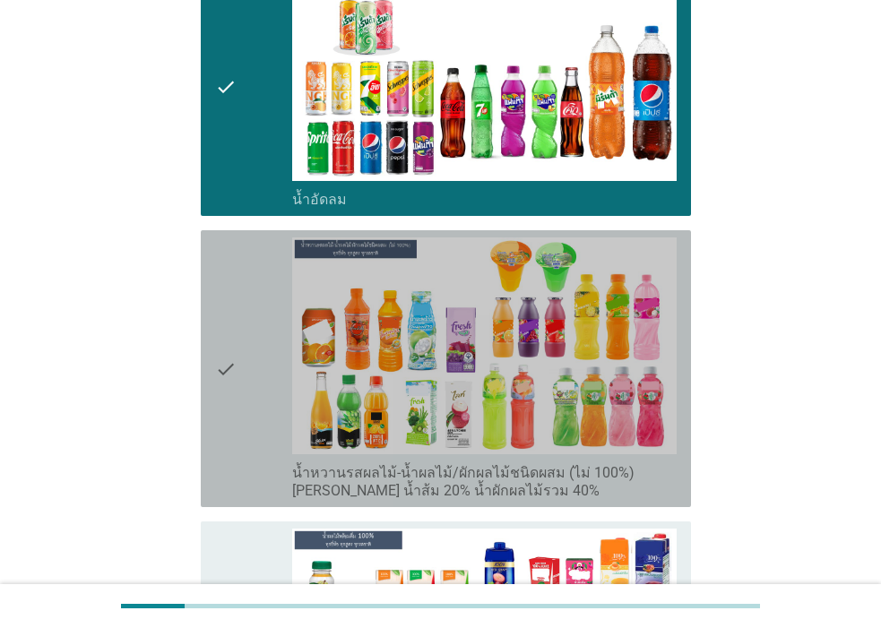
click at [231, 399] on icon "check" at bounding box center [226, 369] width 22 height 263
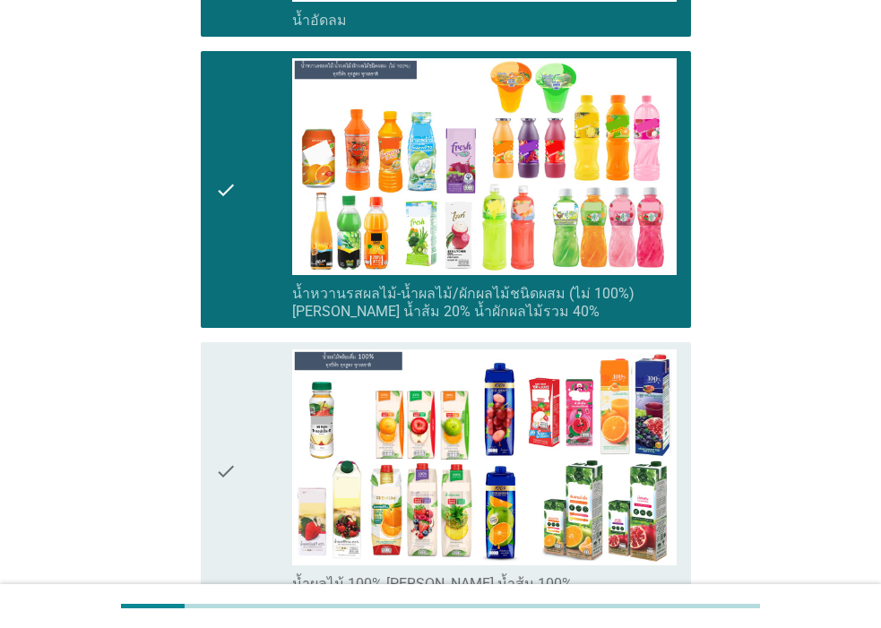
scroll to position [2151, 0]
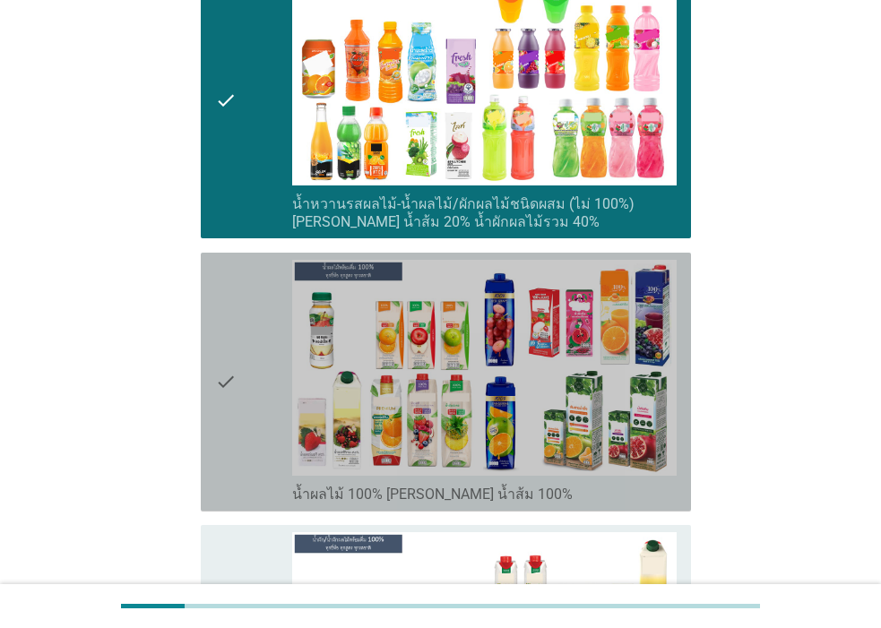
click at [242, 339] on div "check" at bounding box center [253, 382] width 77 height 245
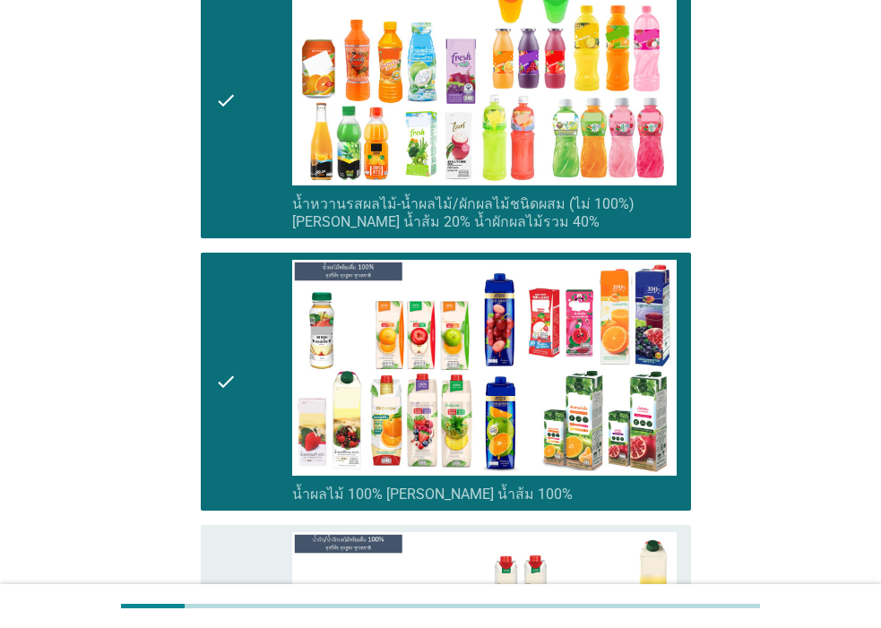
scroll to position [2420, 0]
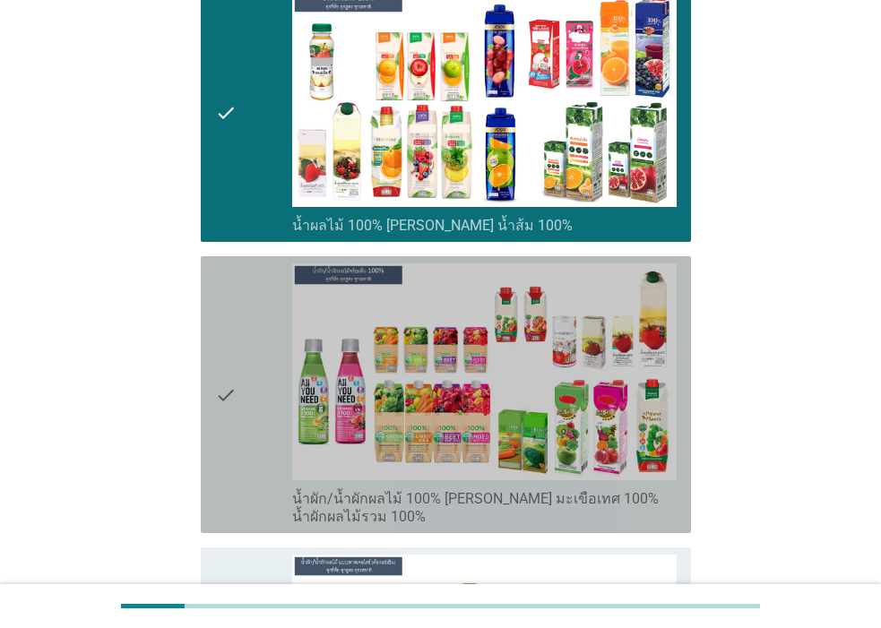
click at [228, 383] on icon "check" at bounding box center [226, 395] width 22 height 263
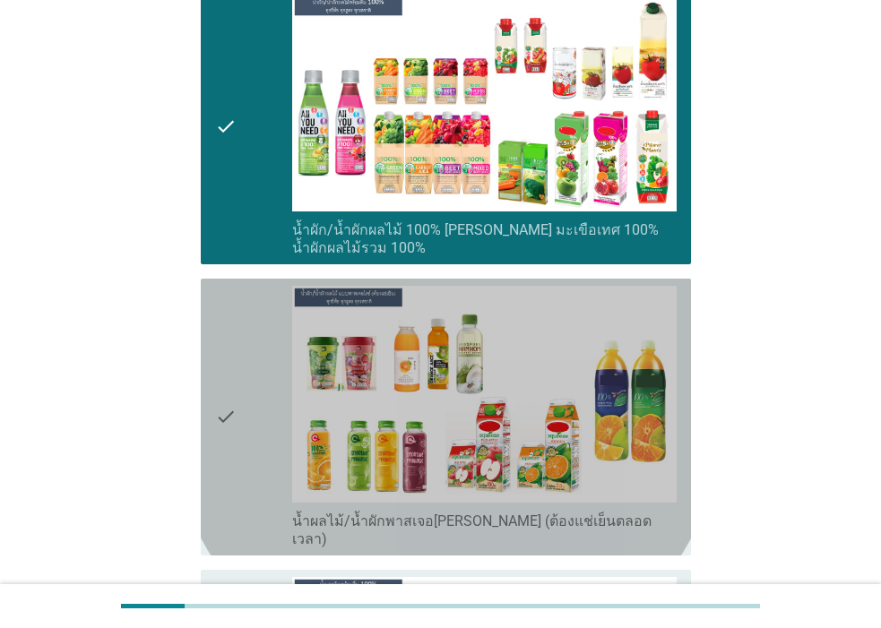
click at [228, 389] on icon "check" at bounding box center [226, 417] width 22 height 263
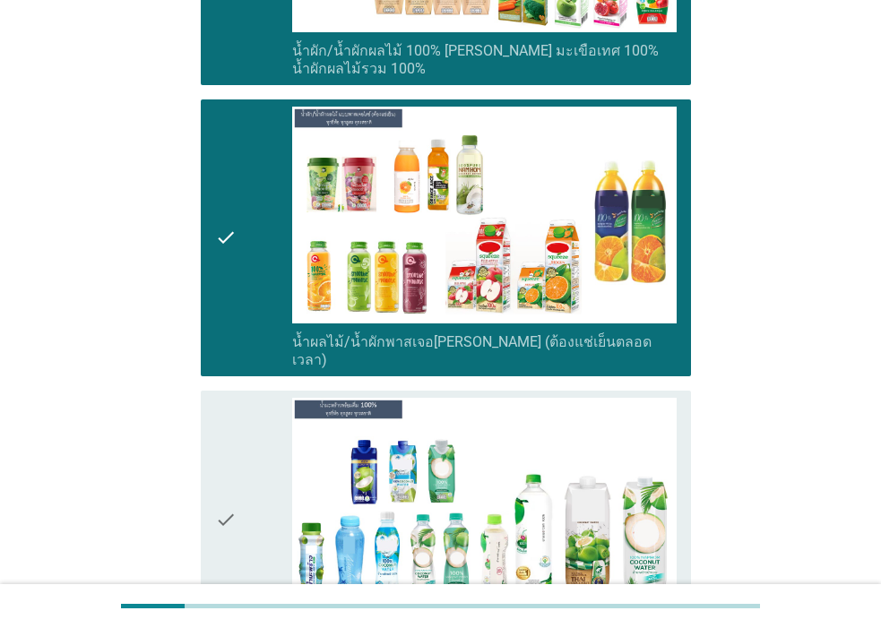
scroll to position [2958, 0]
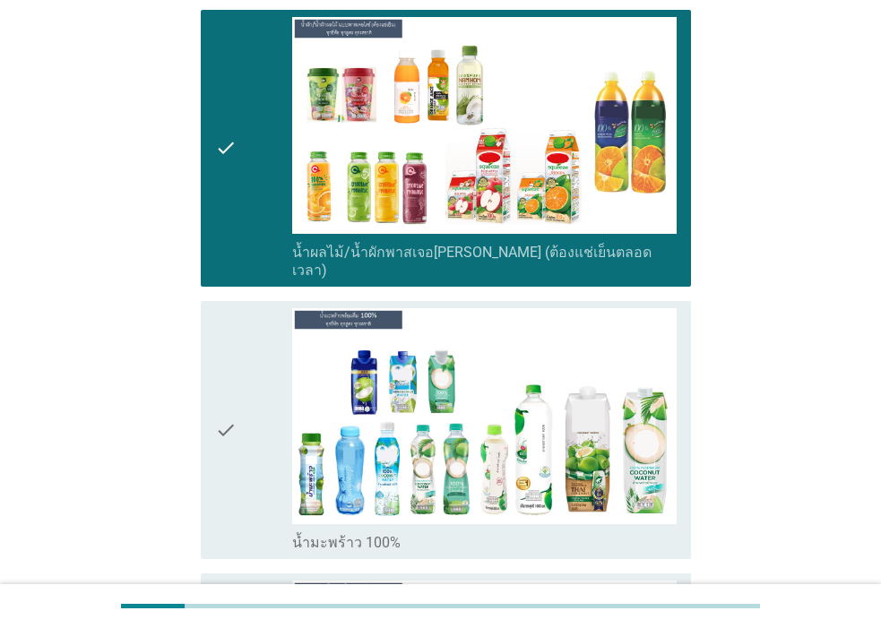
click at [229, 428] on icon "check" at bounding box center [226, 430] width 22 height 245
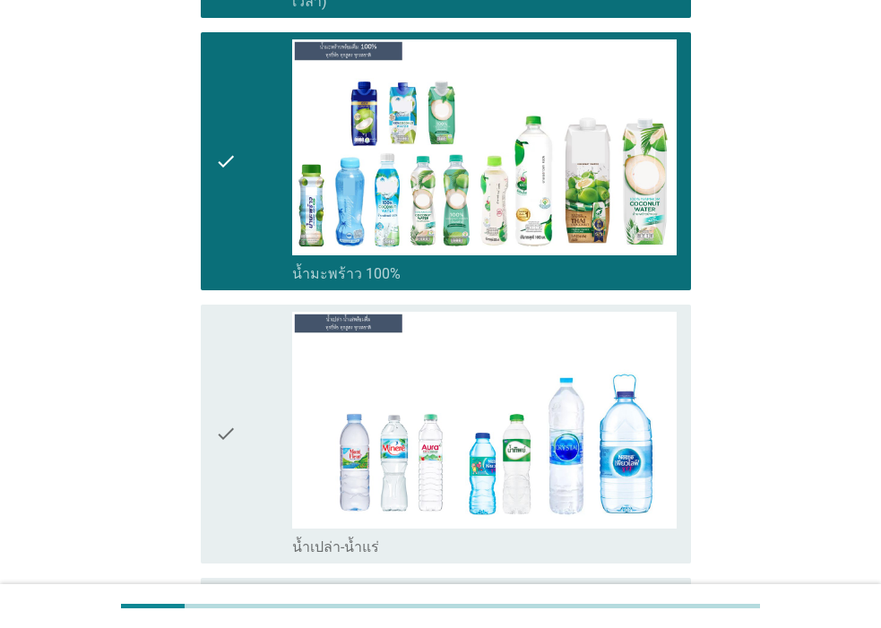
click at [248, 429] on div "check" at bounding box center [253, 434] width 77 height 245
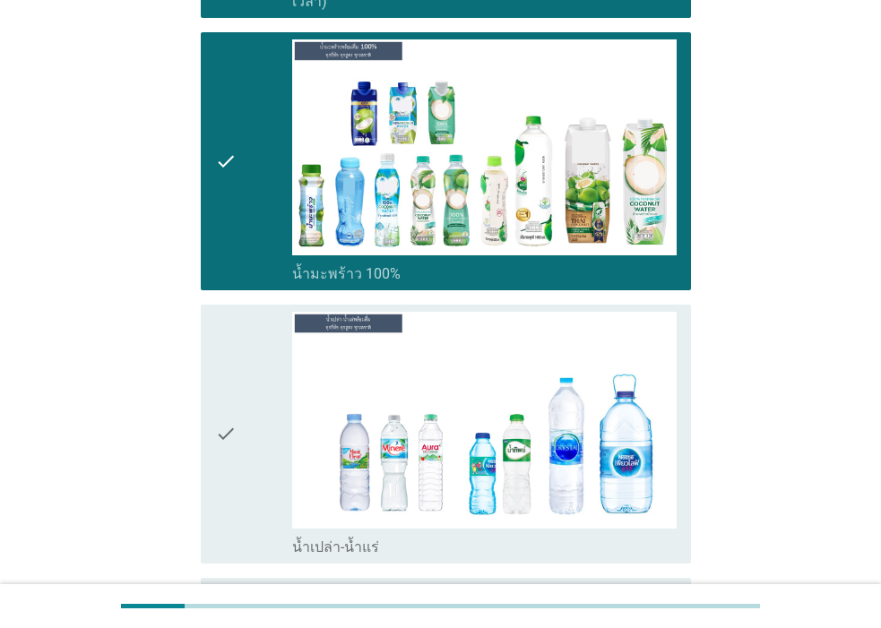
click div "check"
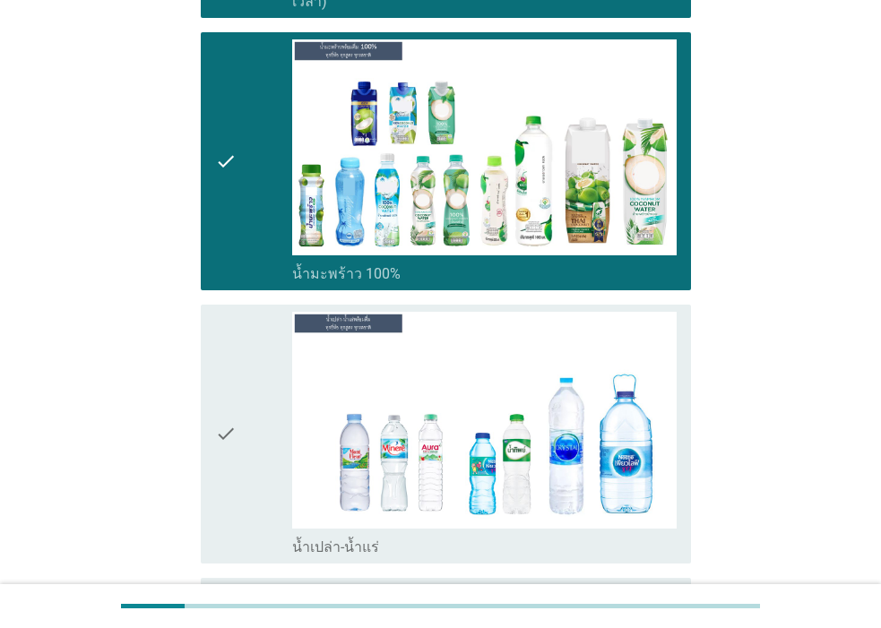
click div "check"
click icon "check"
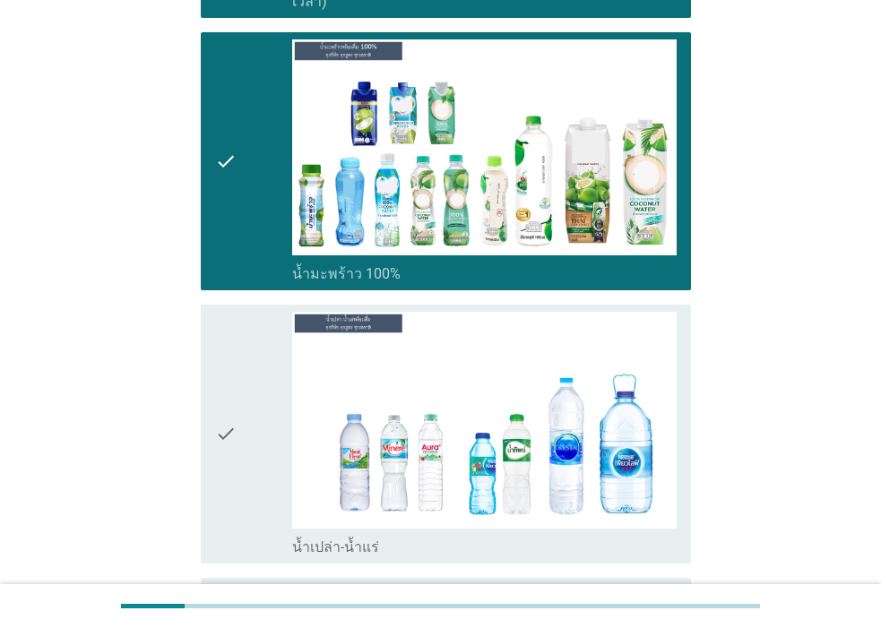
click div "check"
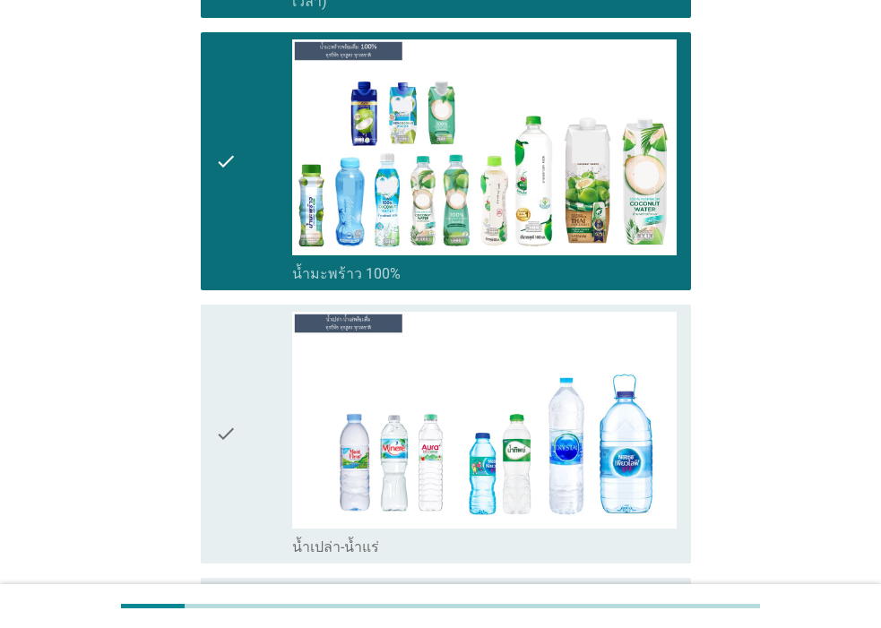
scroll to position [0, 0]
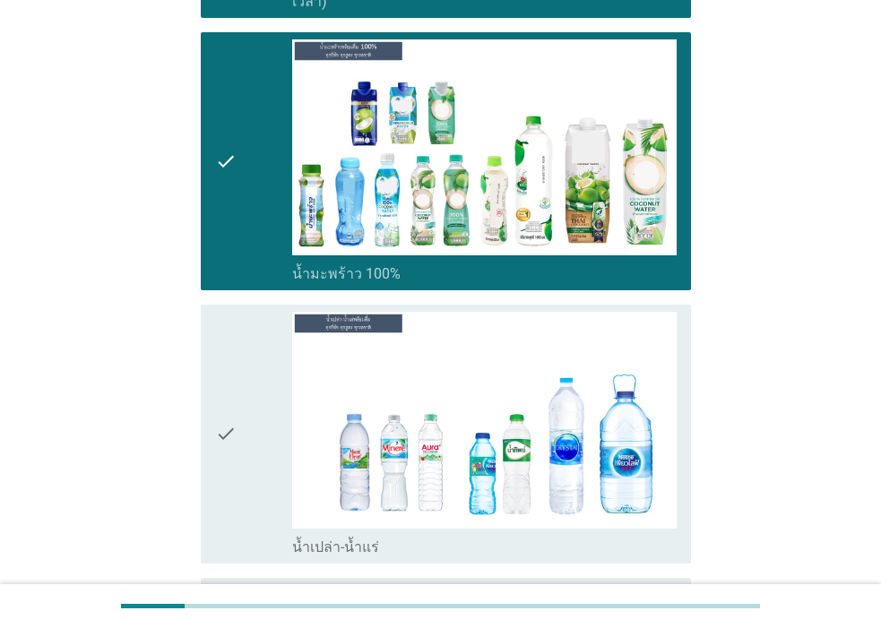
click div "check"
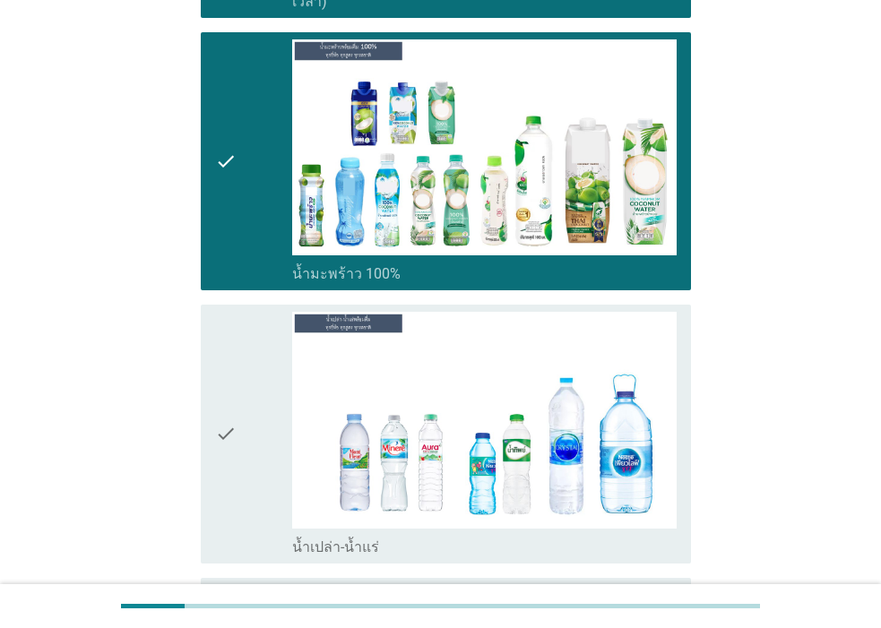
click icon "check"
click div "check"
click icon "check"
click div "check"
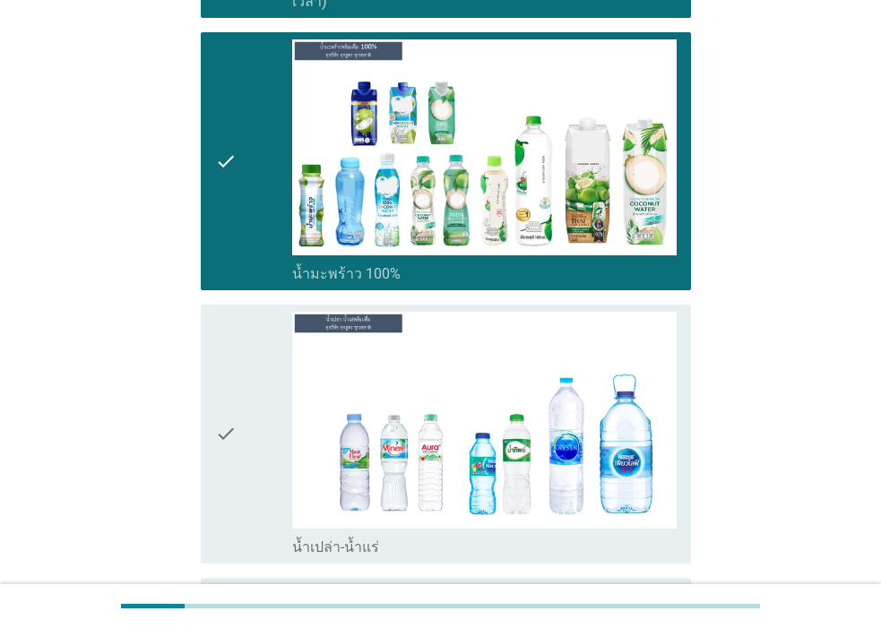
click div "check"
click icon "check"
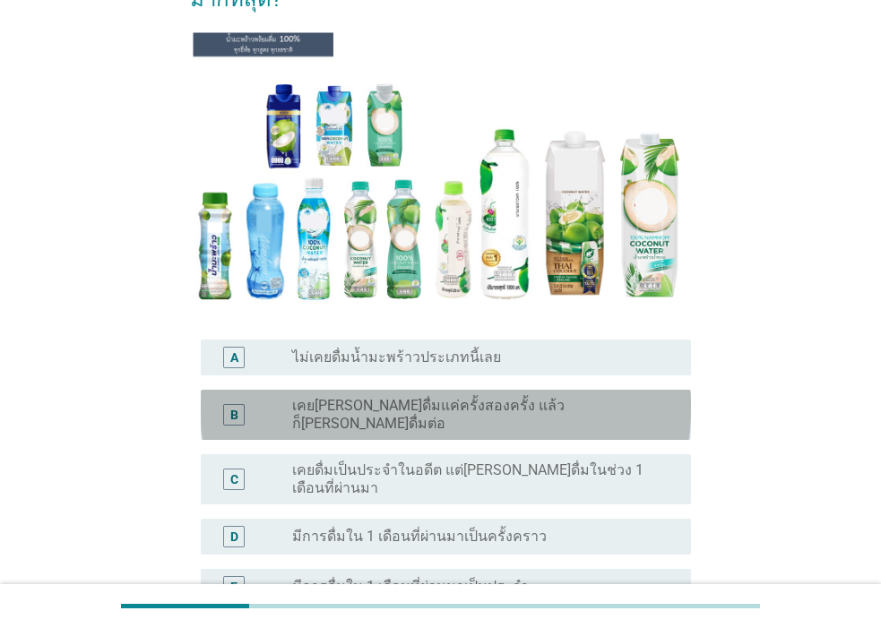
click at [372, 403] on label "เคย[PERSON_NAME]ดื่มแค่ครั้งสองครั้ง แล้วก็[PERSON_NAME]ดื่มต่อ" at bounding box center [477, 415] width 370 height 36
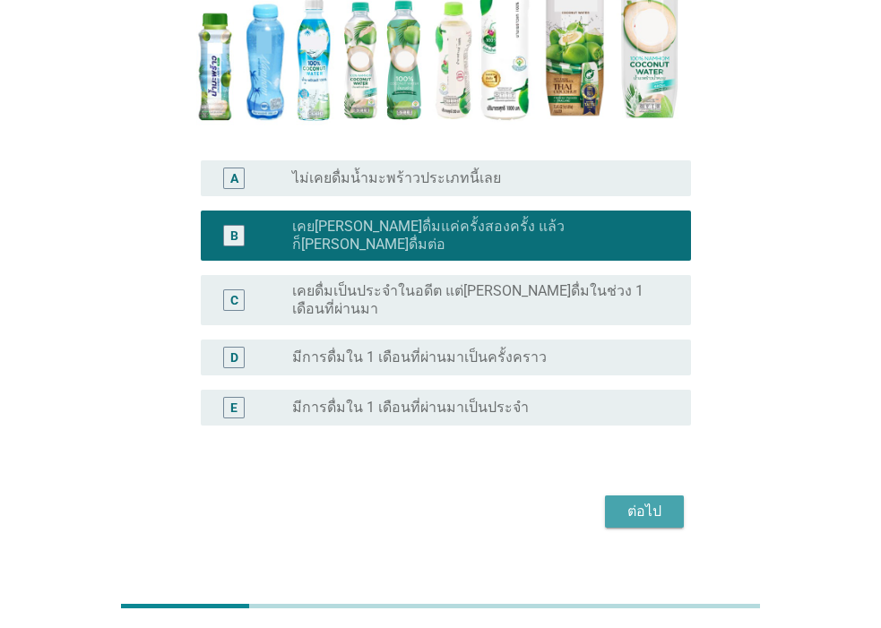
click at [664, 501] on div "ต่อไป" at bounding box center [644, 512] width 50 height 22
